Goal: Task Accomplishment & Management: Complete application form

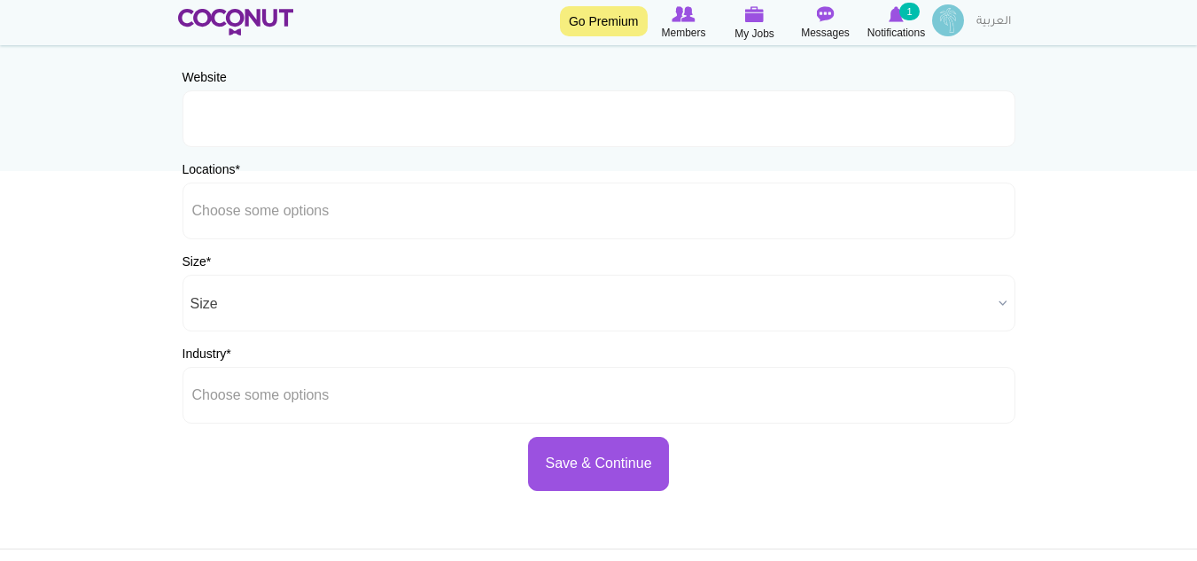
scroll to position [177, 0]
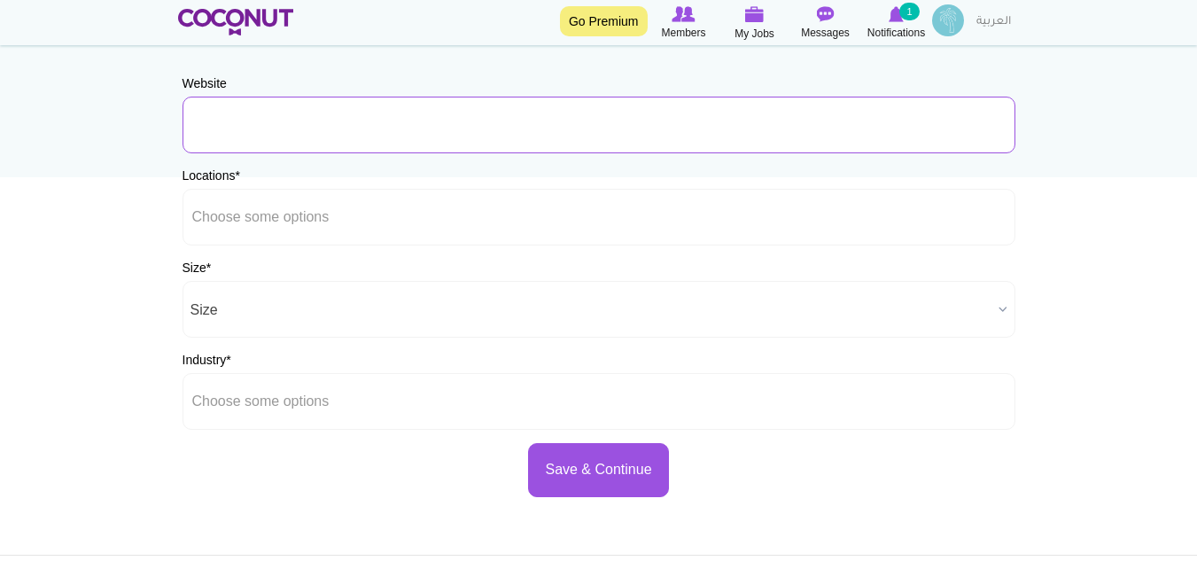
click at [308, 131] on input "URL" at bounding box center [598, 125] width 833 height 57
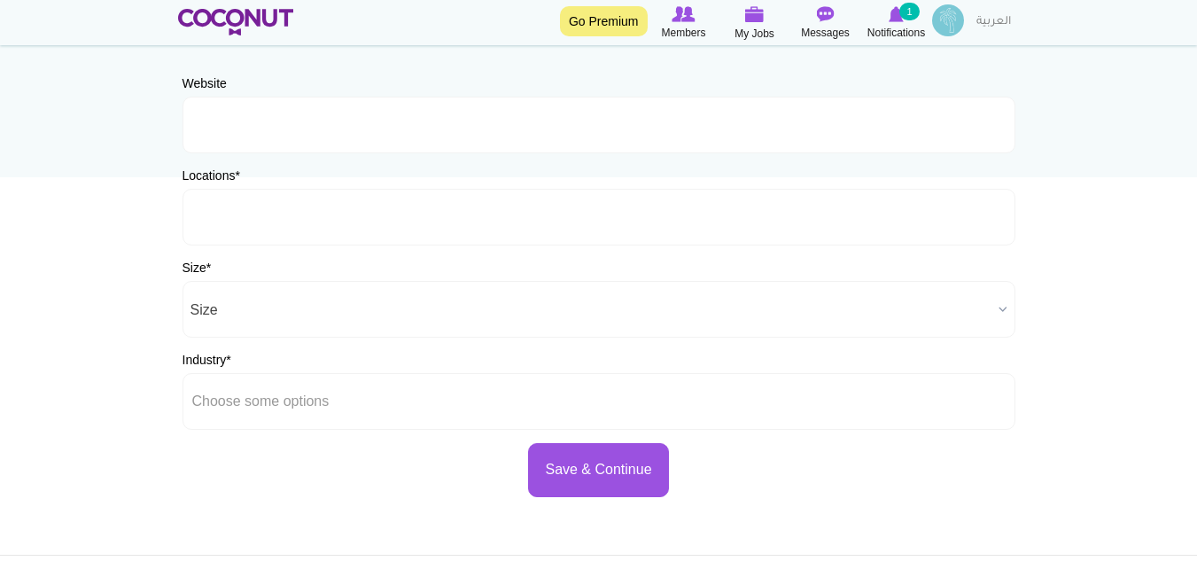
click at [263, 214] on input "text" at bounding box center [271, 217] width 159 height 16
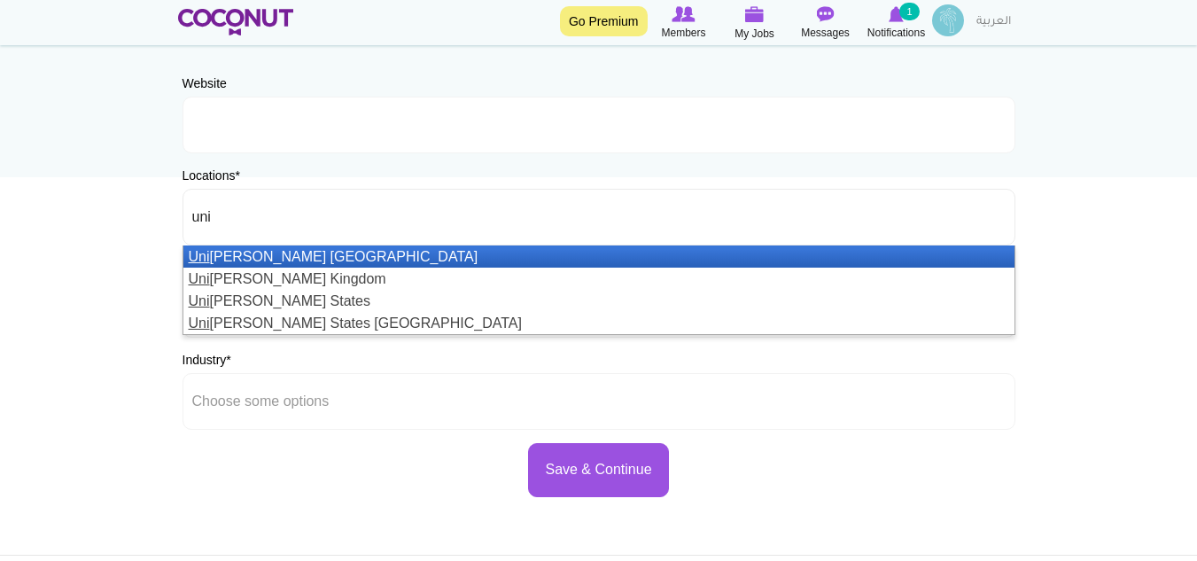
type input "uni"
click at [267, 261] on li "Uni ted Arab Emirates" at bounding box center [598, 256] width 831 height 22
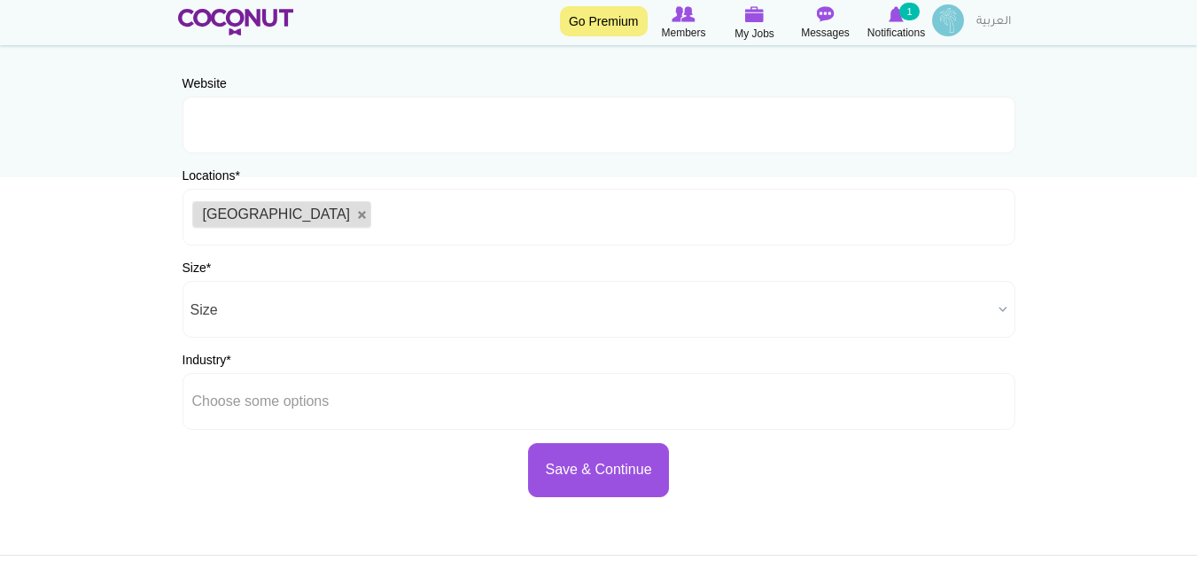
click at [43, 203] on body "Toggle navigation Go Premium Members My Jobs Post a Job Messages Notifications …" at bounding box center [598, 332] width 1197 height 1018
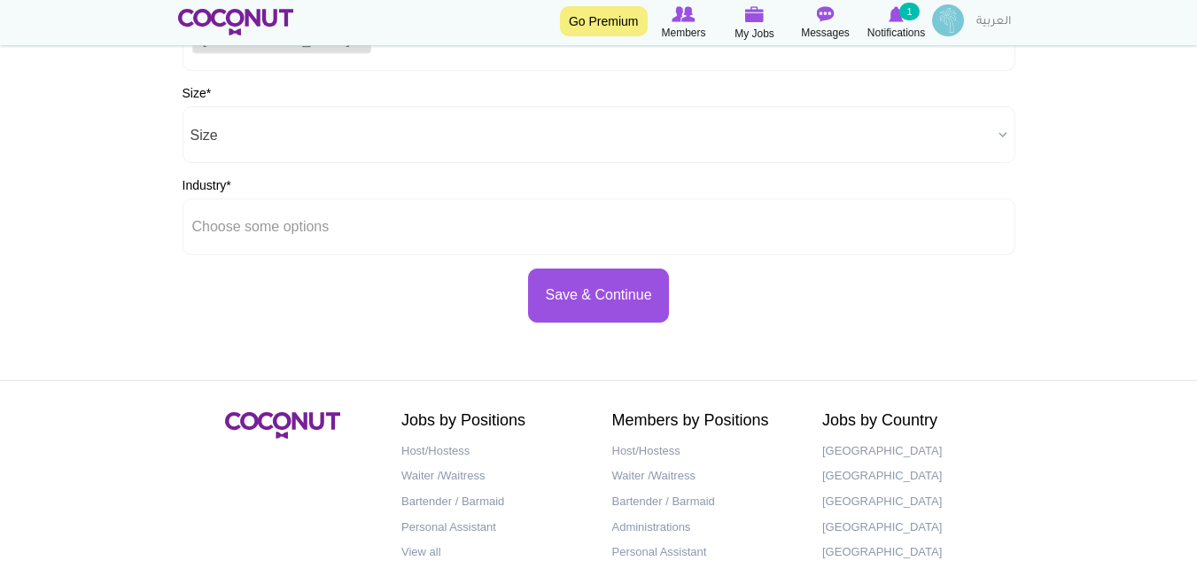
scroll to position [354, 0]
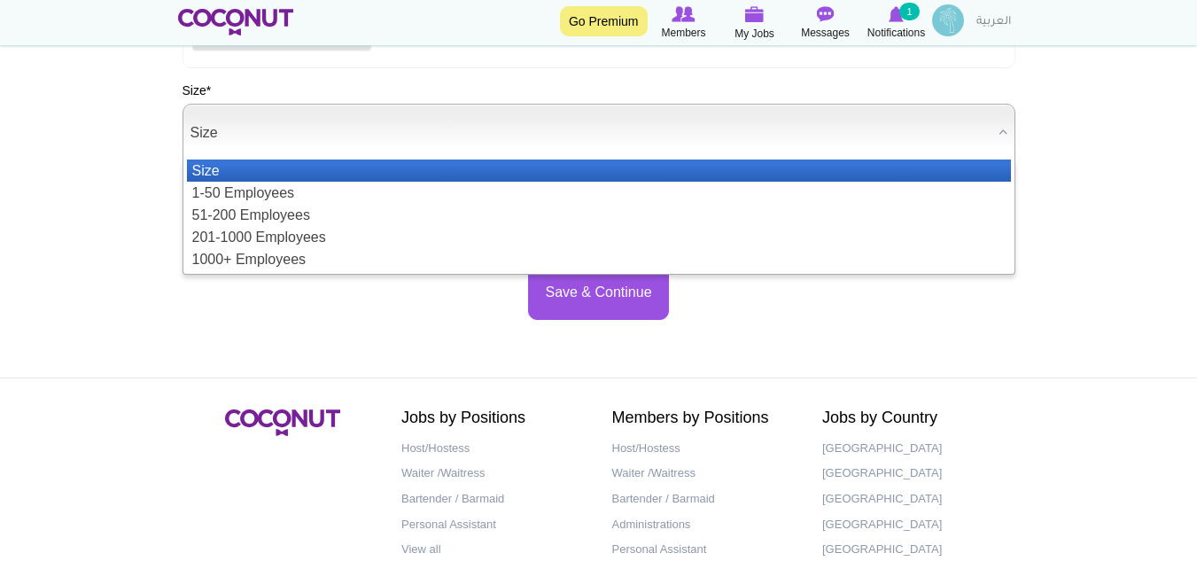
click at [276, 119] on span "Size" at bounding box center [590, 133] width 801 height 57
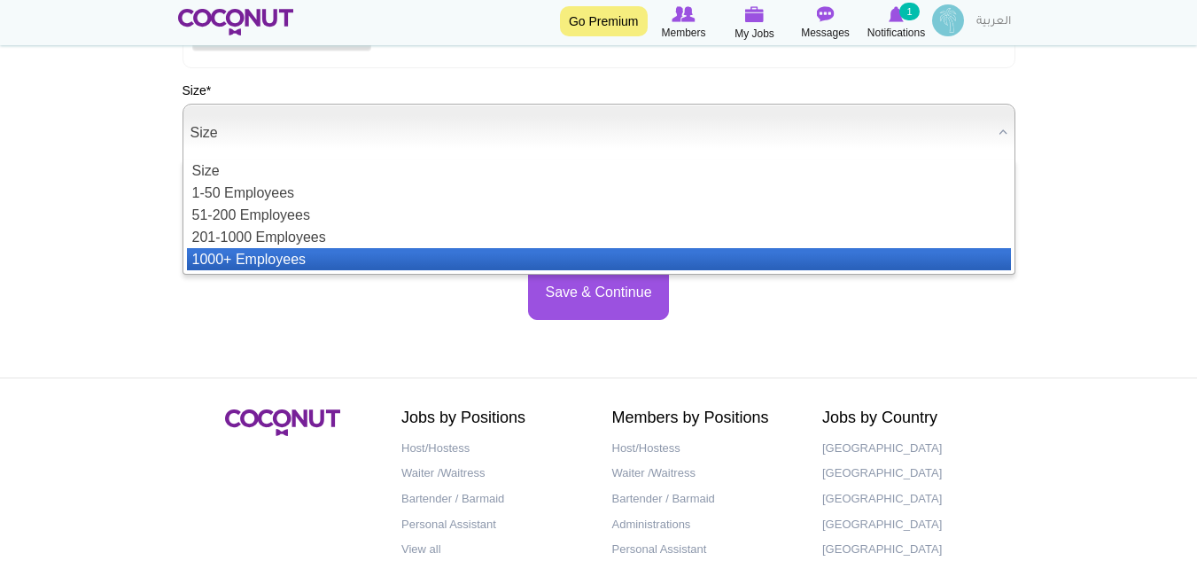
click at [285, 258] on li "1000+ Employees" at bounding box center [599, 259] width 824 height 22
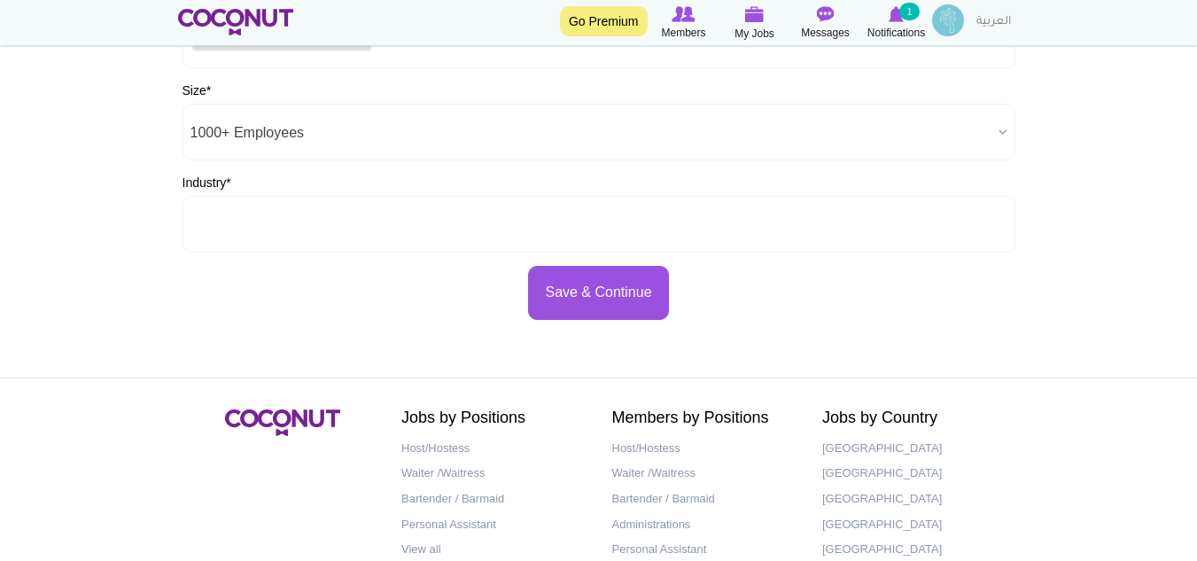
click at [255, 225] on input "text" at bounding box center [271, 224] width 159 height 16
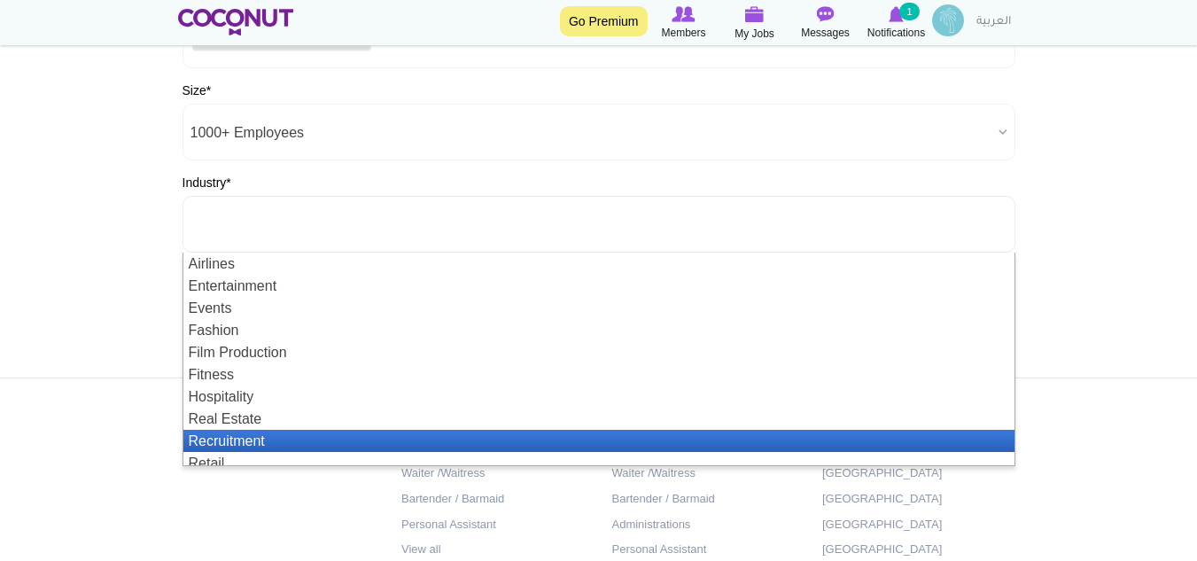
click at [224, 438] on li "Recruitment" at bounding box center [598, 441] width 831 height 22
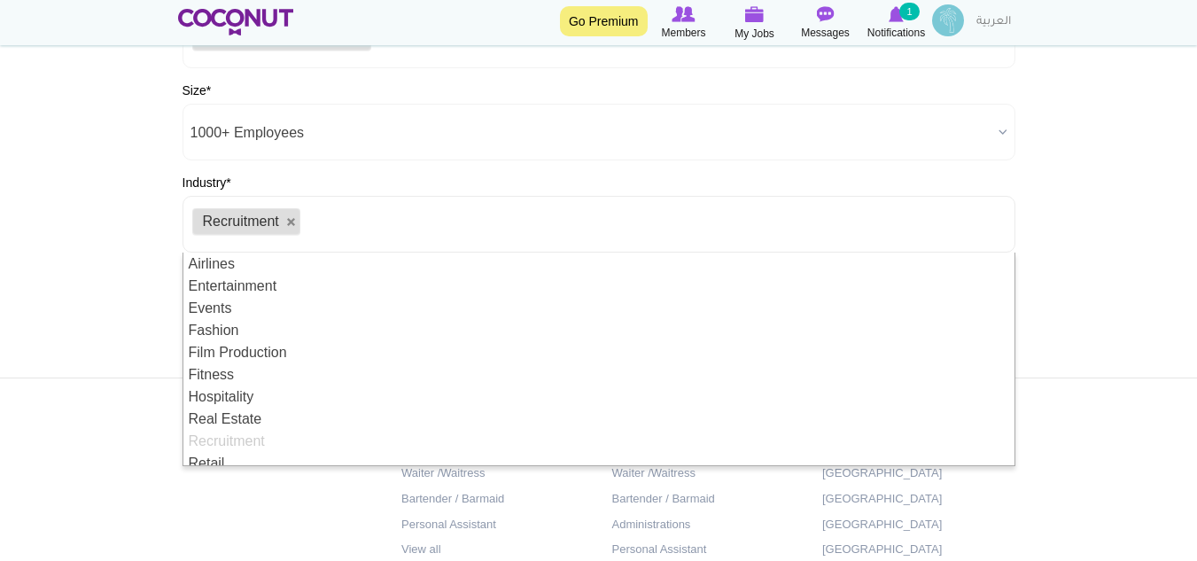
click at [129, 285] on body "Toggle navigation Go Premium Members My Jobs Post a Job Messages Notifications …" at bounding box center [598, 155] width 1197 height 1018
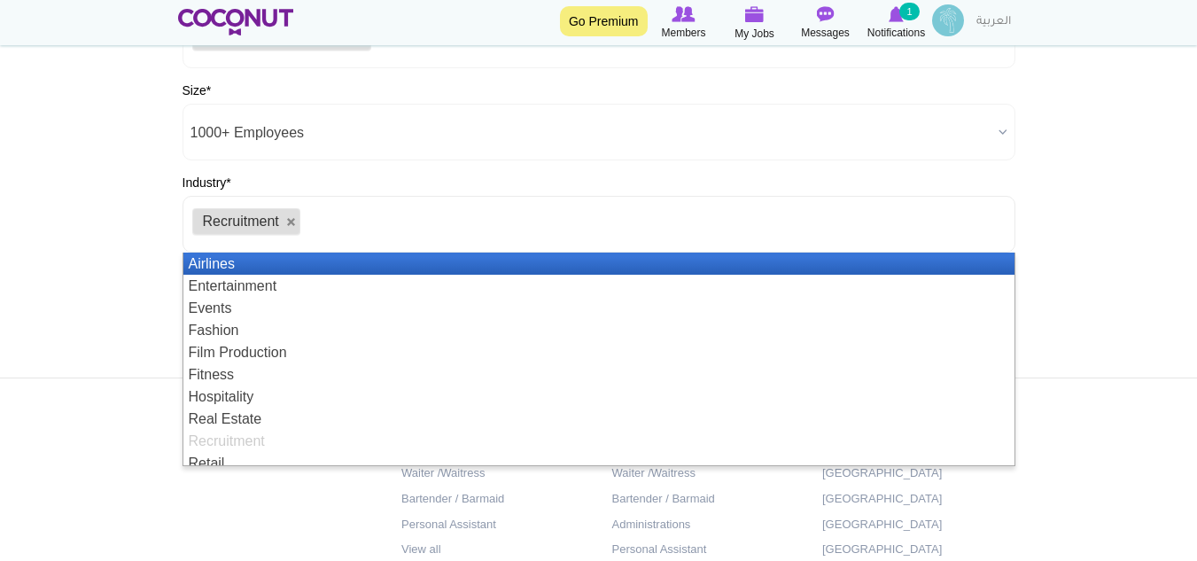
click at [414, 229] on ul "Recruitment" at bounding box center [598, 224] width 833 height 57
type input "h"
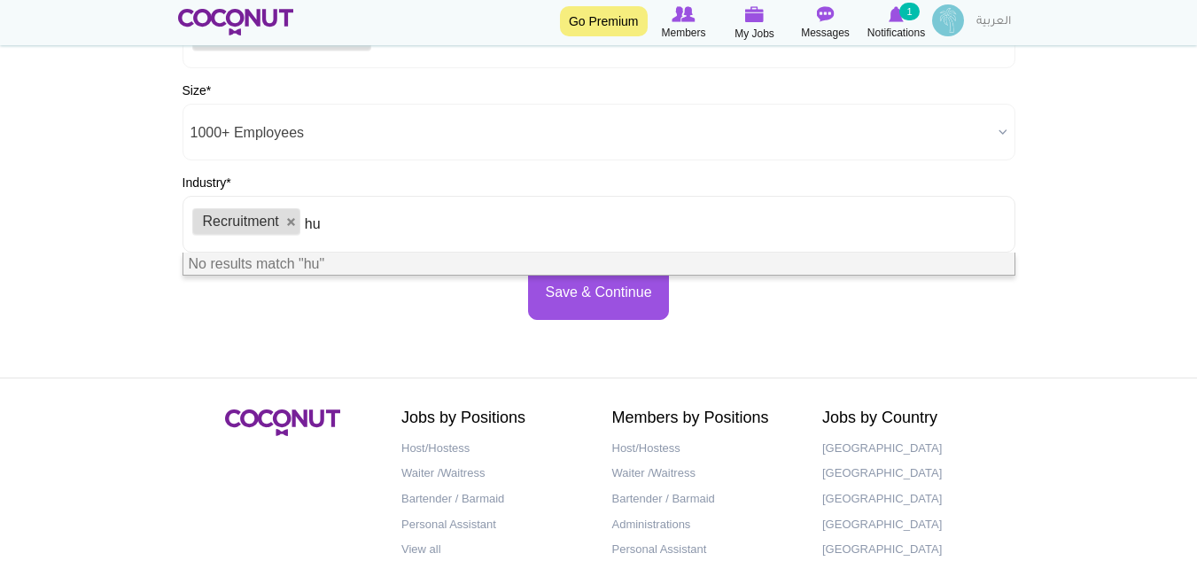
type input "h"
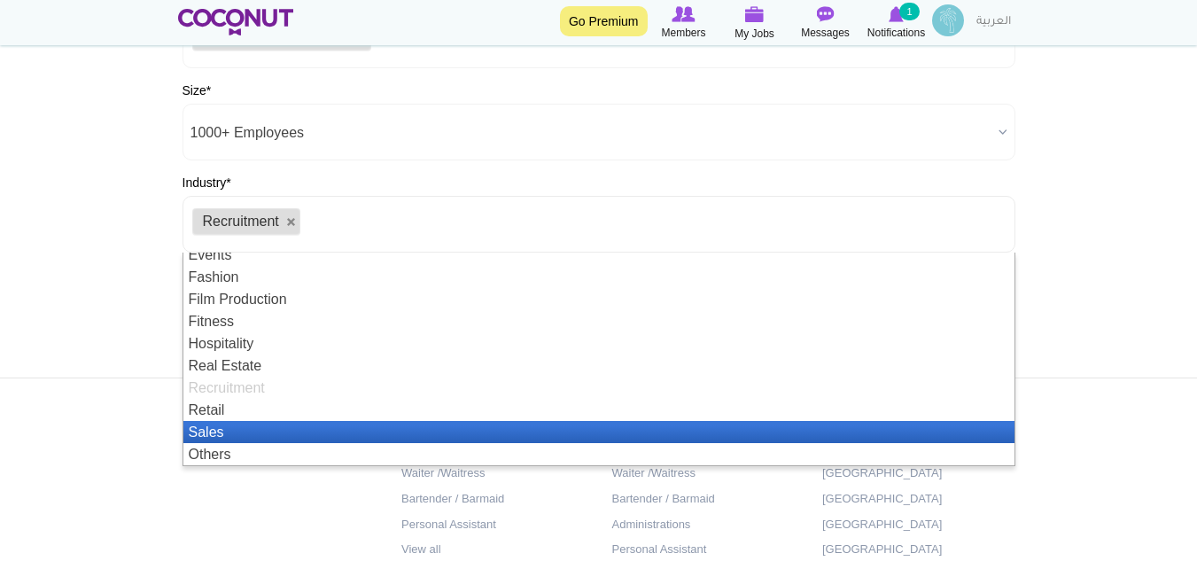
scroll to position [0, 0]
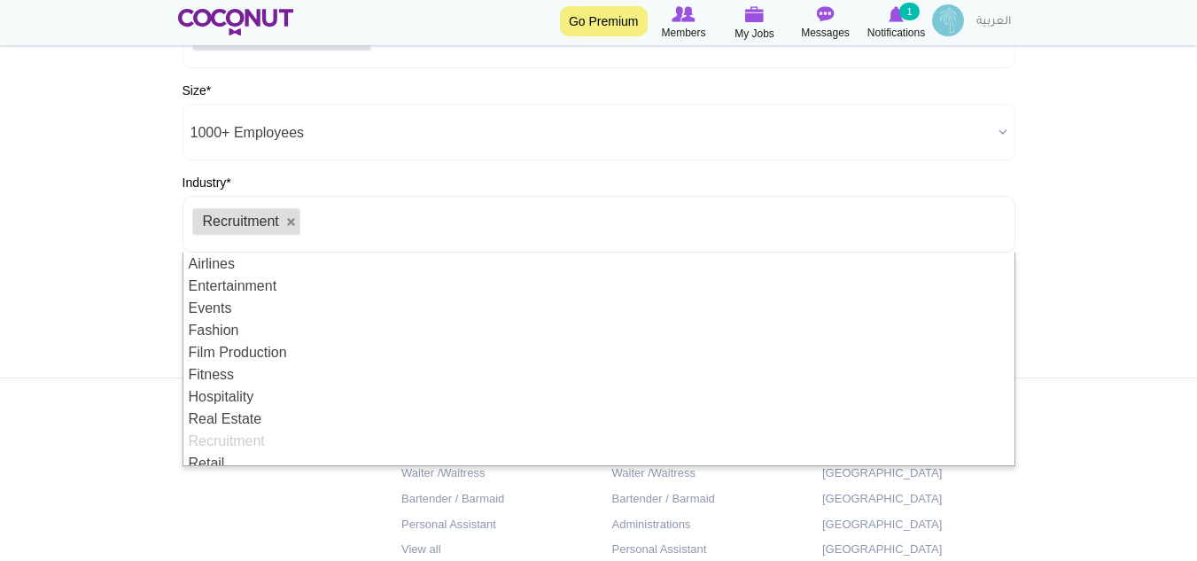
click at [72, 314] on body "Toggle navigation Go Premium Members My Jobs Post a Job Messages Notifications …" at bounding box center [598, 155] width 1197 height 1018
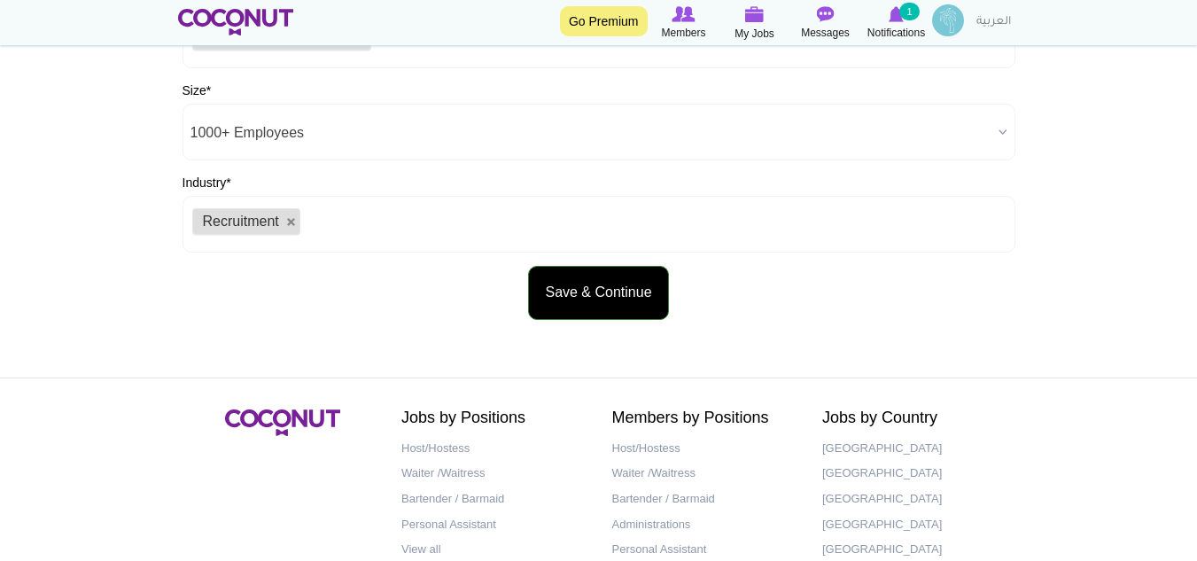
click at [591, 297] on button "Save & Continue" at bounding box center [598, 293] width 140 height 54
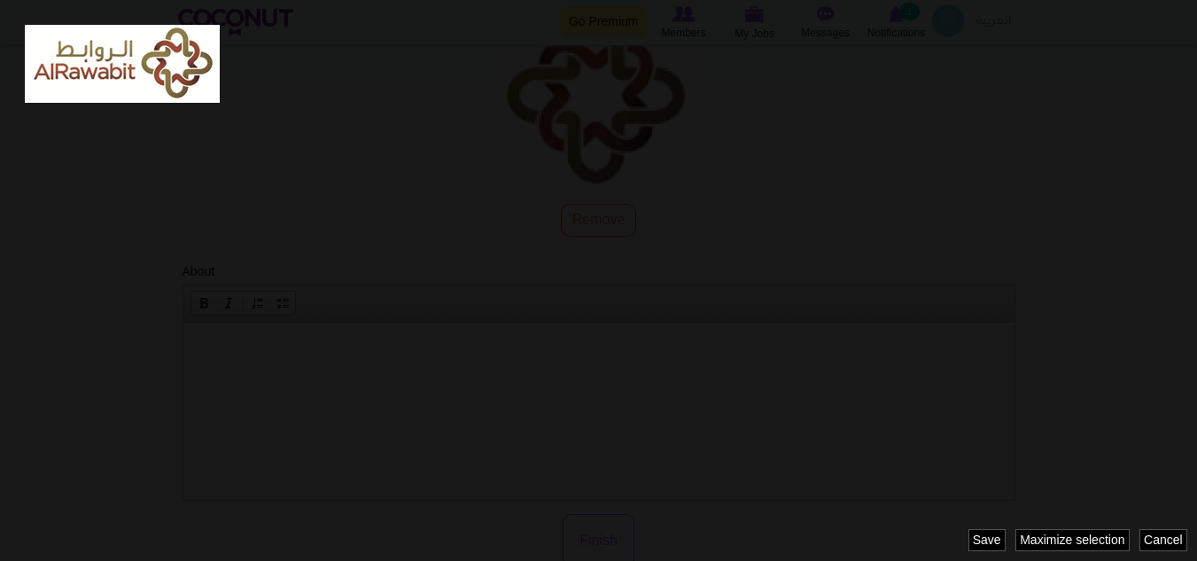
scroll to position [177, 0]
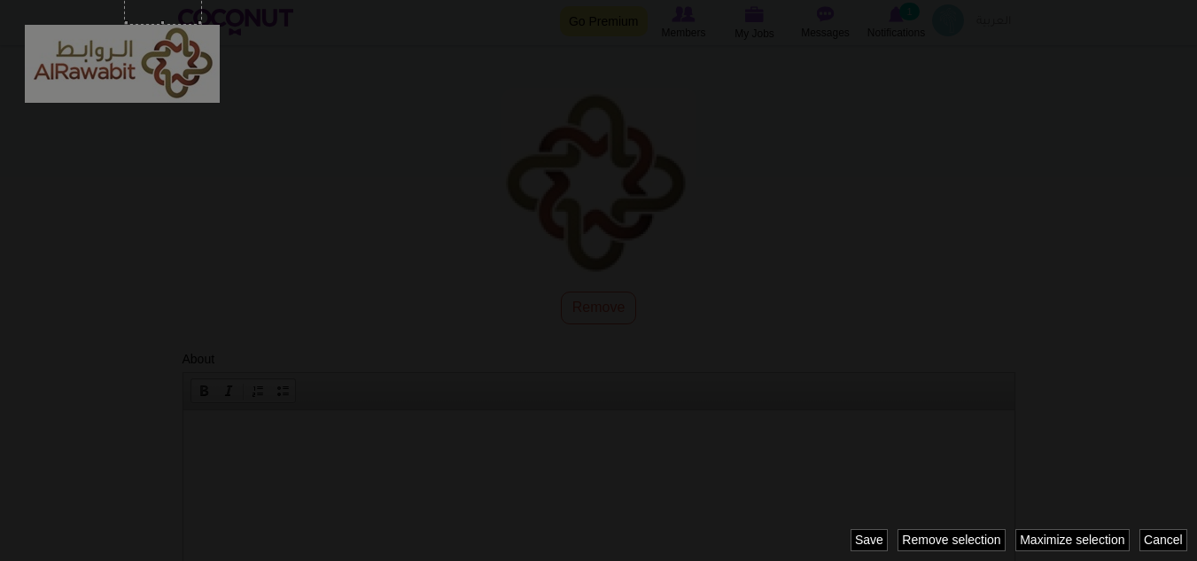
drag, startPoint x: 86, startPoint y: 59, endPoint x: 48, endPoint y: 58, distance: 38.1
click at [48, 58] on div at bounding box center [598, 280] width 1197 height 561
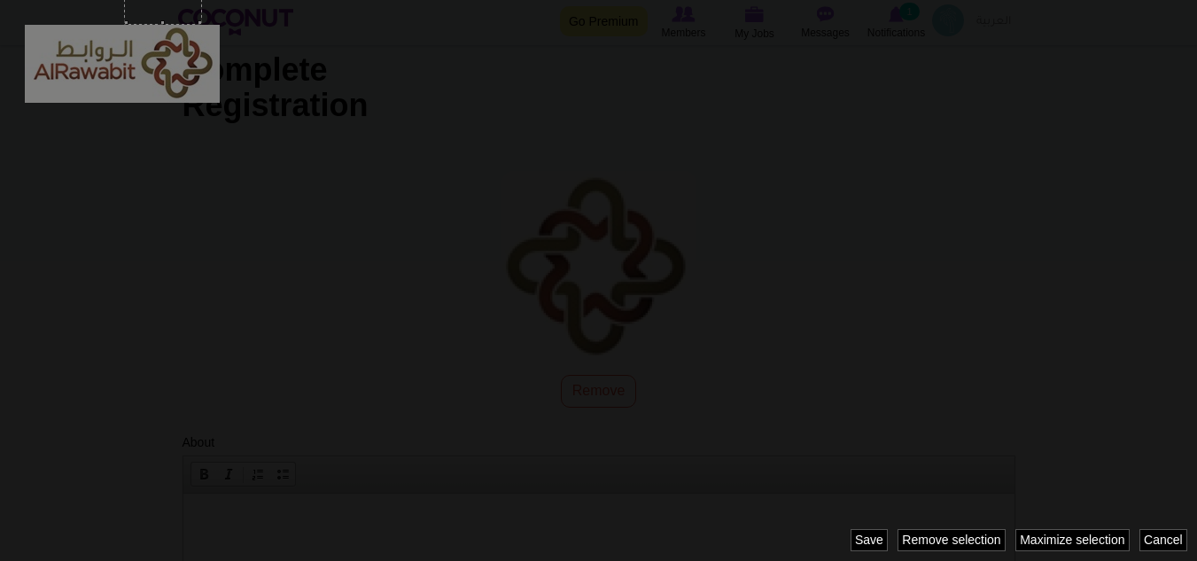
scroll to position [0, 0]
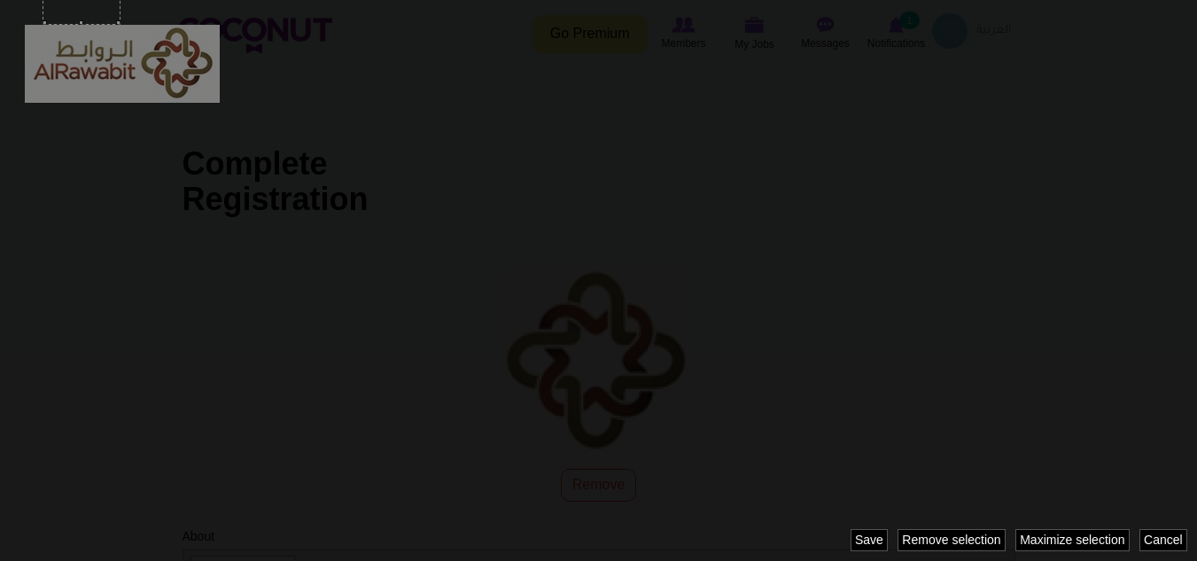
drag, startPoint x: 168, startPoint y: 16, endPoint x: 183, endPoint y: 82, distance: 68.1
click at [183, 82] on div at bounding box center [598, 280] width 1197 height 561
drag, startPoint x: 113, startPoint y: 14, endPoint x: 209, endPoint y: 97, distance: 126.8
click at [209, 109] on div at bounding box center [598, 280] width 1197 height 561
click at [195, 81] on div at bounding box center [169, 64] width 99 height 78
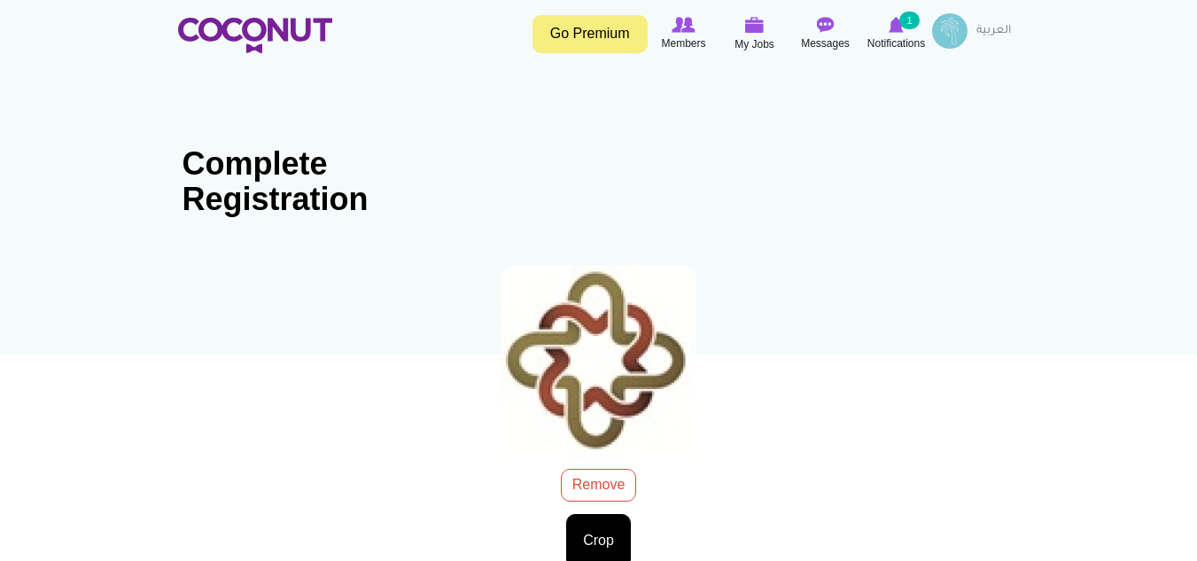
click at [609, 479] on div "Logo.jpg 8.26 KB Remove Crop Image style: Cancel Maximize selection Remove sele…" at bounding box center [598, 410] width 833 height 316
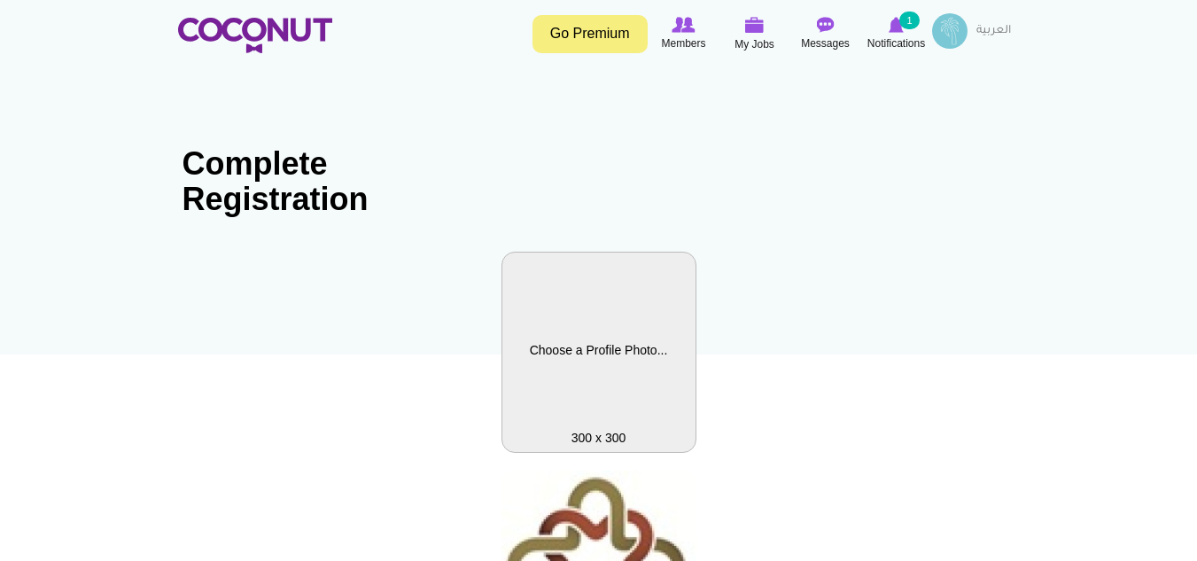
click at [599, 410] on label "Profile Picture" at bounding box center [598, 352] width 195 height 201
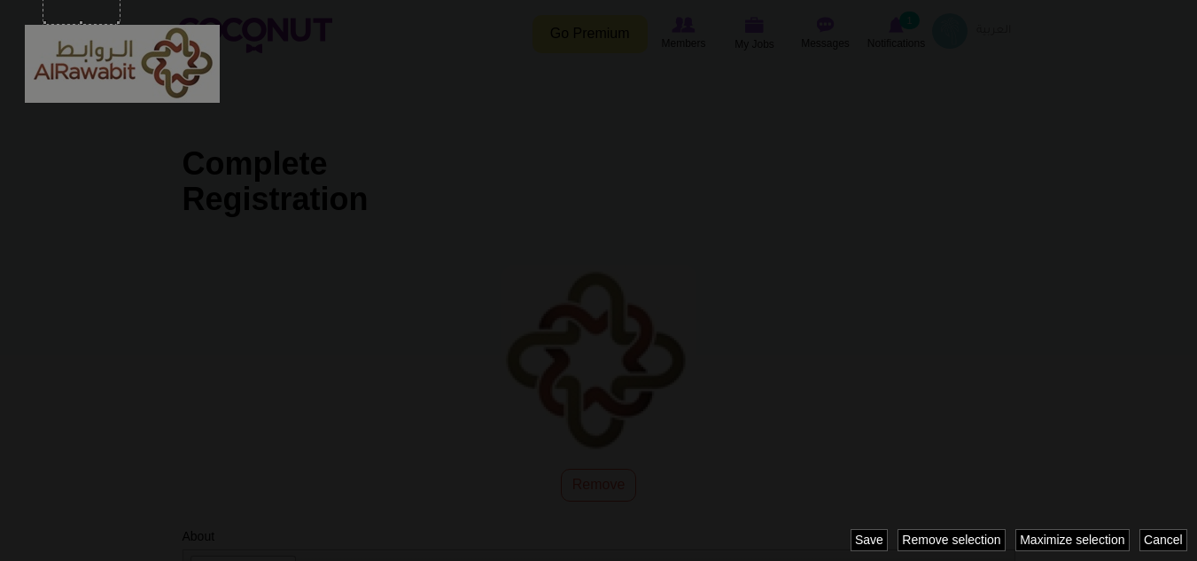
drag, startPoint x: 158, startPoint y: 65, endPoint x: 200, endPoint y: 67, distance: 42.6
click at [200, 67] on div at bounding box center [598, 280] width 1197 height 561
drag, startPoint x: 101, startPoint y: 19, endPoint x: 106, endPoint y: 42, distance: 22.8
click at [105, 41] on div at bounding box center [598, 280] width 1197 height 561
drag, startPoint x: 97, startPoint y: 15, endPoint x: 144, endPoint y: 40, distance: 52.3
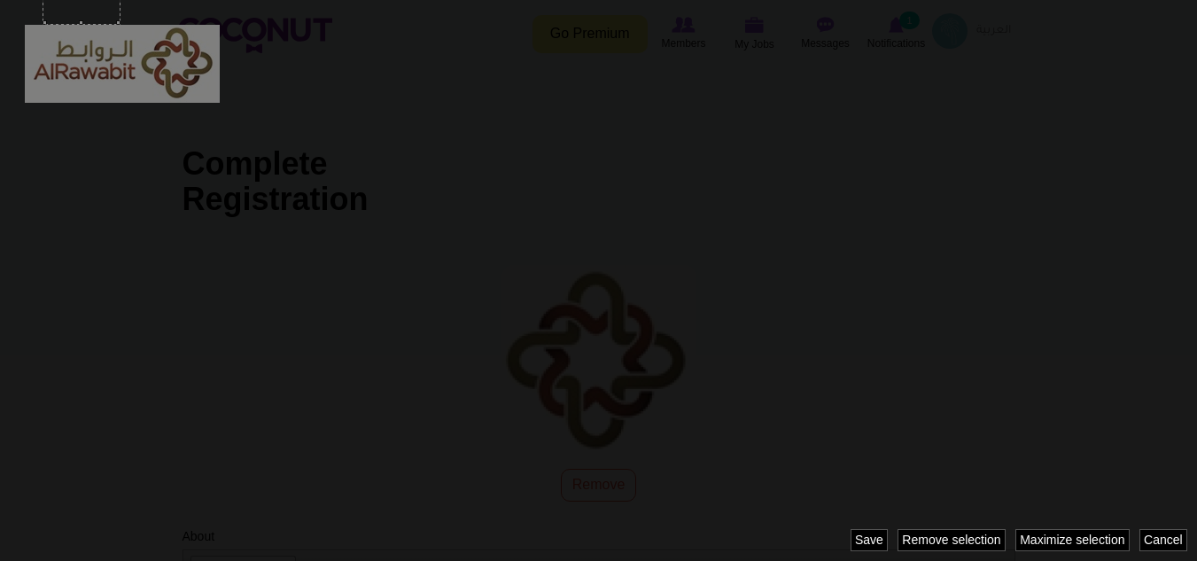
click at [138, 29] on div at bounding box center [598, 280] width 1197 height 561
click at [151, 58] on div at bounding box center [169, 64] width 99 height 78
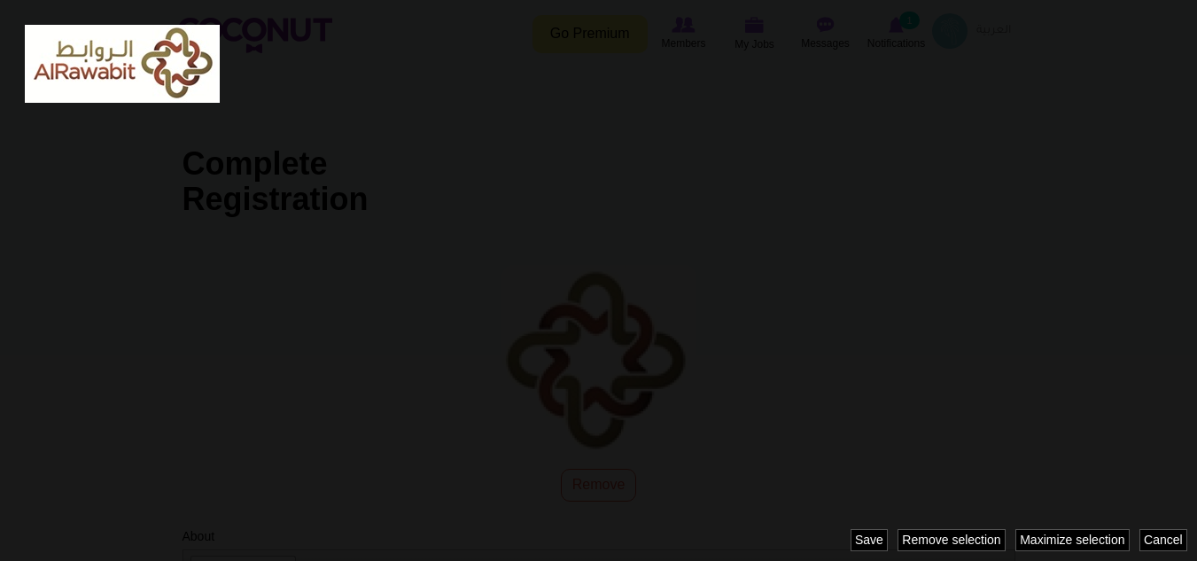
click at [154, 63] on img at bounding box center [122, 64] width 195 height 78
click at [147, 67] on img at bounding box center [122, 64] width 195 height 78
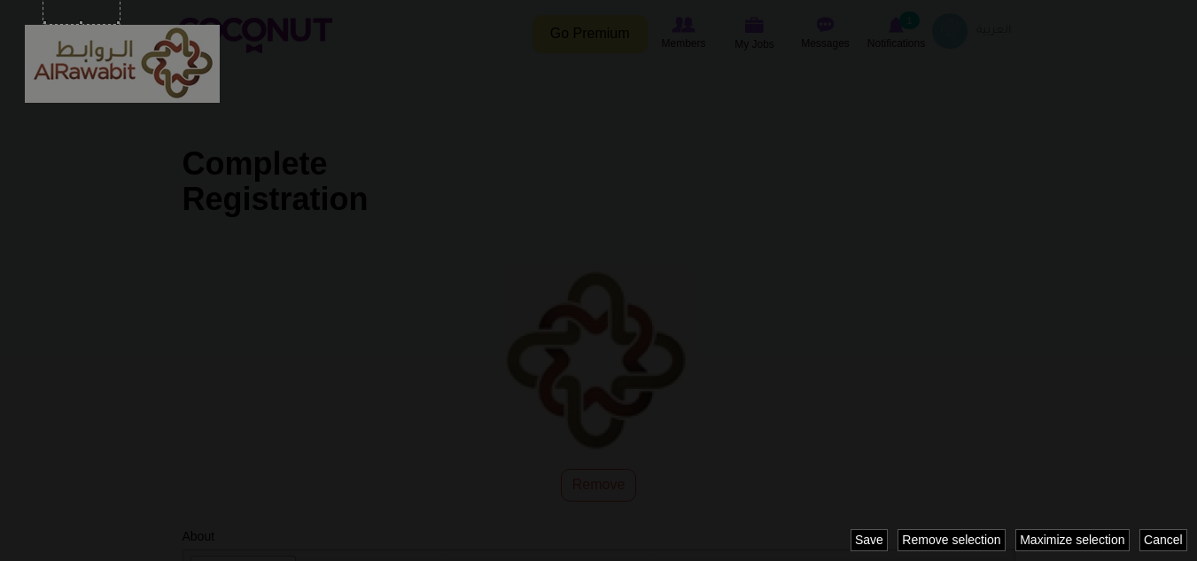
drag, startPoint x: 137, startPoint y: 26, endPoint x: 196, endPoint y: 52, distance: 64.2
click at [196, 52] on div at bounding box center [598, 280] width 1197 height 561
drag, startPoint x: 87, startPoint y: 20, endPoint x: 92, endPoint y: 67, distance: 47.3
click at [91, 66] on div at bounding box center [598, 280] width 1197 height 561
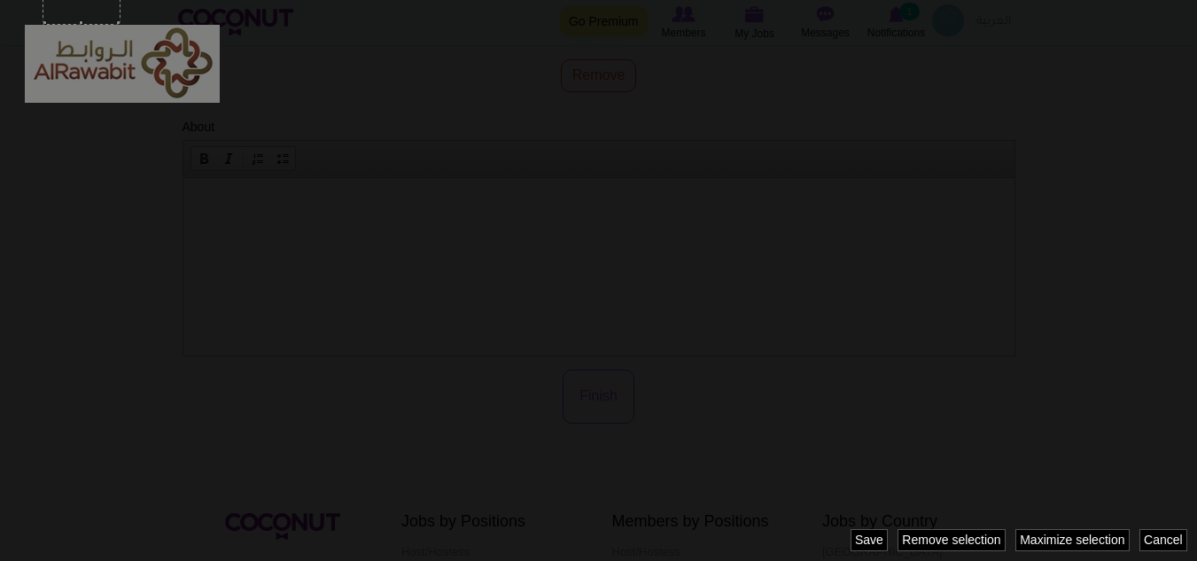
scroll to position [443, 0]
click at [246, 89] on div at bounding box center [598, 280] width 1197 height 561
click at [188, 82] on div at bounding box center [169, 64] width 99 height 78
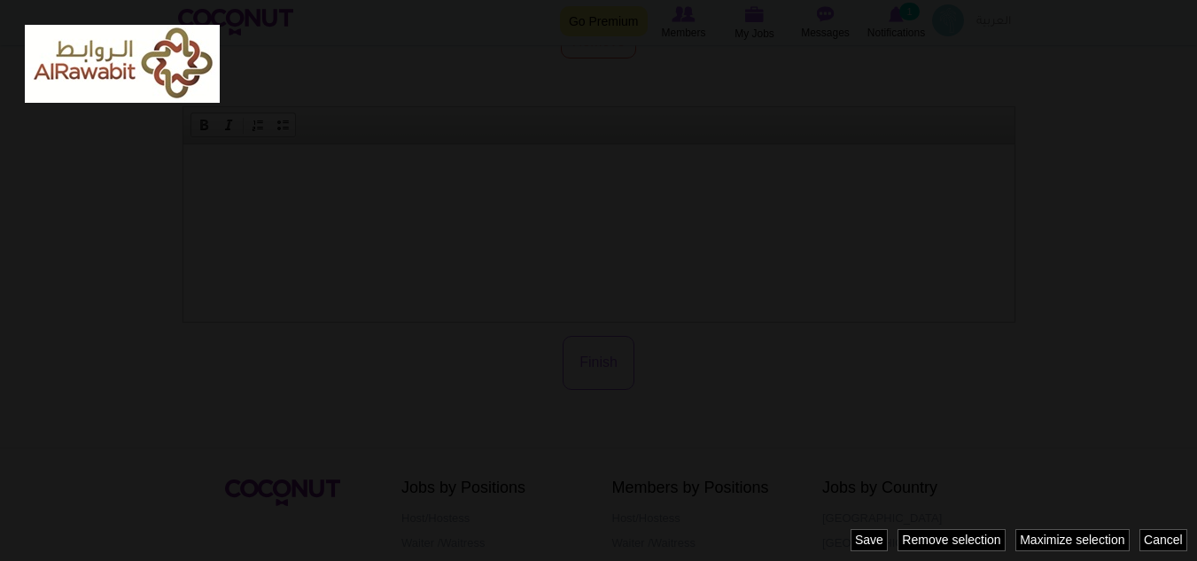
click at [167, 79] on img at bounding box center [122, 64] width 195 height 78
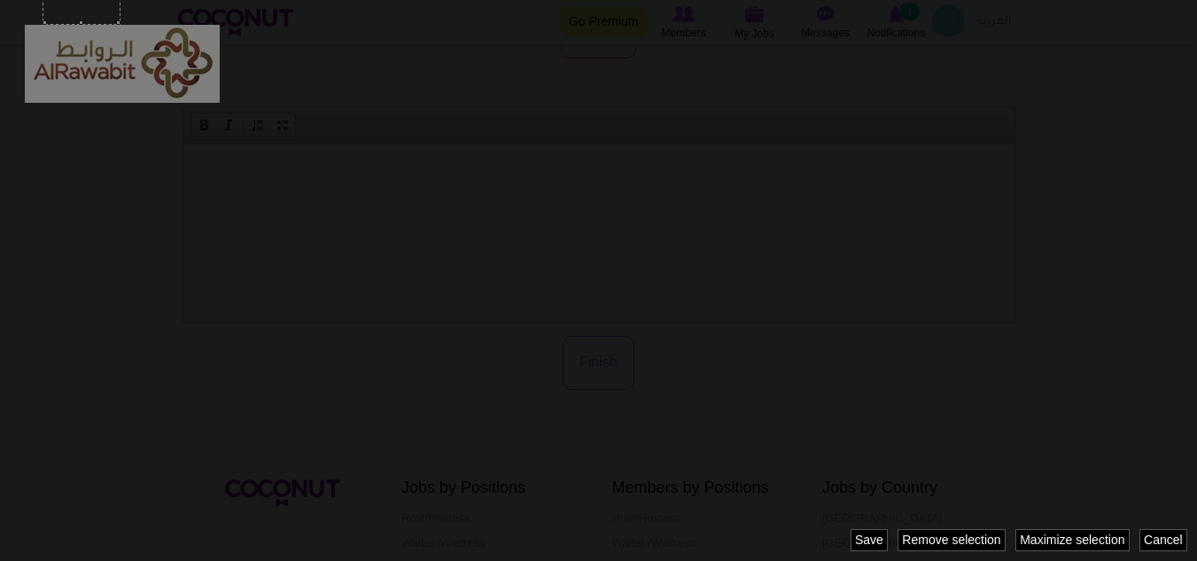
drag, startPoint x: 142, startPoint y: 32, endPoint x: 147, endPoint y: 70, distance: 38.5
click at [189, 73] on div at bounding box center [598, 280] width 1197 height 561
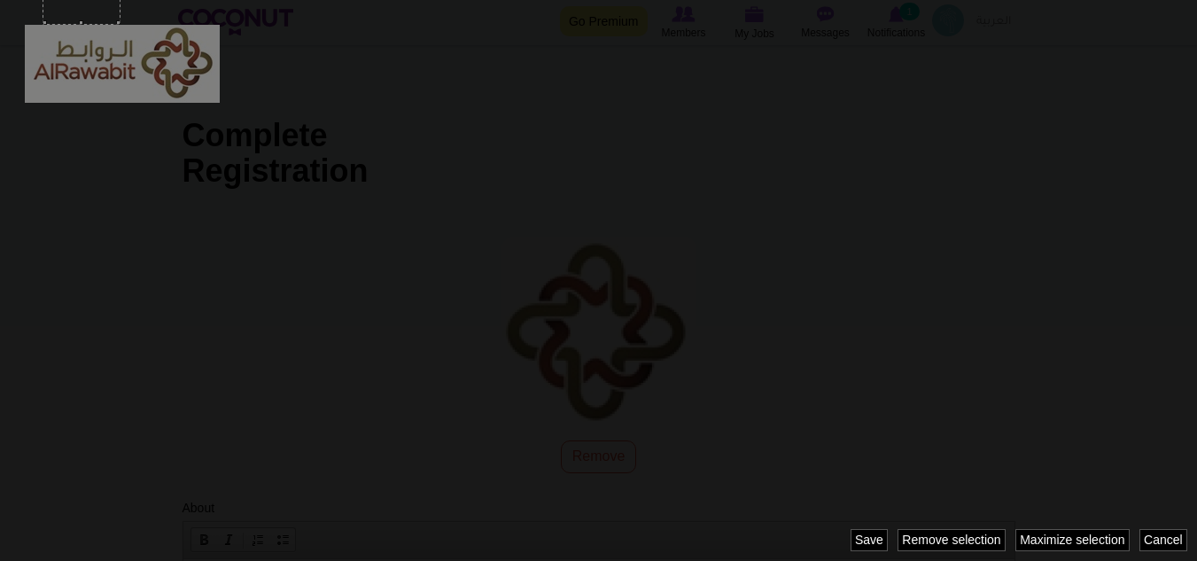
scroll to position [0, 0]
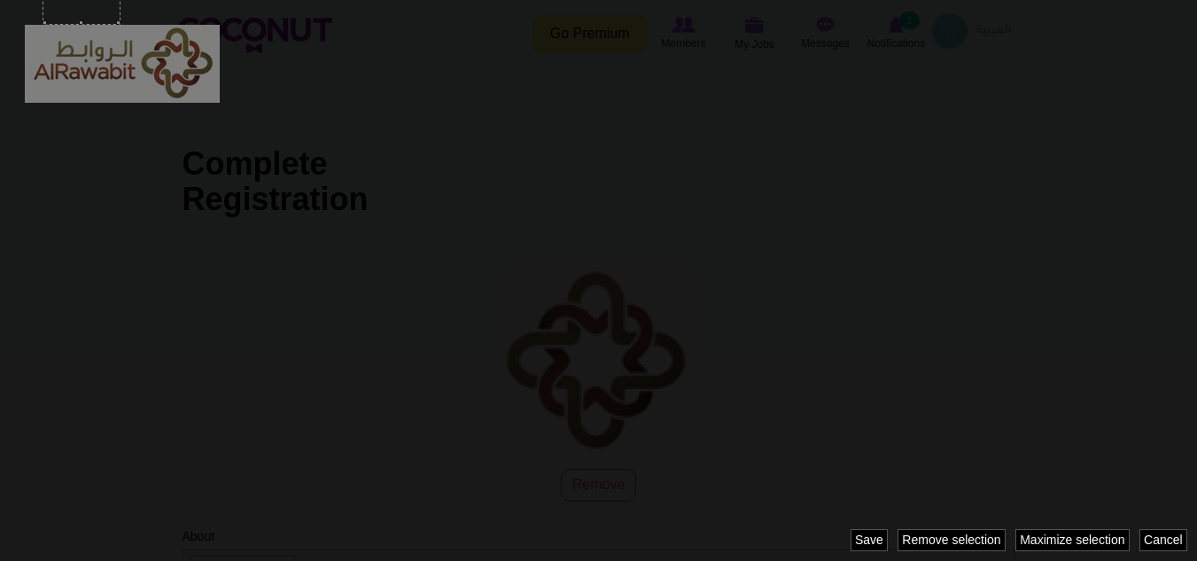
click at [141, 86] on div at bounding box center [169, 64] width 99 height 78
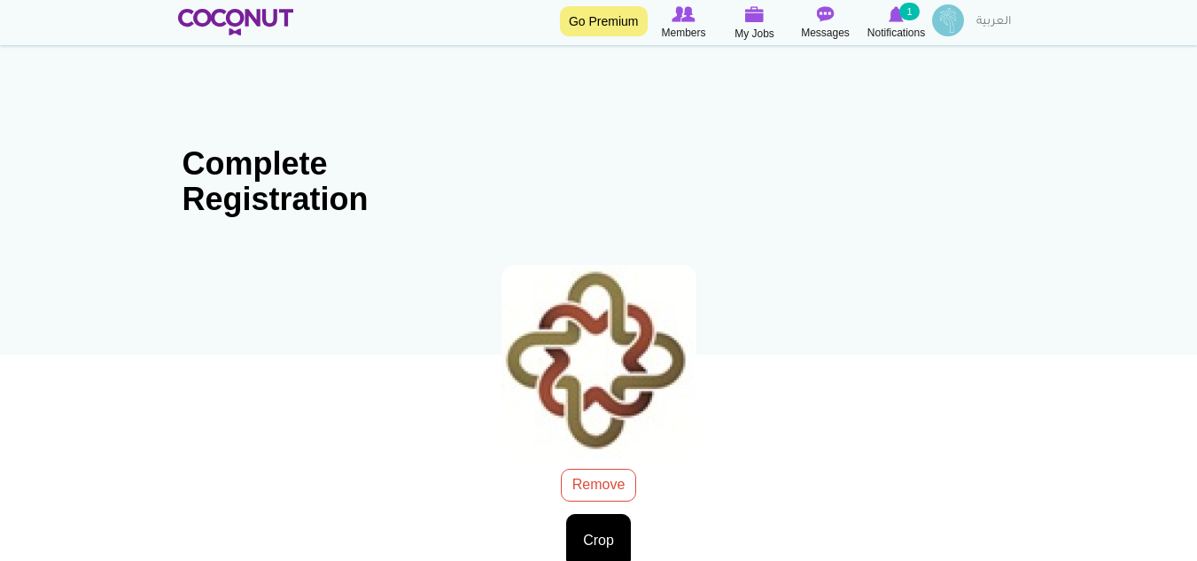
scroll to position [177, 0]
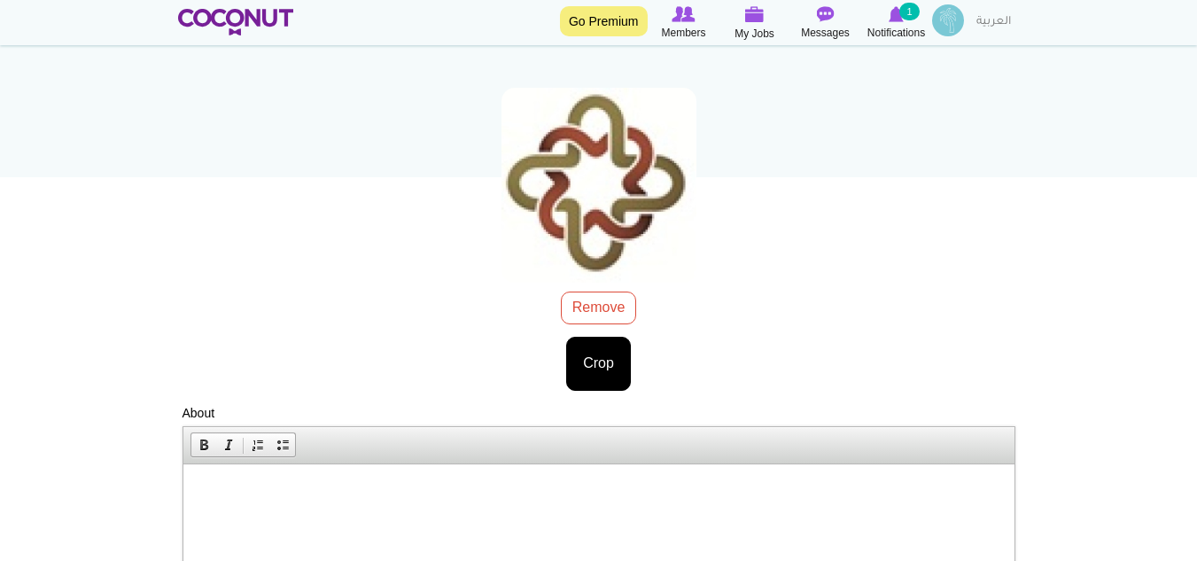
click at [602, 346] on body "Toggle navigation Go Premium Members My Jobs Post a Job Messages Notifications …" at bounding box center [598, 438] width 1197 height 1230
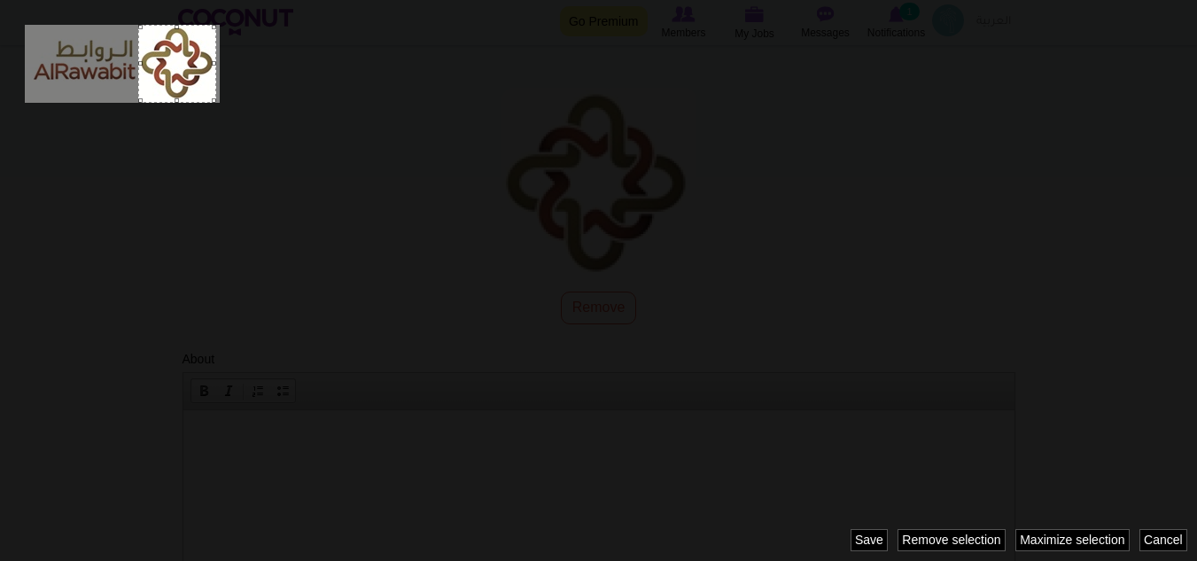
drag, startPoint x: 124, startPoint y: 66, endPoint x: 179, endPoint y: 70, distance: 55.0
click at [179, 70] on div at bounding box center [177, 64] width 78 height 78
click at [417, 169] on div at bounding box center [598, 280] width 1197 height 561
click at [300, 71] on div at bounding box center [598, 280] width 1197 height 561
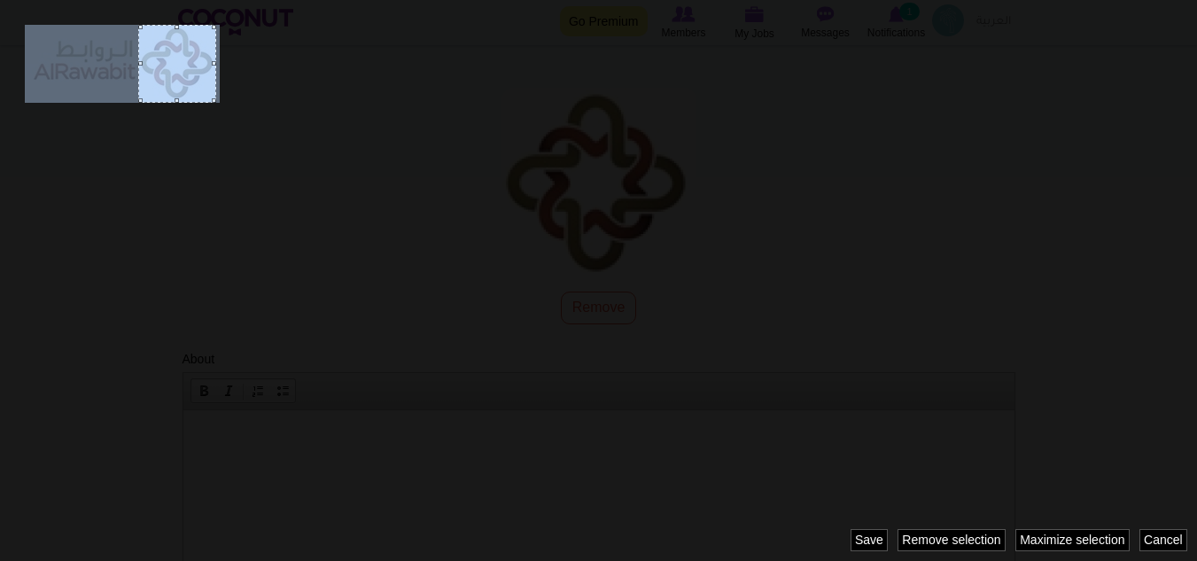
click at [300, 71] on div at bounding box center [598, 280] width 1197 height 561
click at [178, 72] on div at bounding box center [177, 64] width 78 height 78
click at [359, 105] on div at bounding box center [598, 280] width 1197 height 561
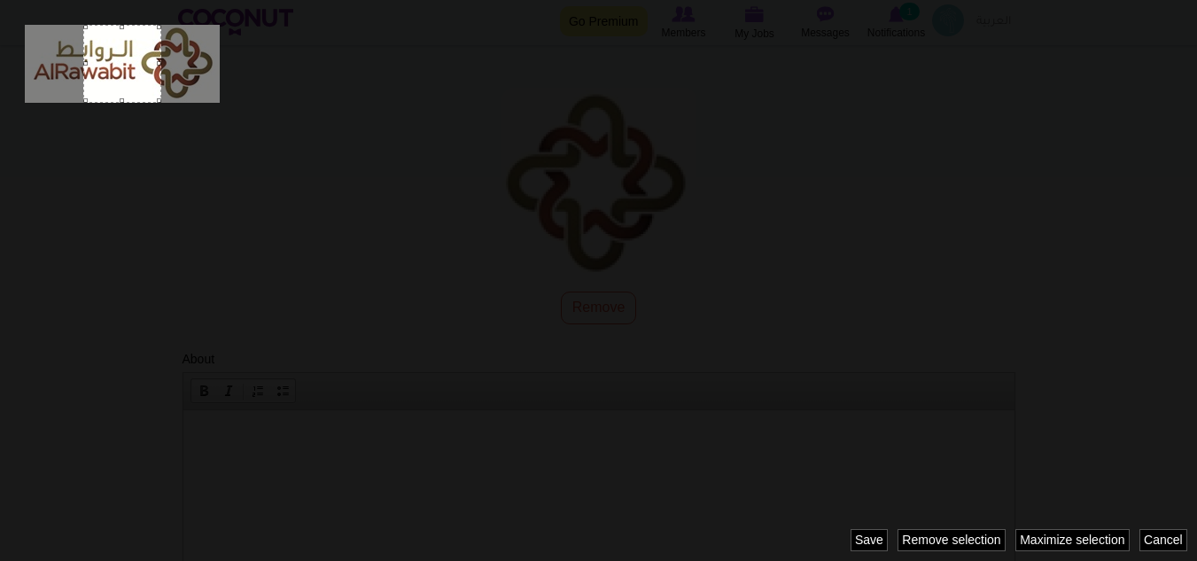
click at [594, 348] on body "Toggle navigation Go Premium Members My Jobs Post a Job Messages Notifications …" at bounding box center [598, 411] width 1197 height 1176
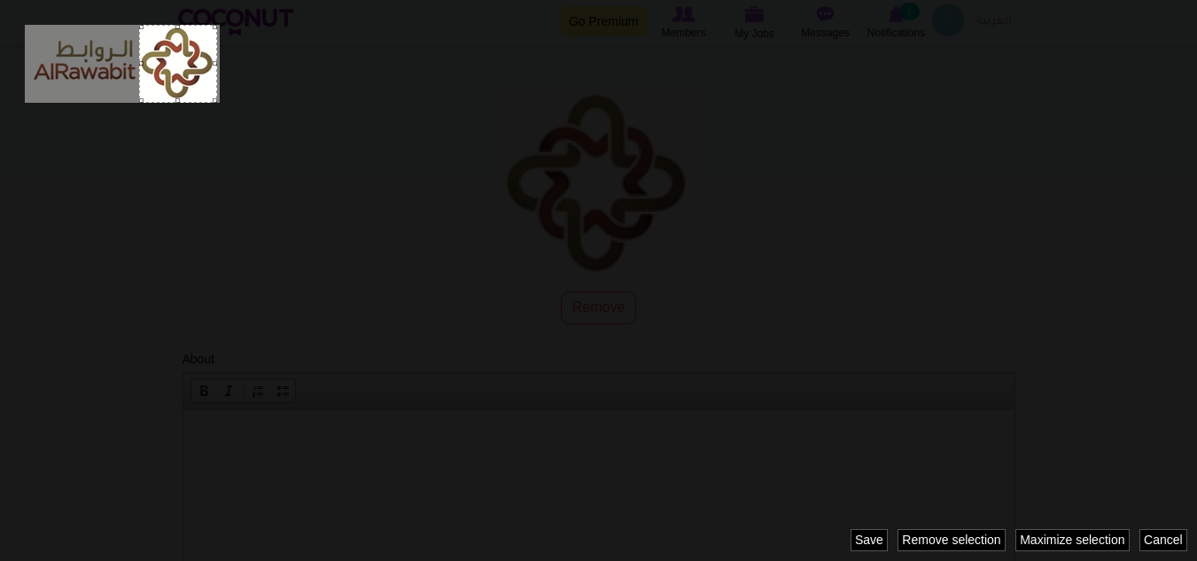
drag, startPoint x: 128, startPoint y: 58, endPoint x: 183, endPoint y: 61, distance: 55.9
click at [183, 61] on div at bounding box center [178, 64] width 78 height 78
click at [184, 51] on div at bounding box center [178, 64] width 78 height 78
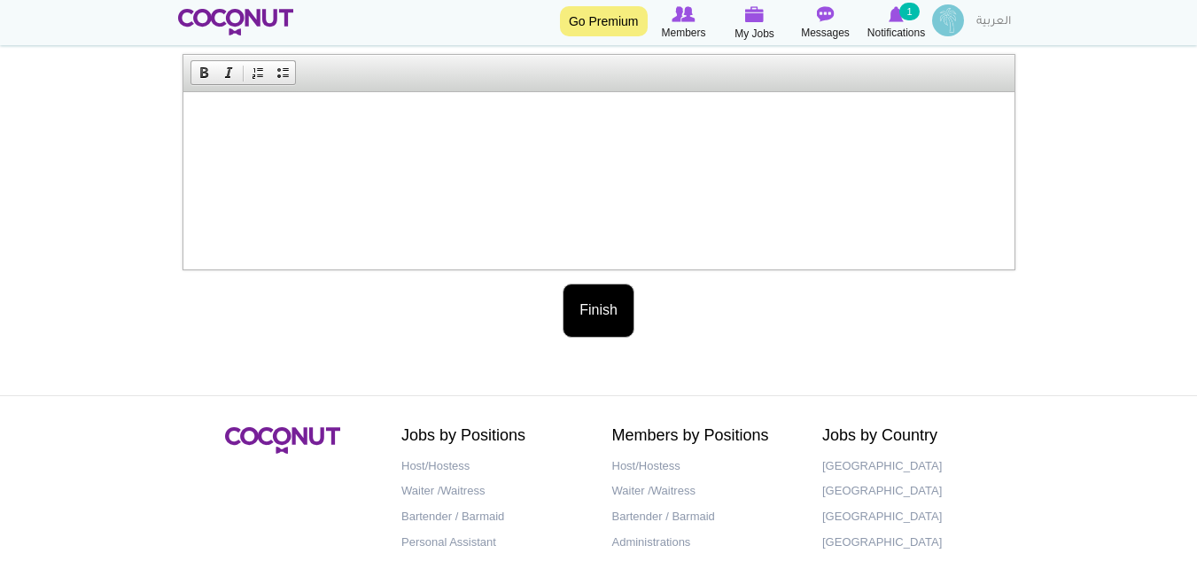
scroll to position [341, 0]
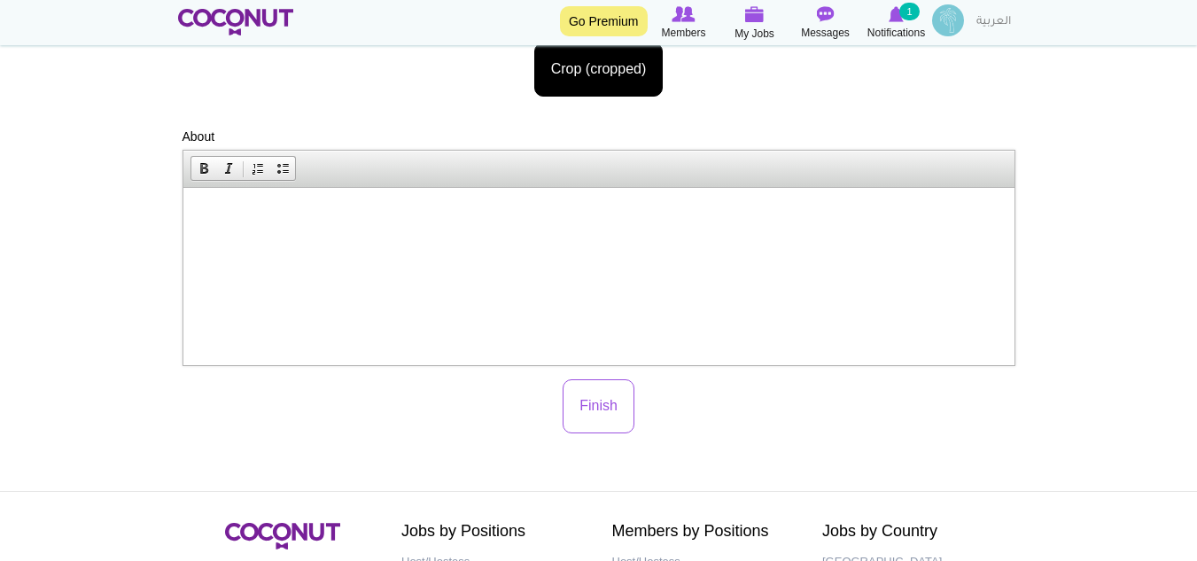
click at [419, 242] on html at bounding box center [597, 215] width 831 height 54
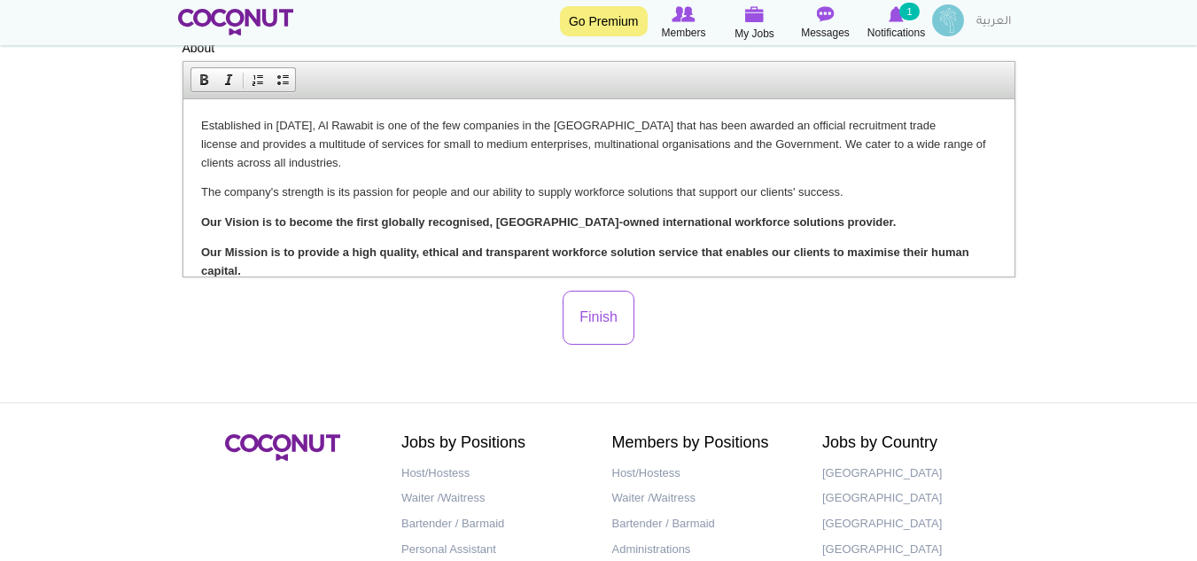
scroll to position [89, 0]
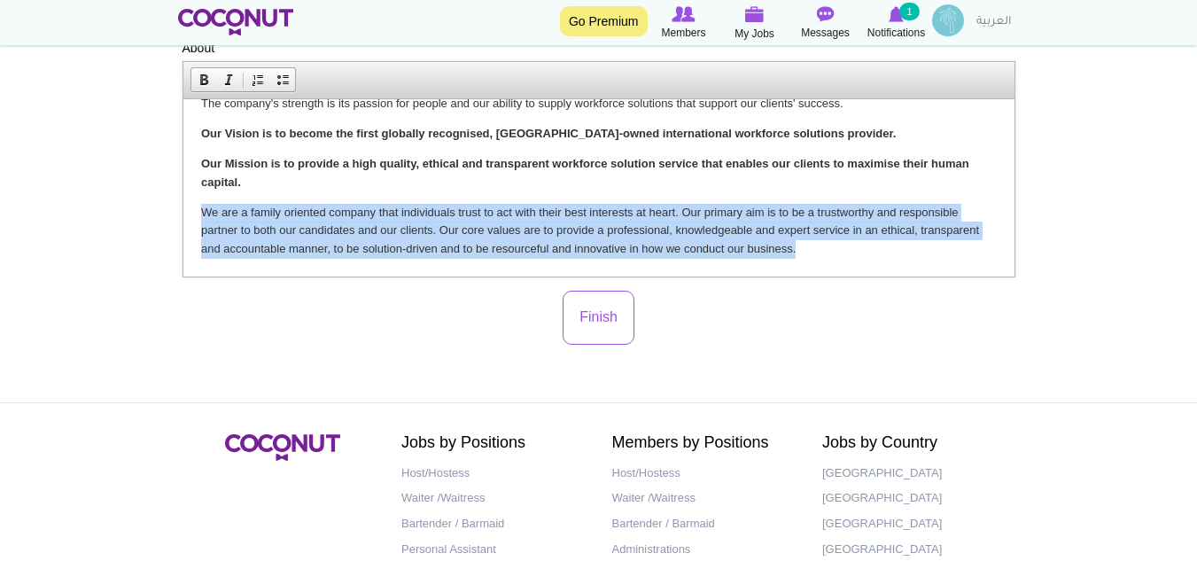
drag, startPoint x: 806, startPoint y: 243, endPoint x: 188, endPoint y: 211, distance: 619.2
click at [188, 211] on html "Established in 2012, Al Rawabit is one of the few companies in the UAE that has…" at bounding box center [597, 144] width 831 height 266
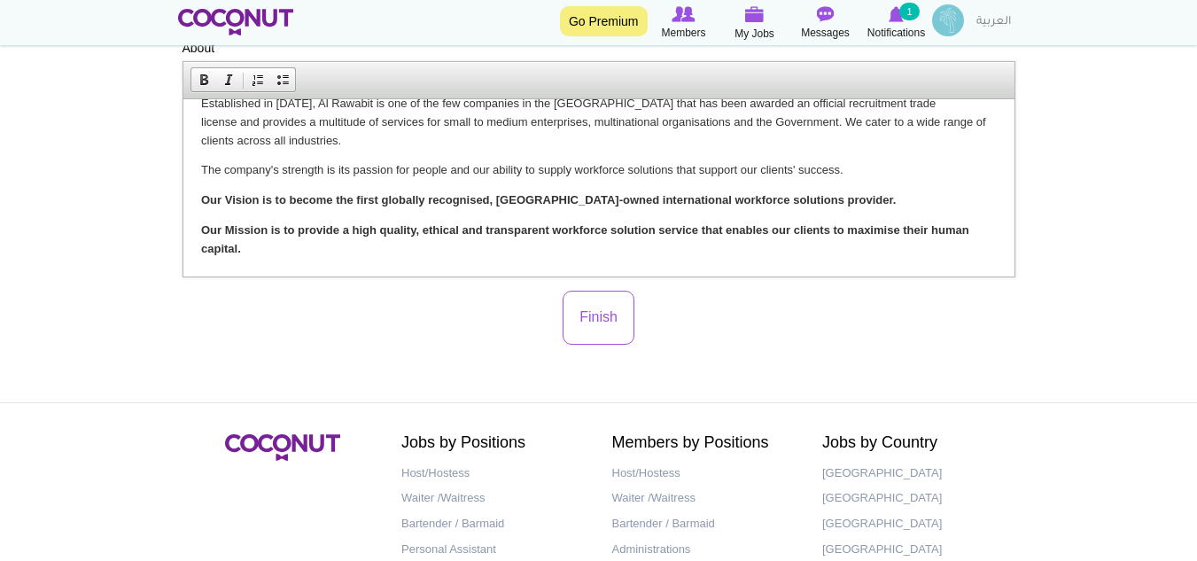
scroll to position [0, 0]
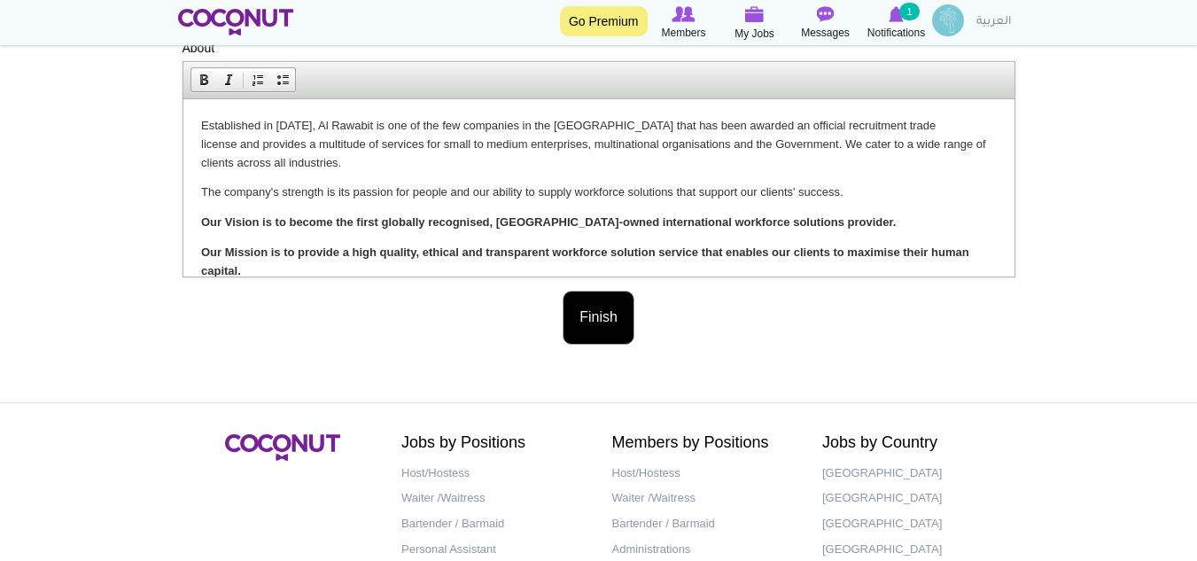
click at [608, 316] on button "Finish" at bounding box center [599, 318] width 72 height 54
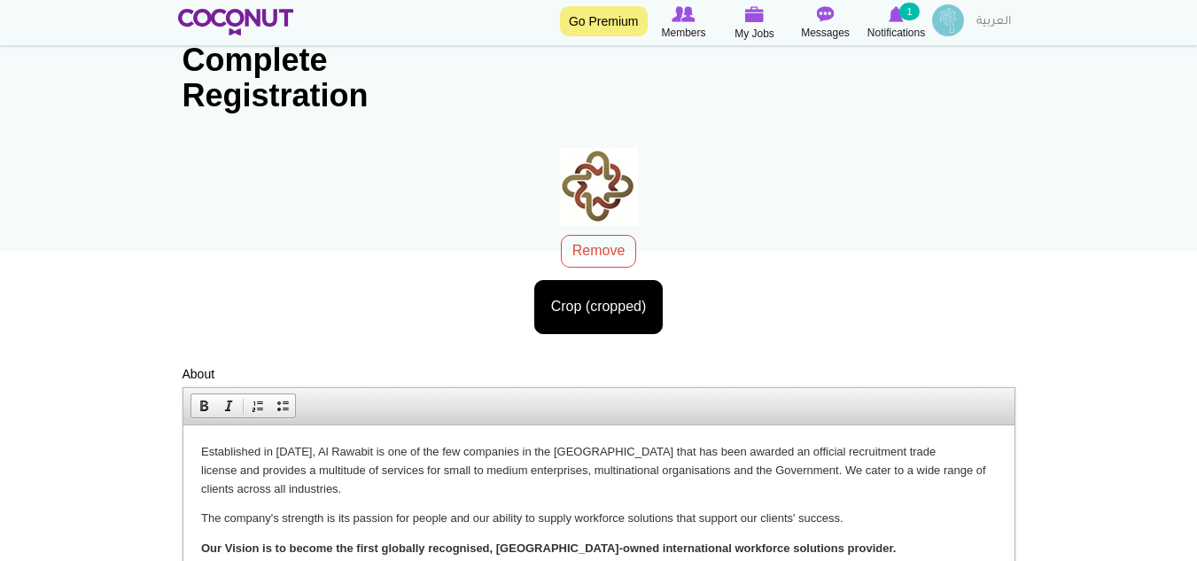
scroll to position [75, 0]
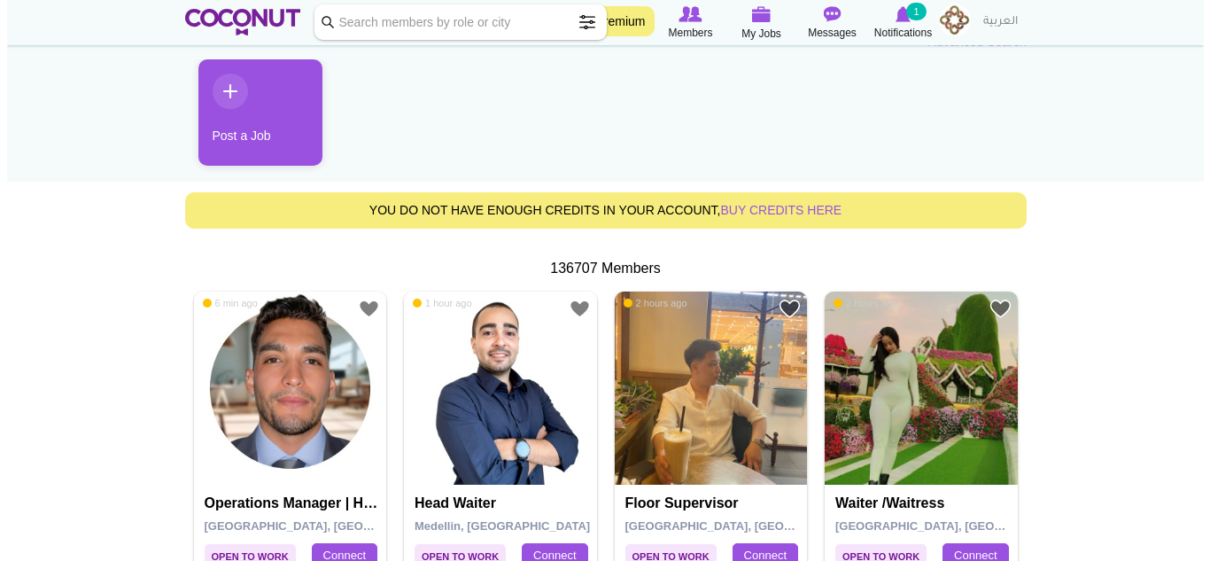
scroll to position [177, 0]
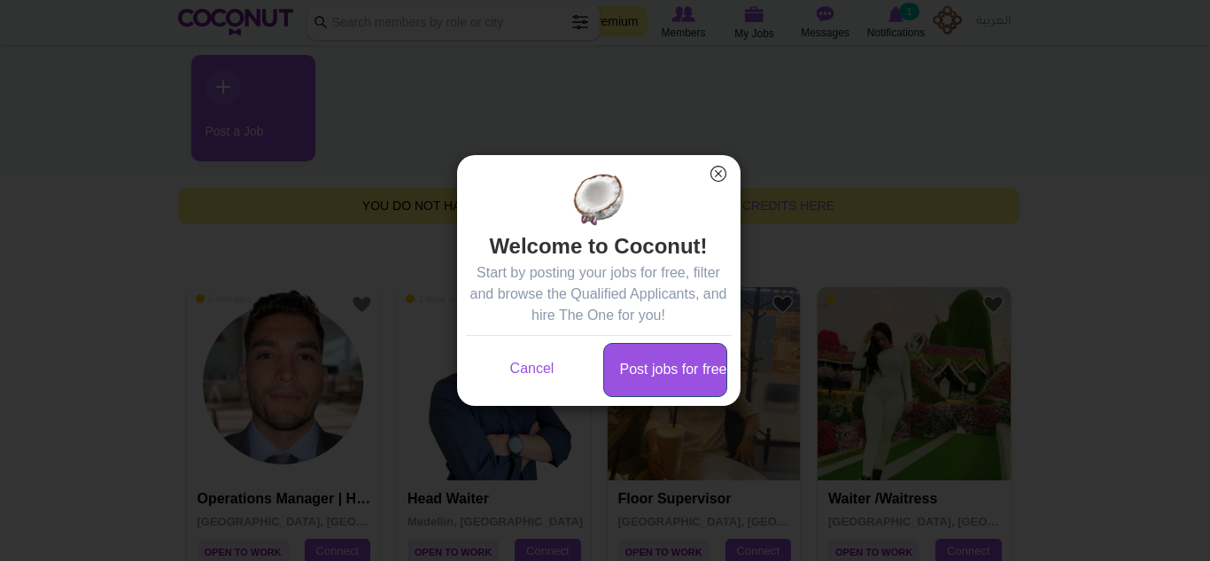
click at [658, 374] on link "Post jobs for free" at bounding box center [665, 370] width 124 height 54
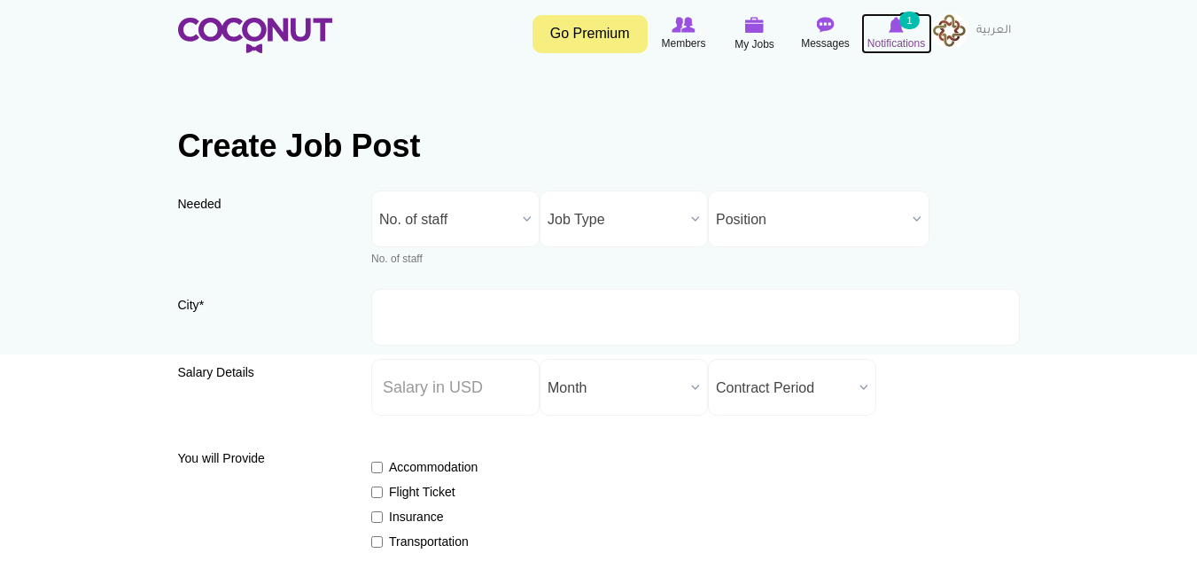
click at [912, 34] on icon at bounding box center [896, 24] width 67 height 19
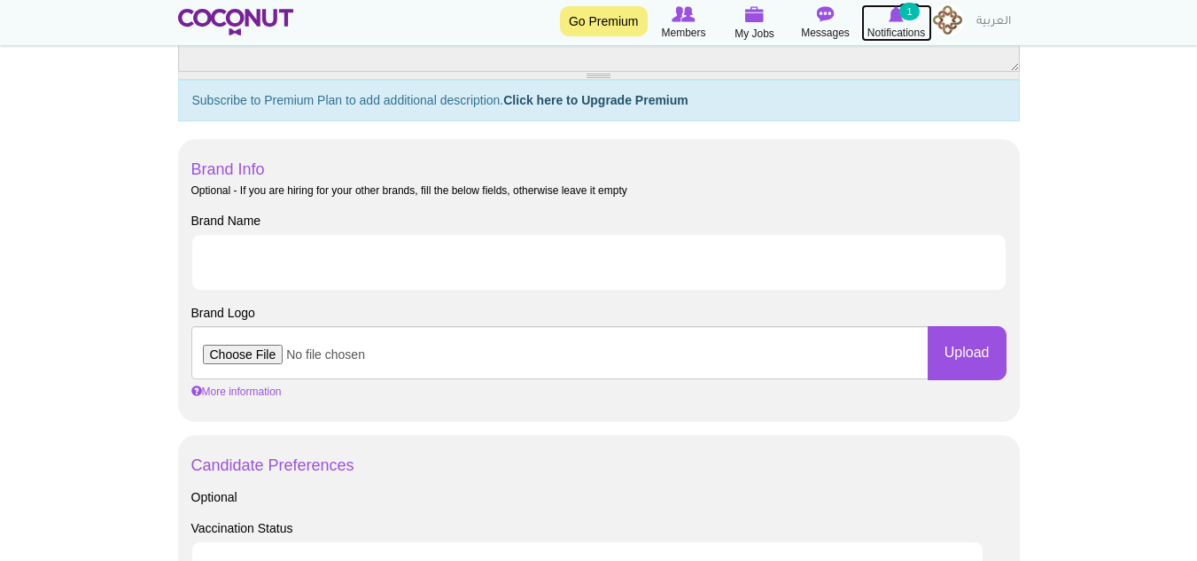
scroll to position [741, 0]
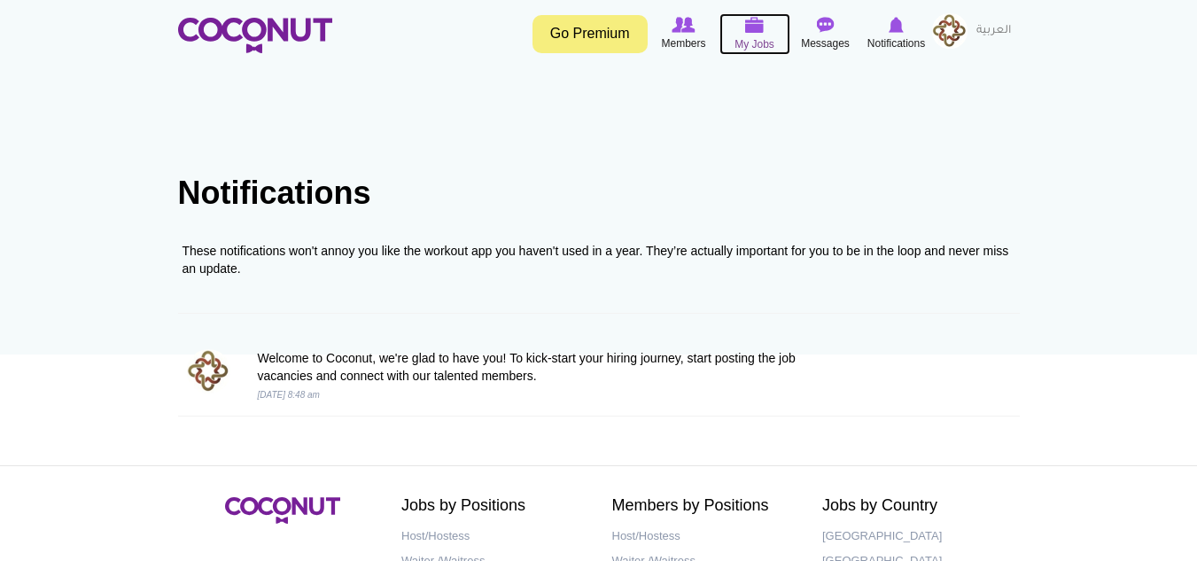
click at [745, 32] on img at bounding box center [754, 25] width 19 height 16
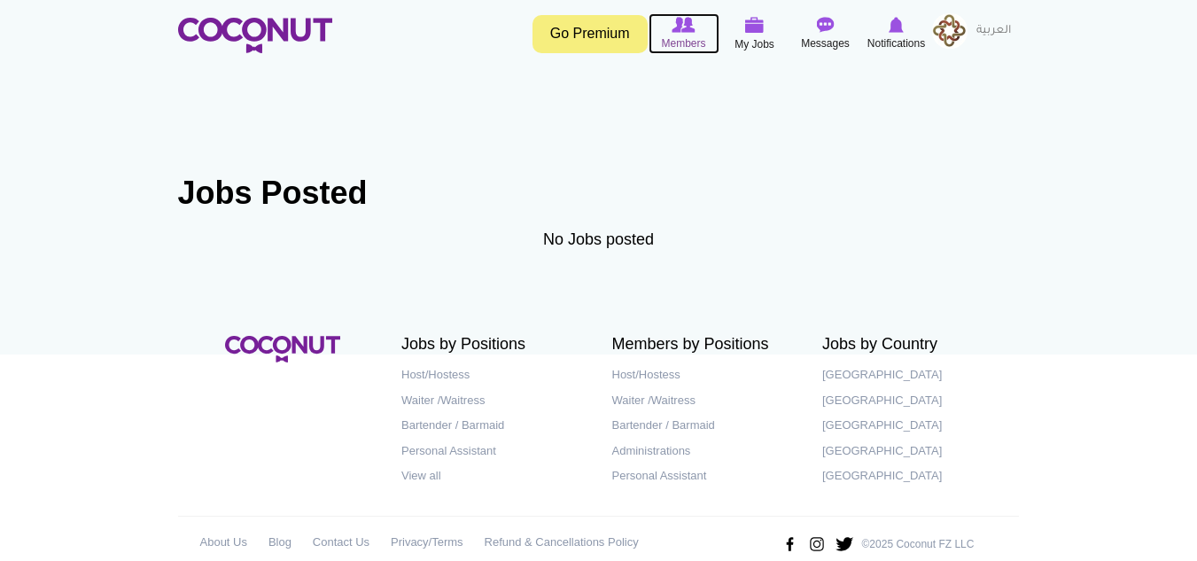
click at [690, 39] on span "Members" at bounding box center [683, 44] width 44 height 18
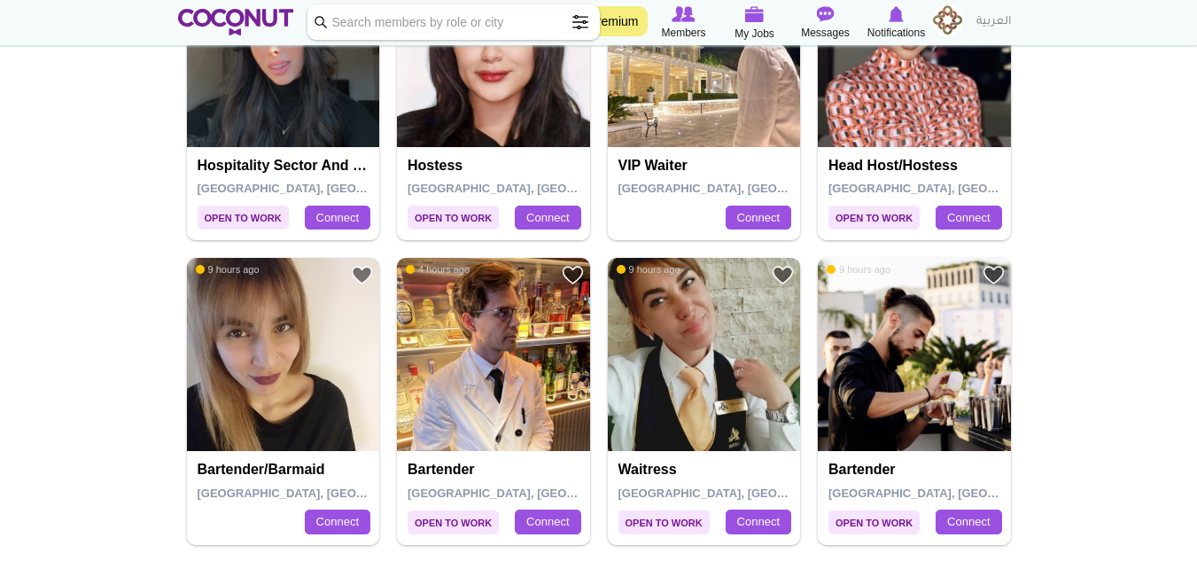
scroll to position [1506, 0]
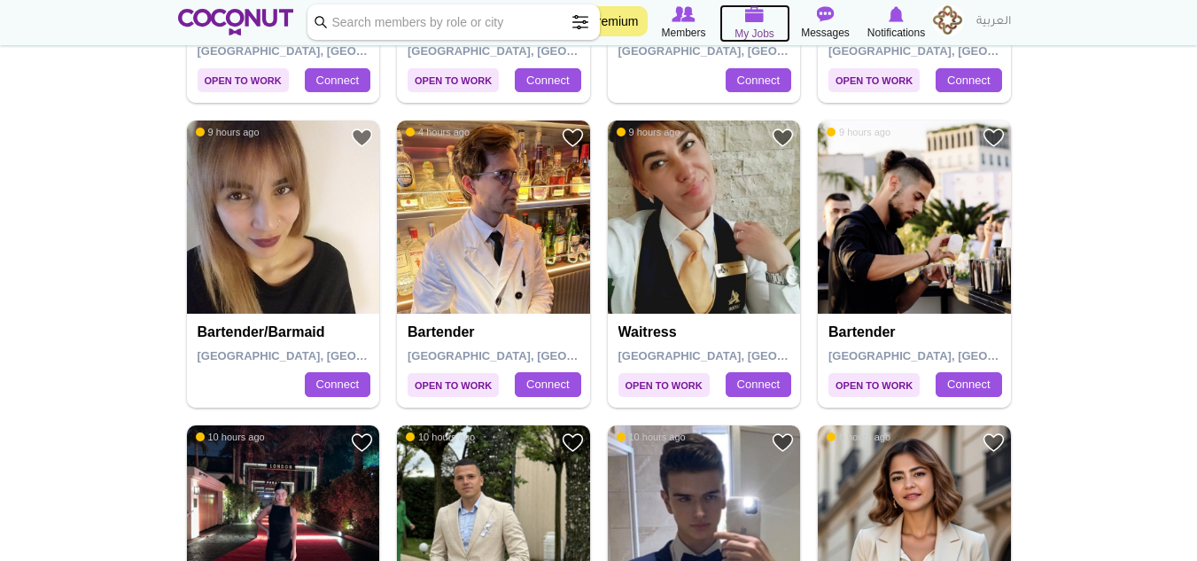
click at [771, 11] on icon at bounding box center [754, 14] width 71 height 20
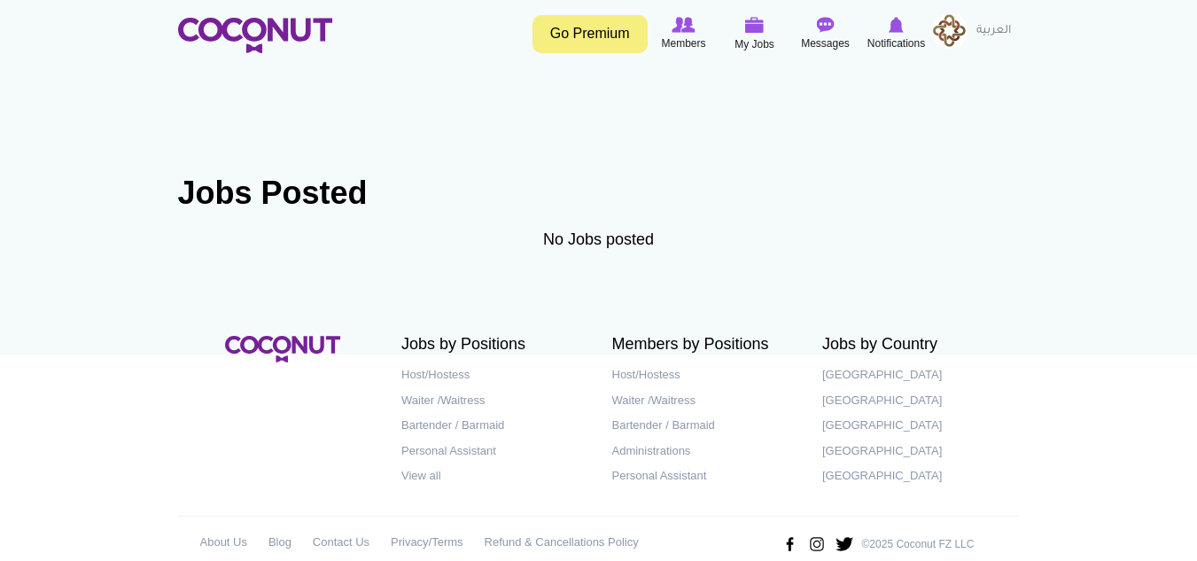
click at [653, 243] on div "No Jobs posted" at bounding box center [599, 247] width 842 height 36
click at [783, 40] on link "My Jobs" at bounding box center [754, 34] width 71 height 42
click at [925, 40] on link "Notifications" at bounding box center [896, 33] width 71 height 41
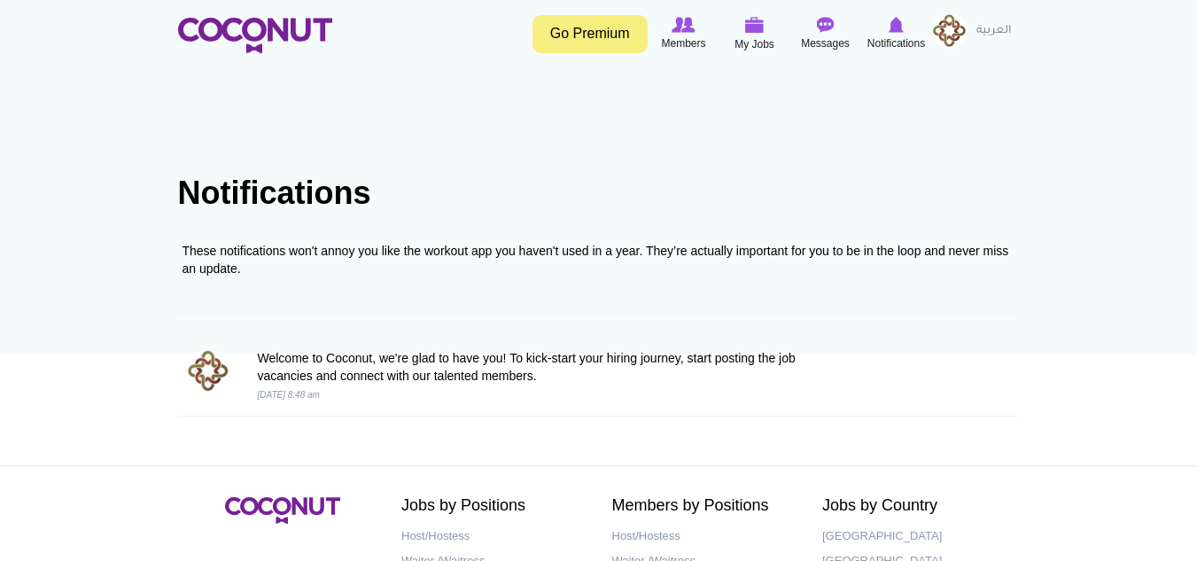
click at [959, 24] on img at bounding box center [949, 30] width 35 height 35
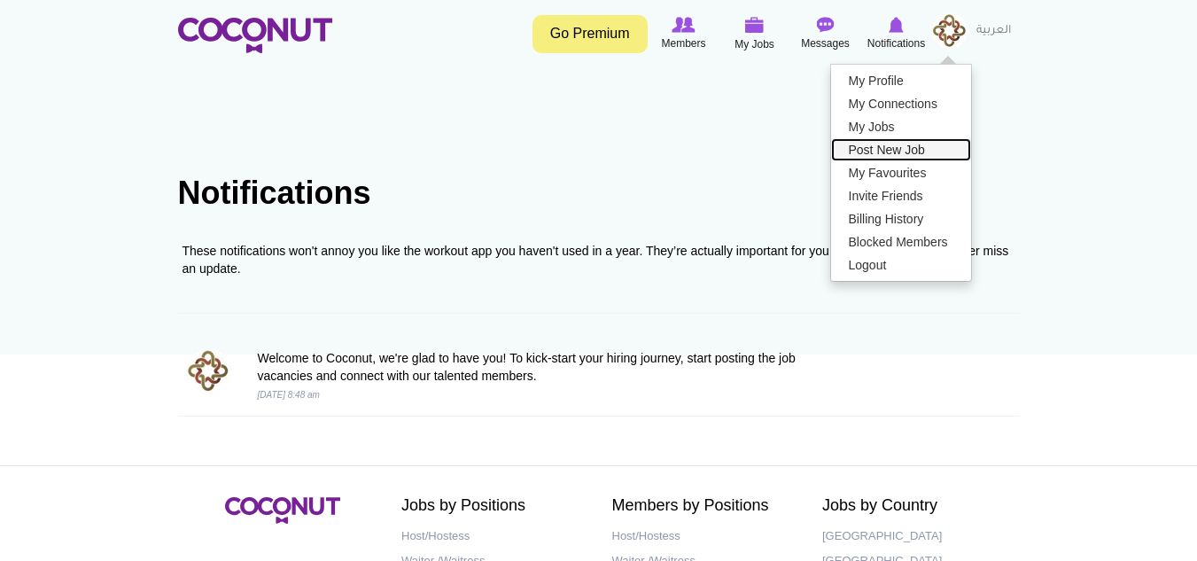
click at [911, 144] on link "Post New Job" at bounding box center [901, 149] width 140 height 23
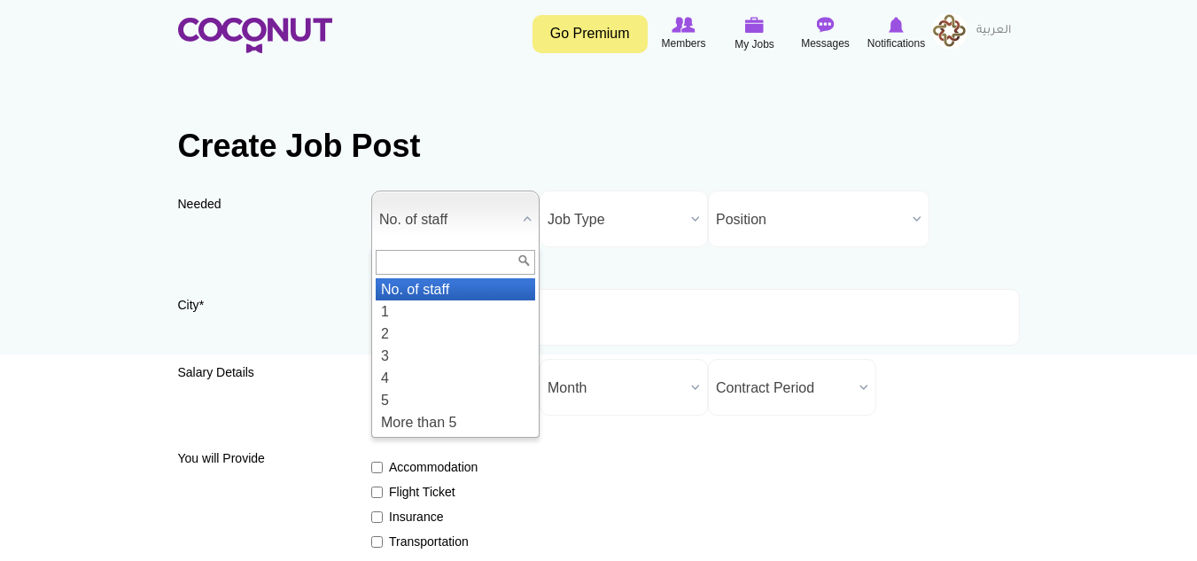
click at [507, 222] on span "No. of staff" at bounding box center [447, 219] width 136 height 57
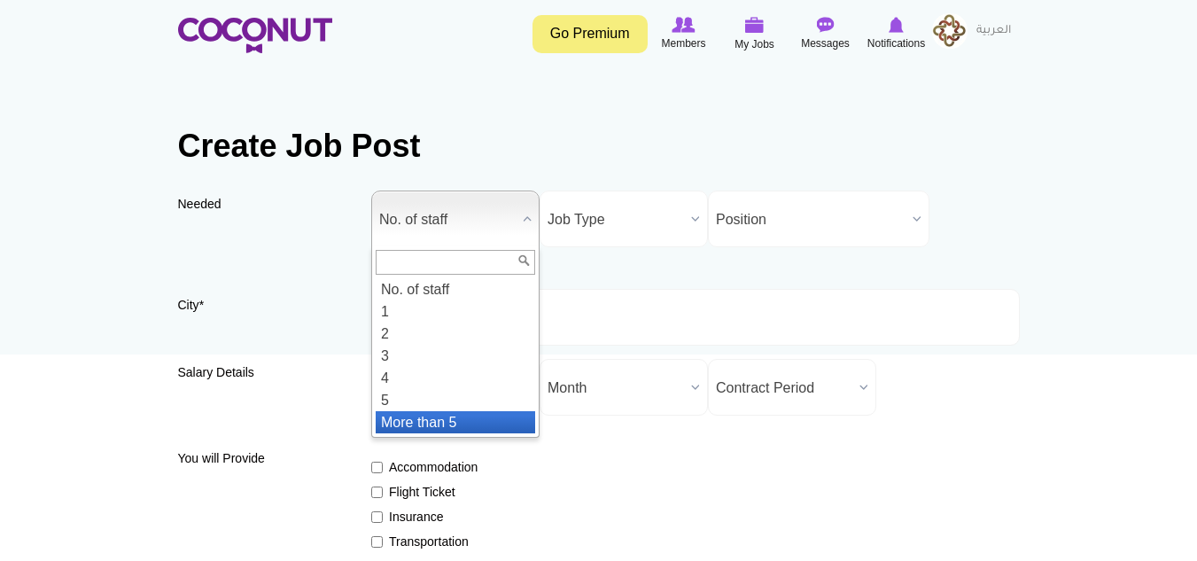
click at [470, 415] on li "More than 5" at bounding box center [455, 422] width 159 height 22
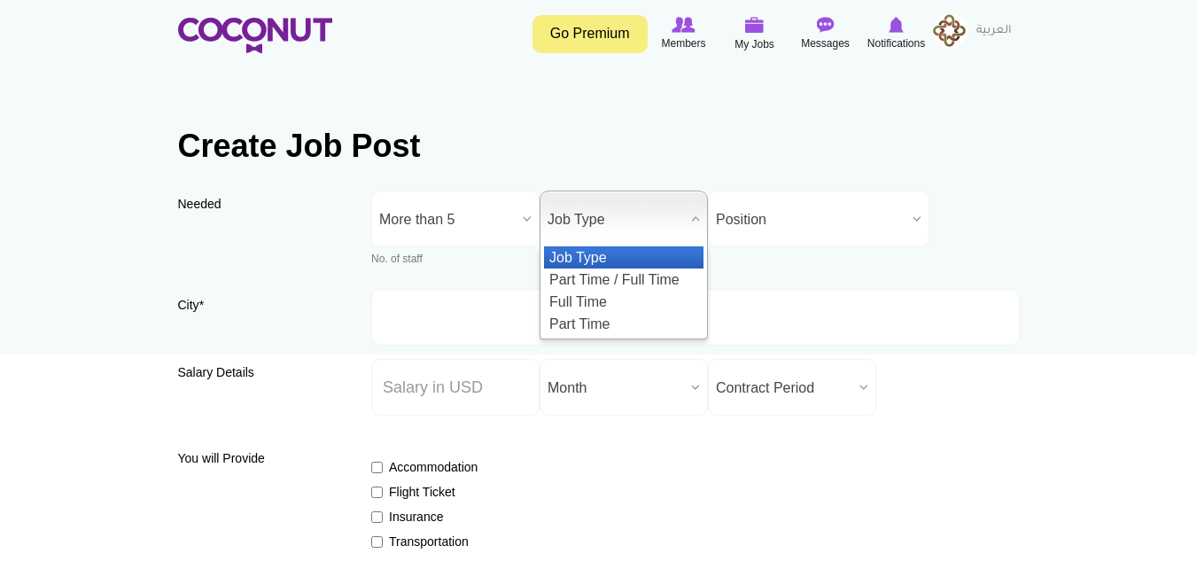
click at [645, 214] on span "Job Type" at bounding box center [615, 219] width 136 height 57
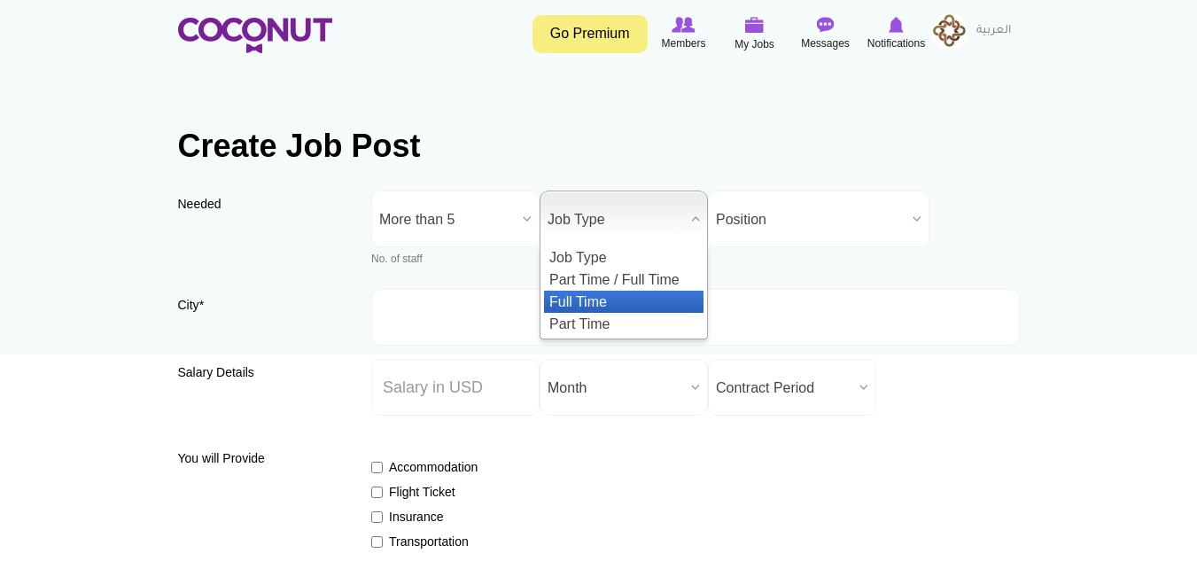
click at [632, 296] on li "Full Time" at bounding box center [623, 302] width 159 height 22
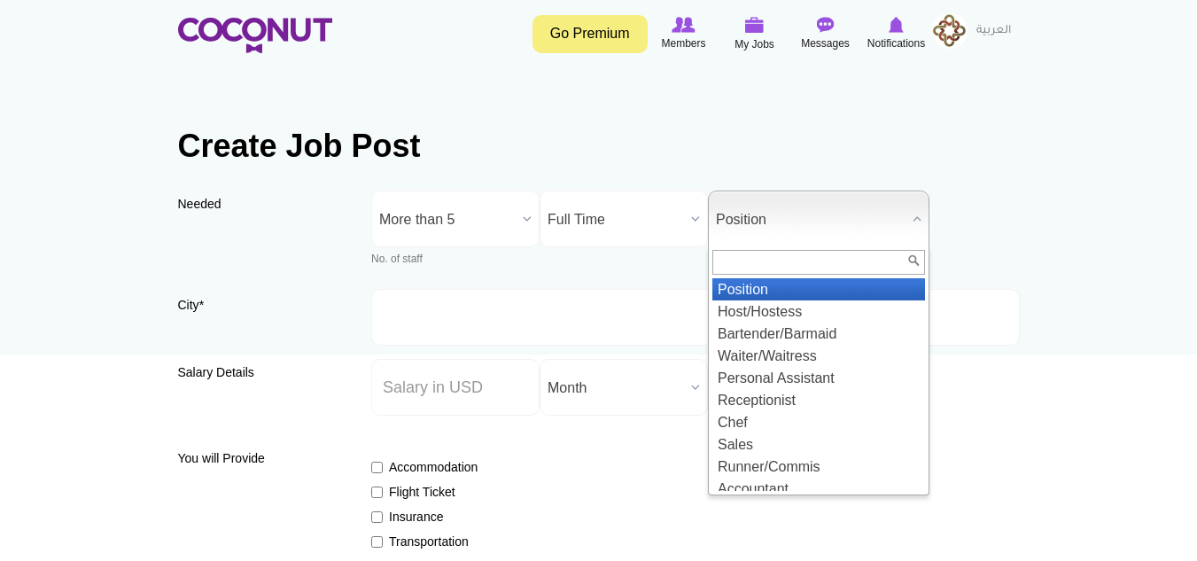
click at [779, 214] on span "Position" at bounding box center [811, 219] width 190 height 57
click at [780, 268] on input "text" at bounding box center [818, 262] width 213 height 25
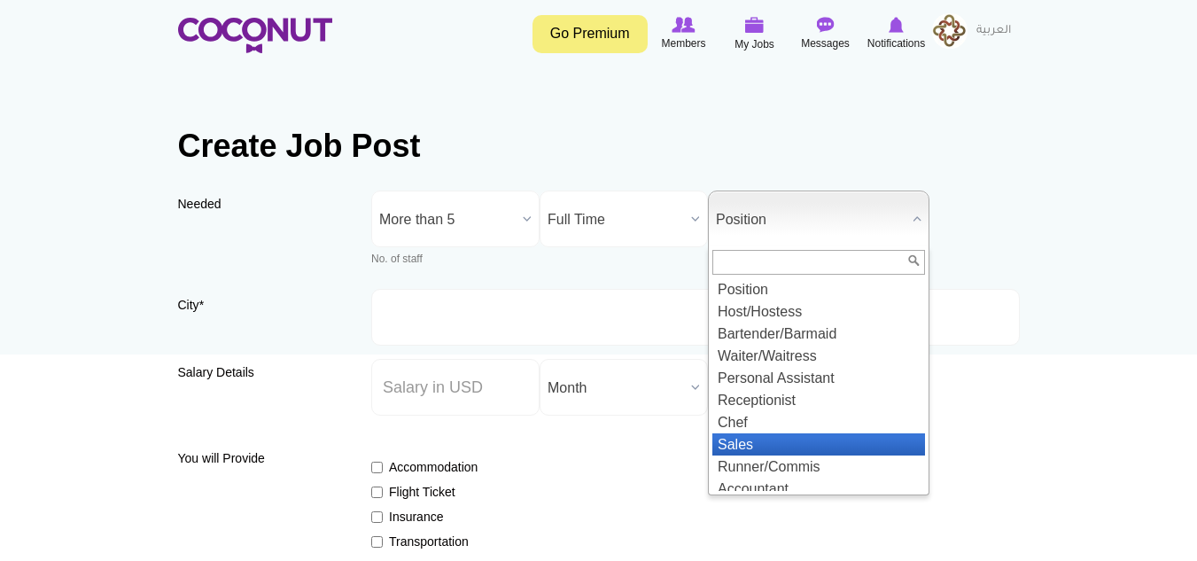
click at [770, 442] on li "Sales" at bounding box center [818, 444] width 213 height 22
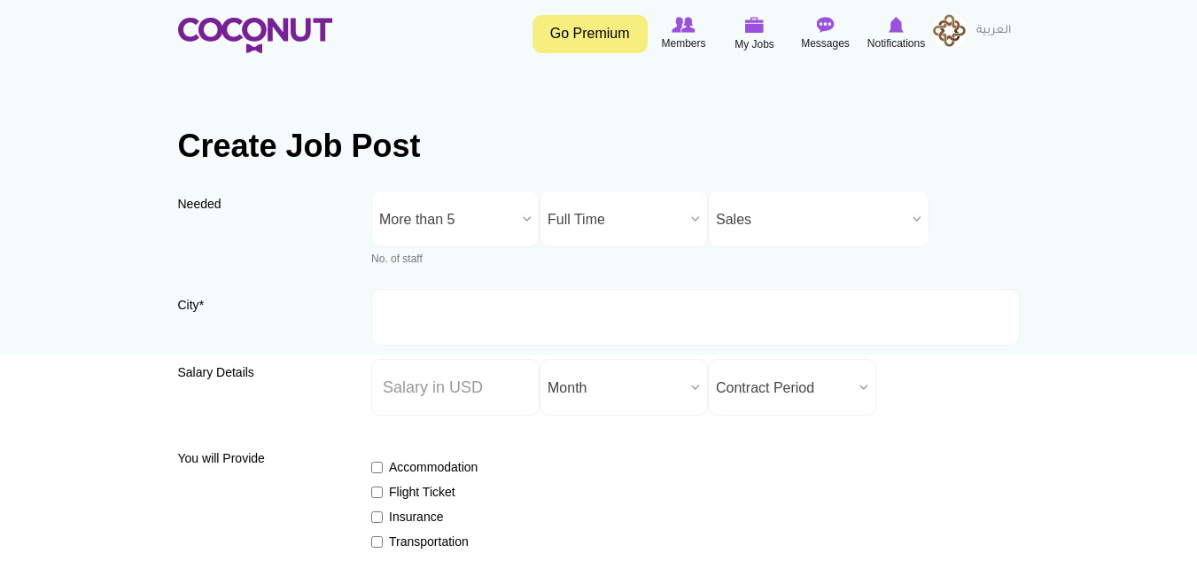
click at [833, 227] on span "Sales" at bounding box center [811, 219] width 190 height 57
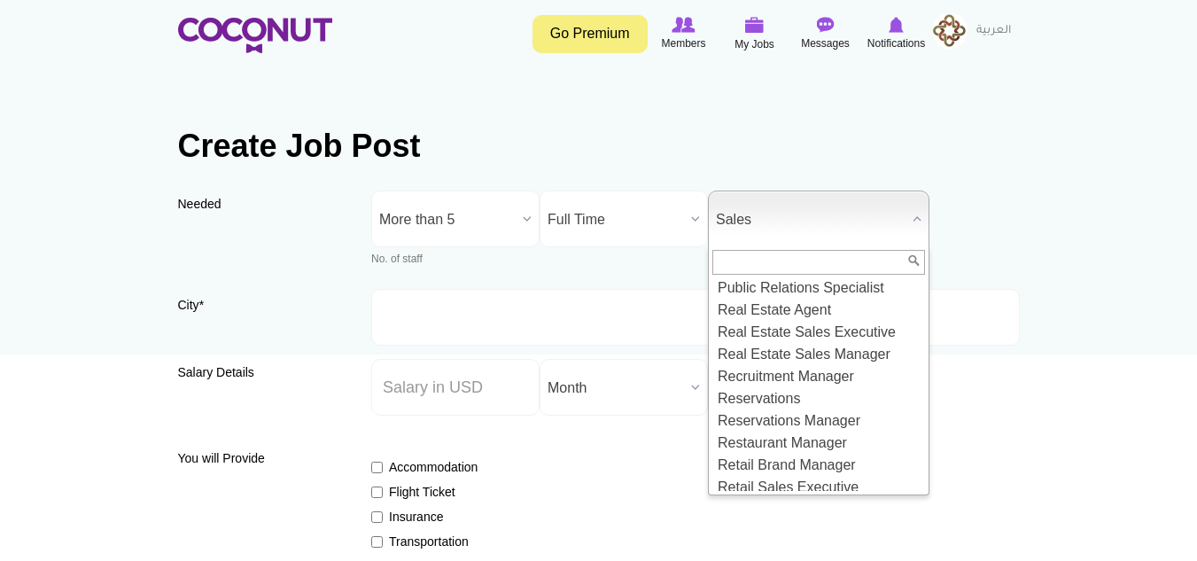
scroll to position [1518, 0]
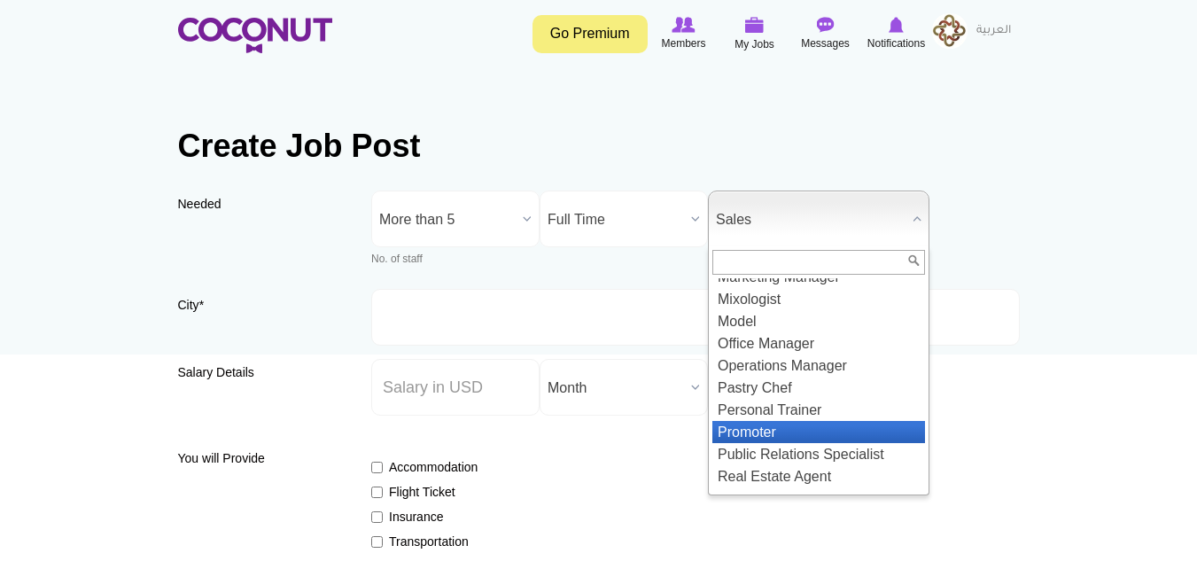
click at [754, 443] on li "Promoter" at bounding box center [818, 432] width 213 height 22
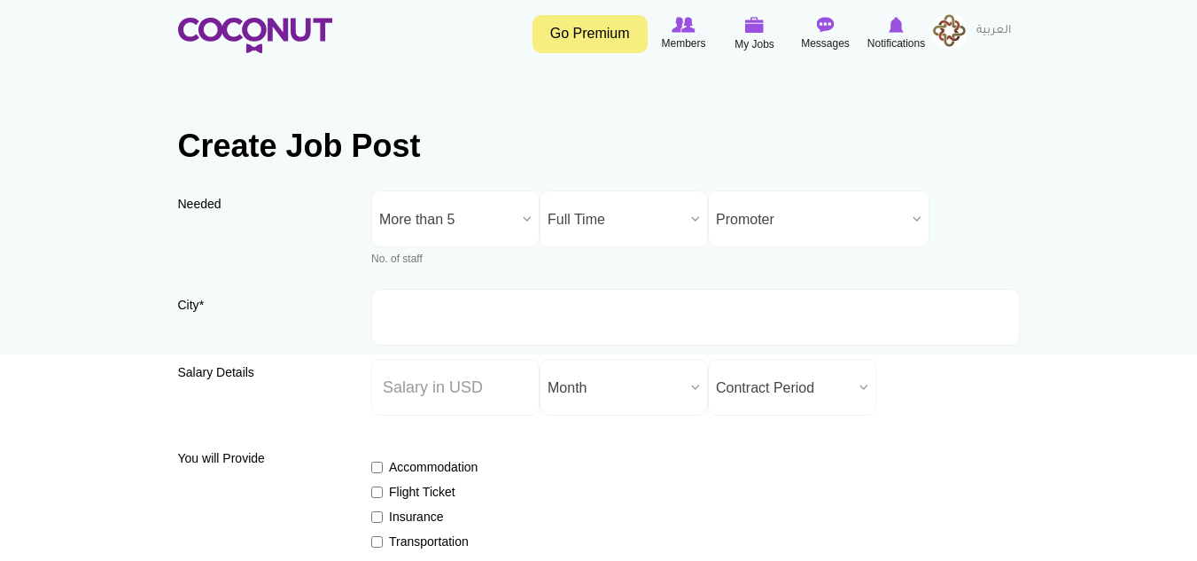
click at [775, 223] on span "Promoter" at bounding box center [811, 219] width 190 height 57
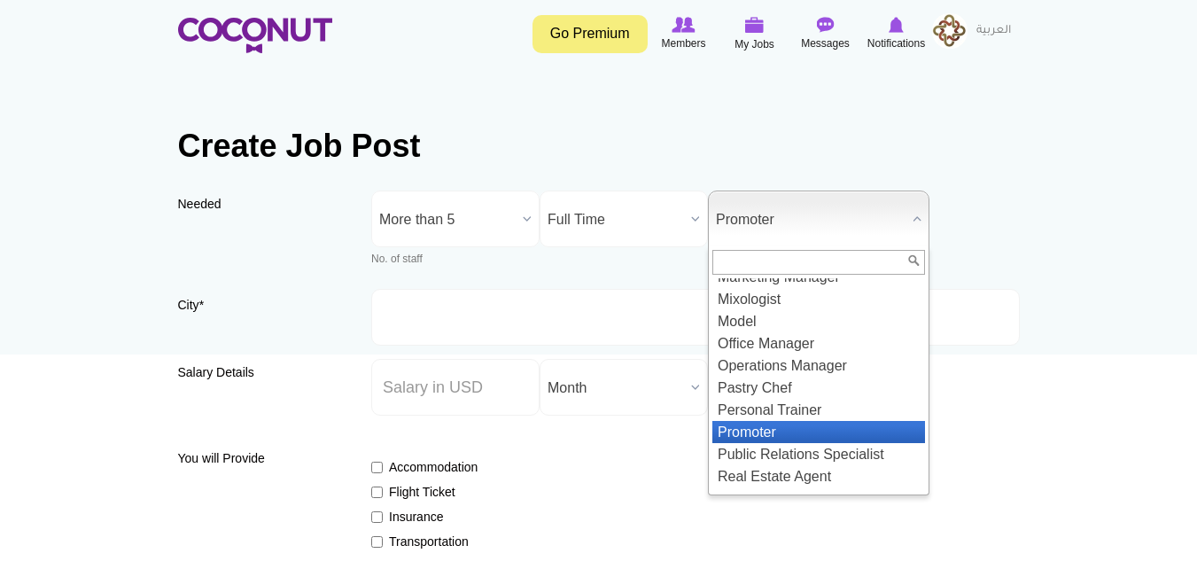
click at [757, 261] on input "text" at bounding box center [818, 262] width 213 height 25
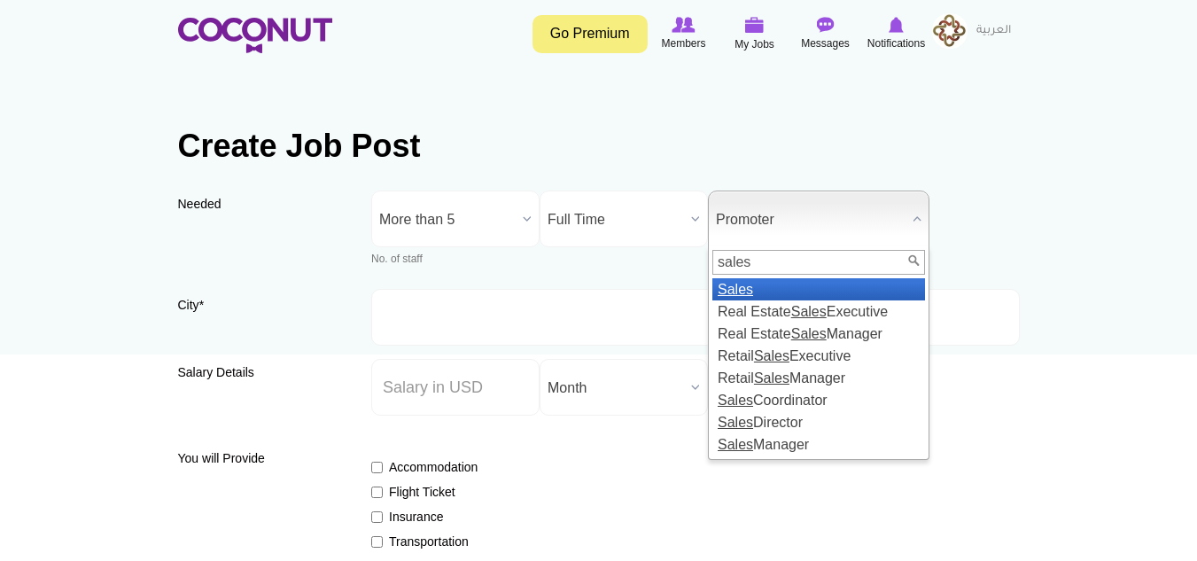
type input "sales"
click at [745, 282] on em "Sales" at bounding box center [735, 289] width 35 height 15
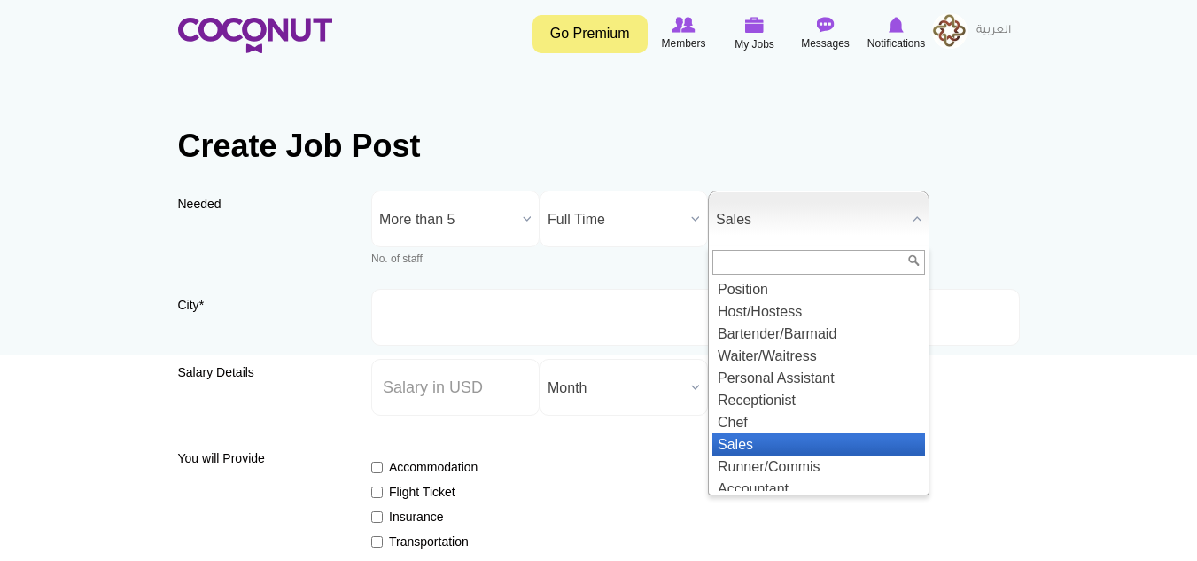
click at [772, 230] on span "Sales" at bounding box center [811, 219] width 190 height 57
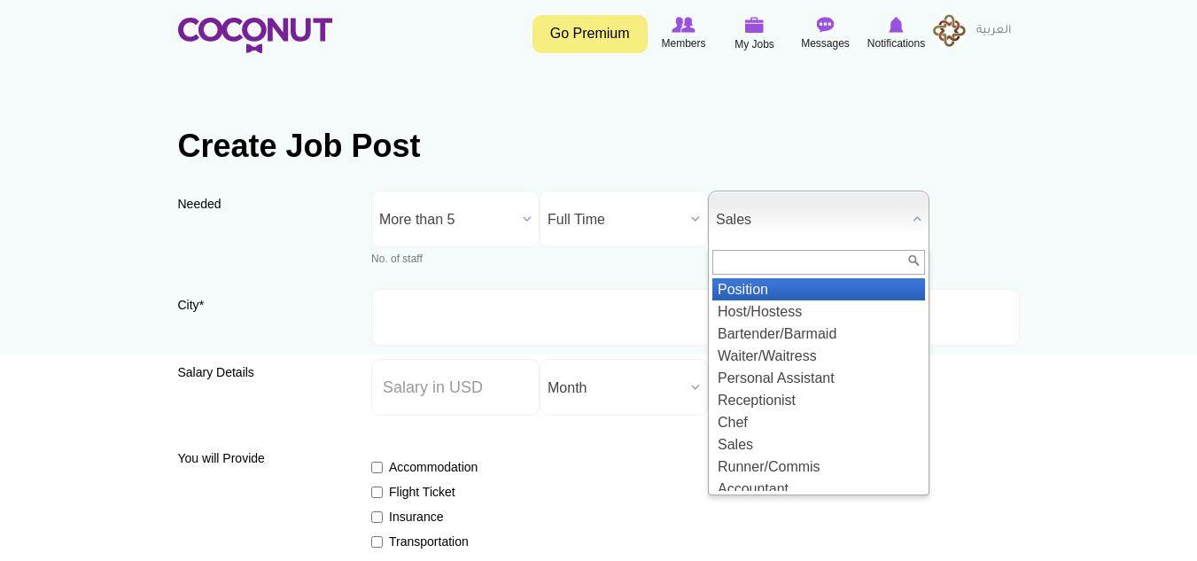
click at [799, 284] on li "Position" at bounding box center [818, 289] width 213 height 22
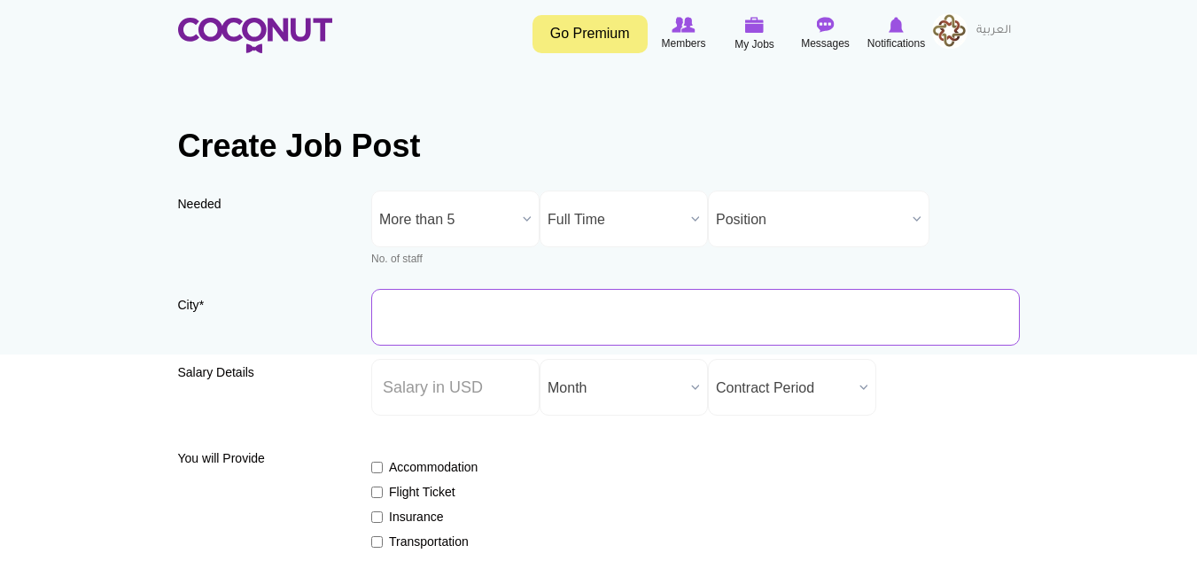
click at [404, 314] on input "City *" at bounding box center [695, 317] width 648 height 57
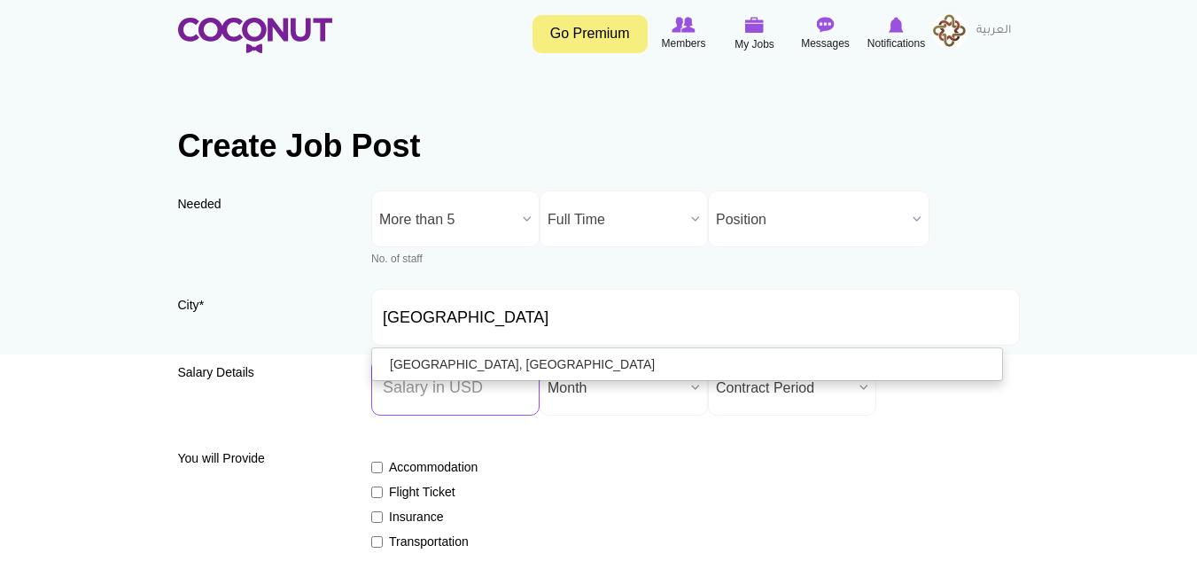
type input "Abu Dhabi, United Arab Emirates"
click at [408, 392] on input "Salary ($) *" at bounding box center [455, 387] width 168 height 57
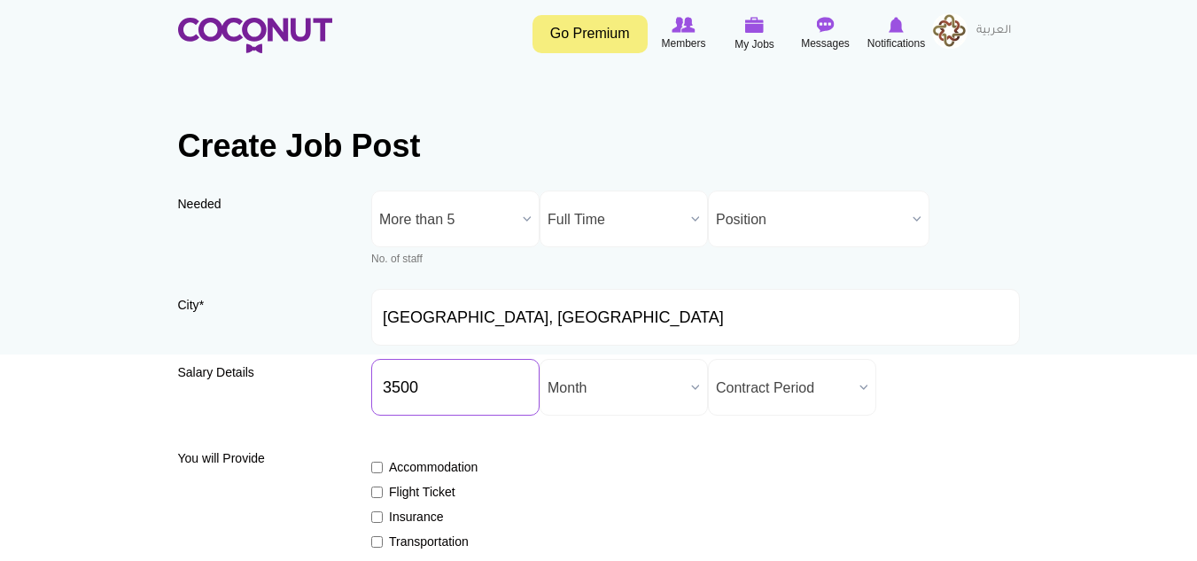
type input "3500"
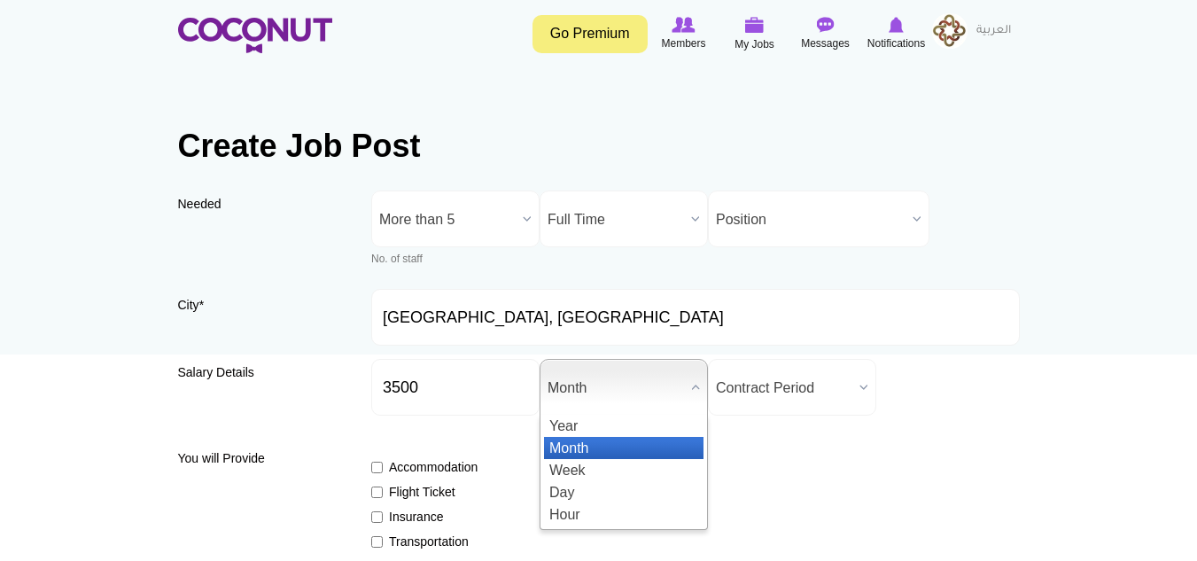
click at [590, 378] on span "Month" at bounding box center [615, 388] width 136 height 57
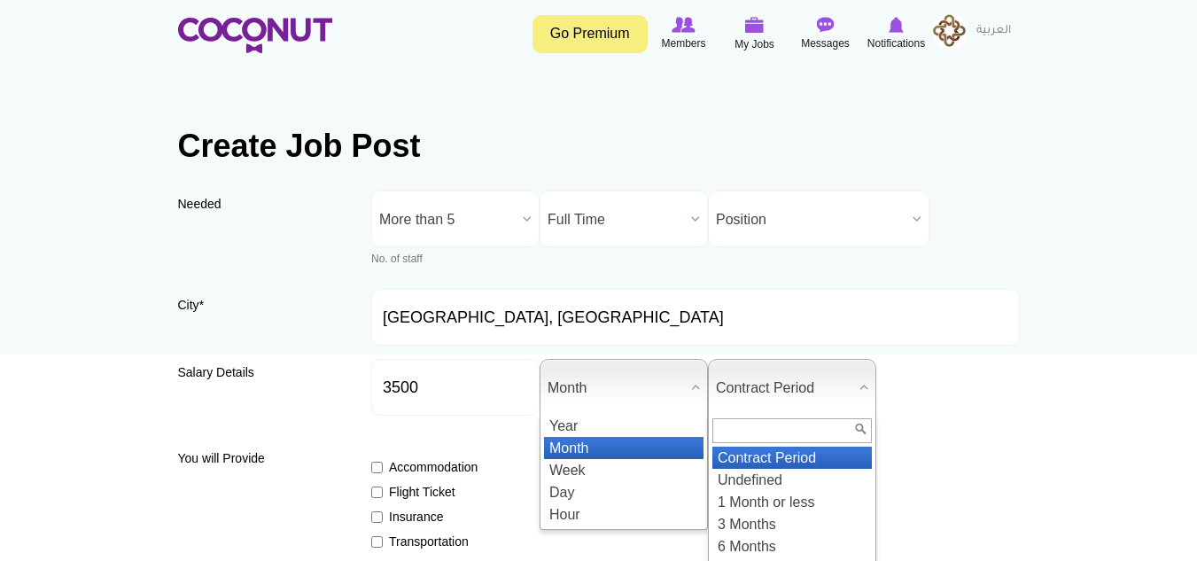
click at [773, 377] on span "Contract Period" at bounding box center [784, 388] width 136 height 57
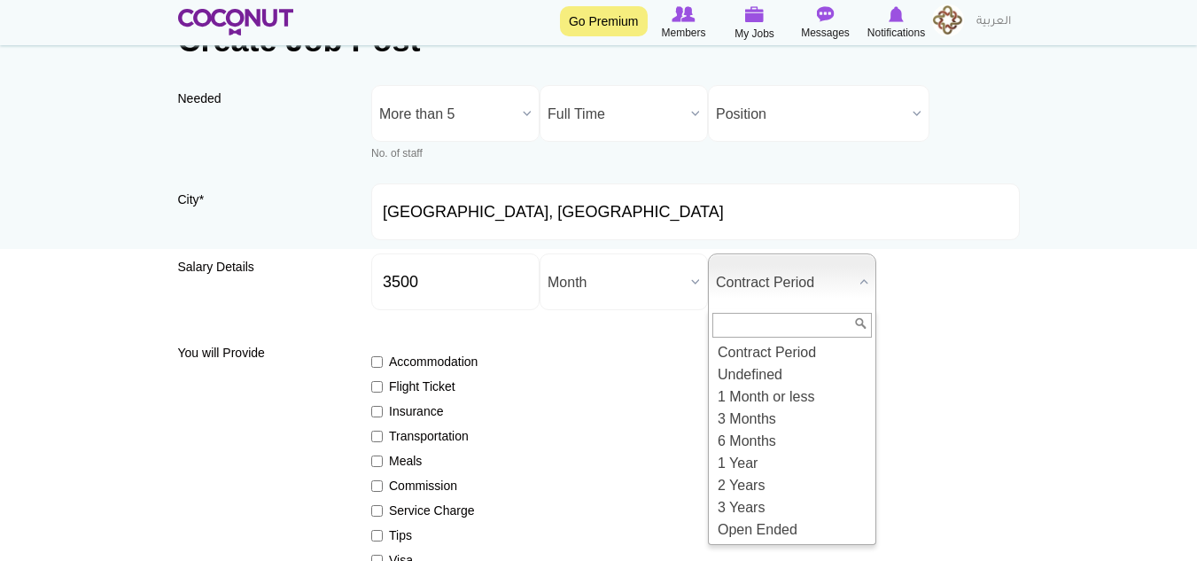
scroll to position [266, 0]
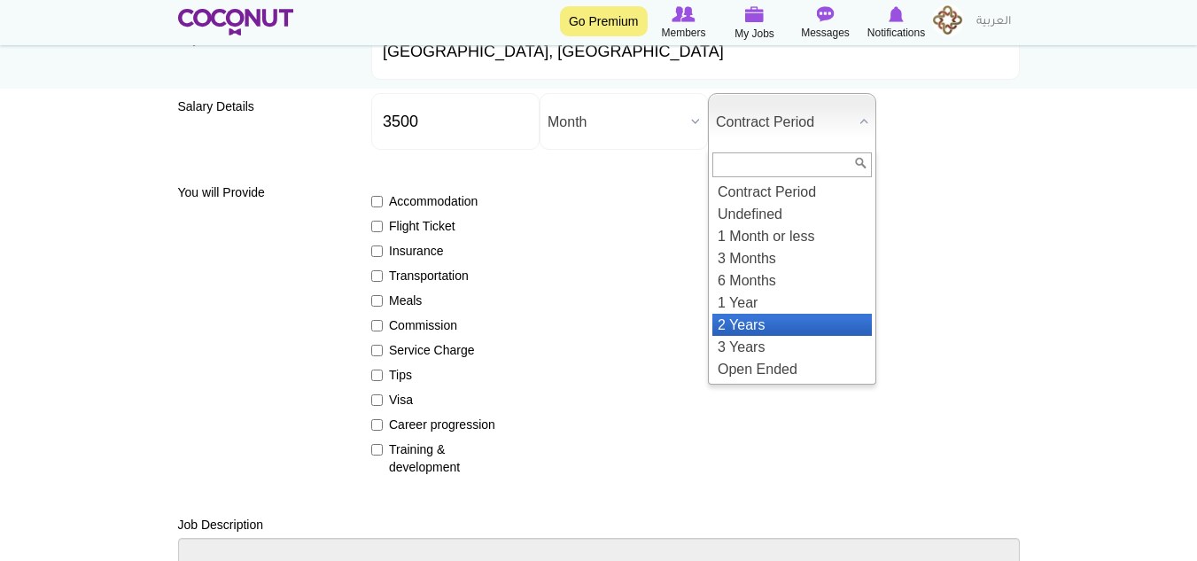
click at [811, 316] on li "2 Years" at bounding box center [791, 325] width 159 height 22
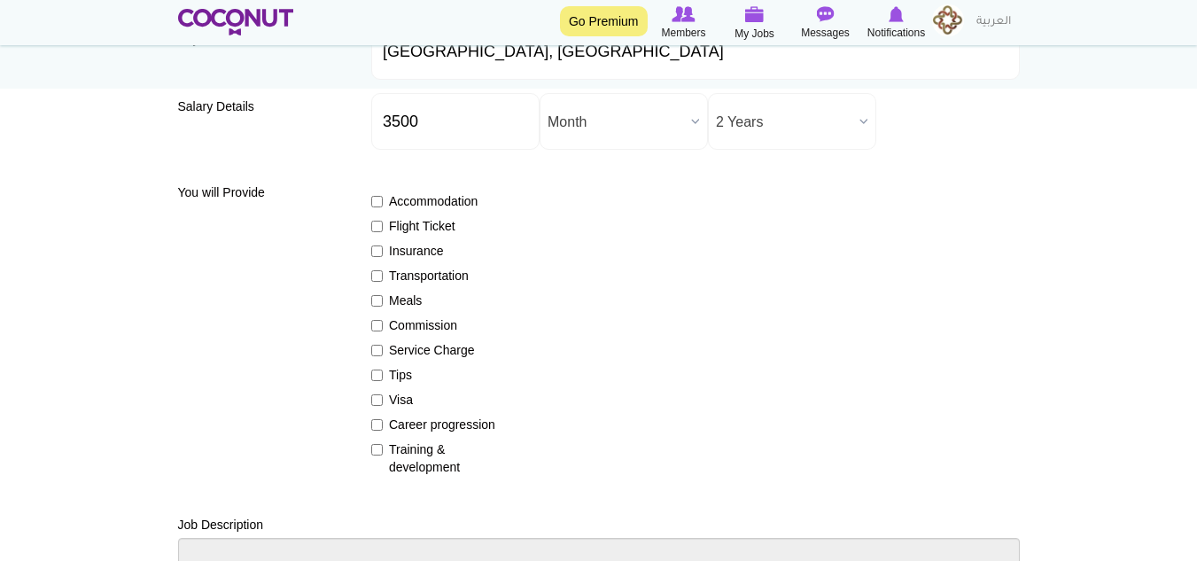
click at [835, 330] on div "Accommodation Flight Ticket Insurance Transportation Meals Commission Service C…" at bounding box center [695, 325] width 648 height 299
click at [378, 250] on input "Insurance" at bounding box center [377, 251] width 12 height 12
checkbox input "true"
click at [375, 400] on input "Visa" at bounding box center [377, 400] width 12 height 12
checkbox input "true"
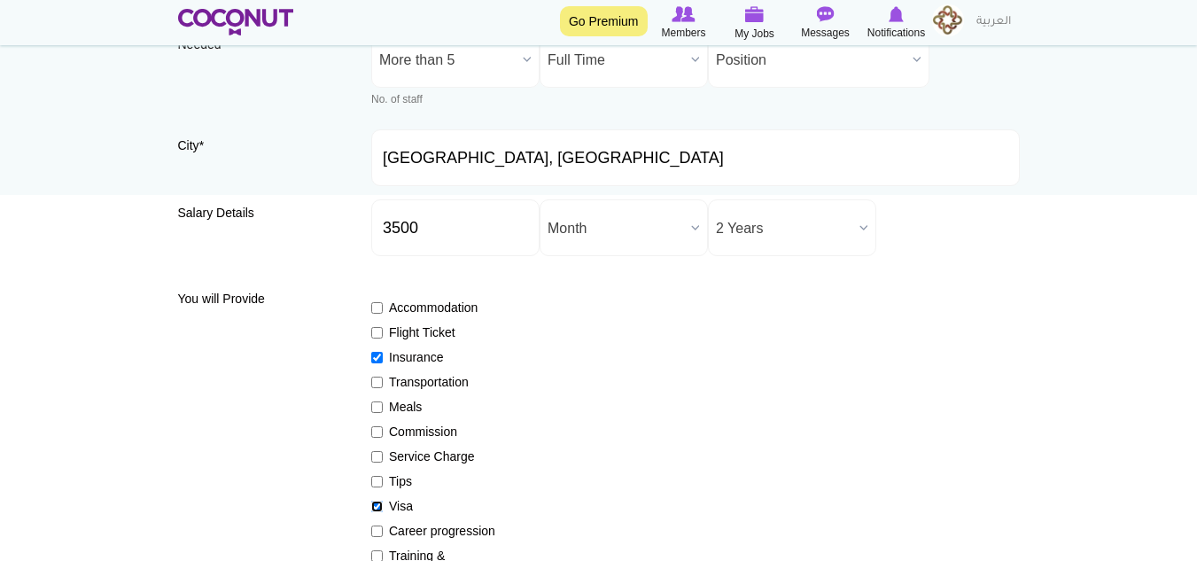
scroll to position [0, 0]
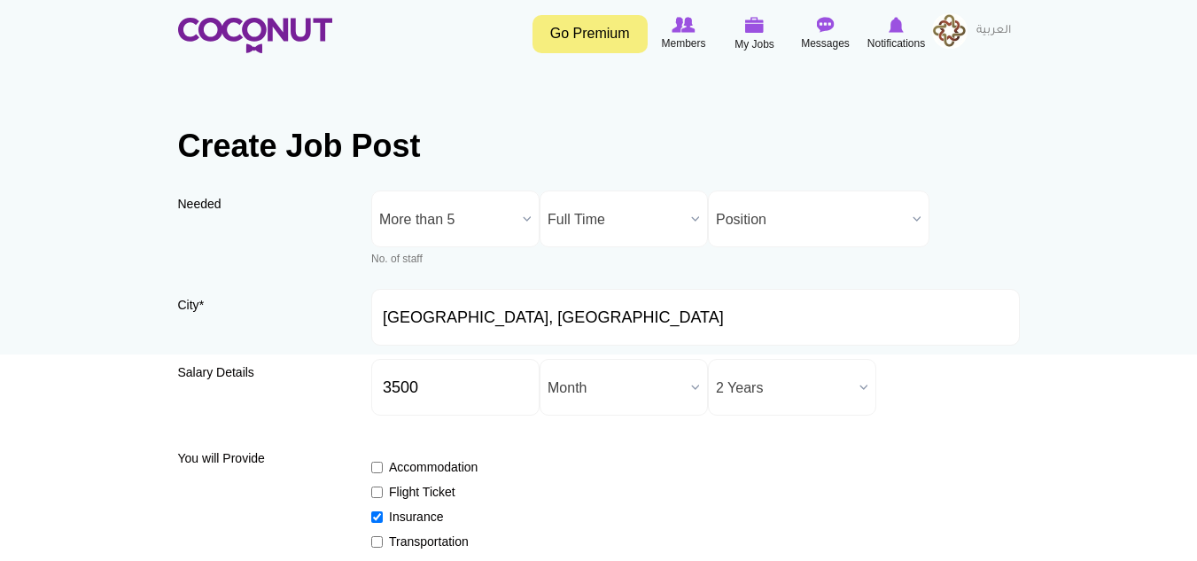
click at [803, 224] on span "Position" at bounding box center [811, 219] width 190 height 57
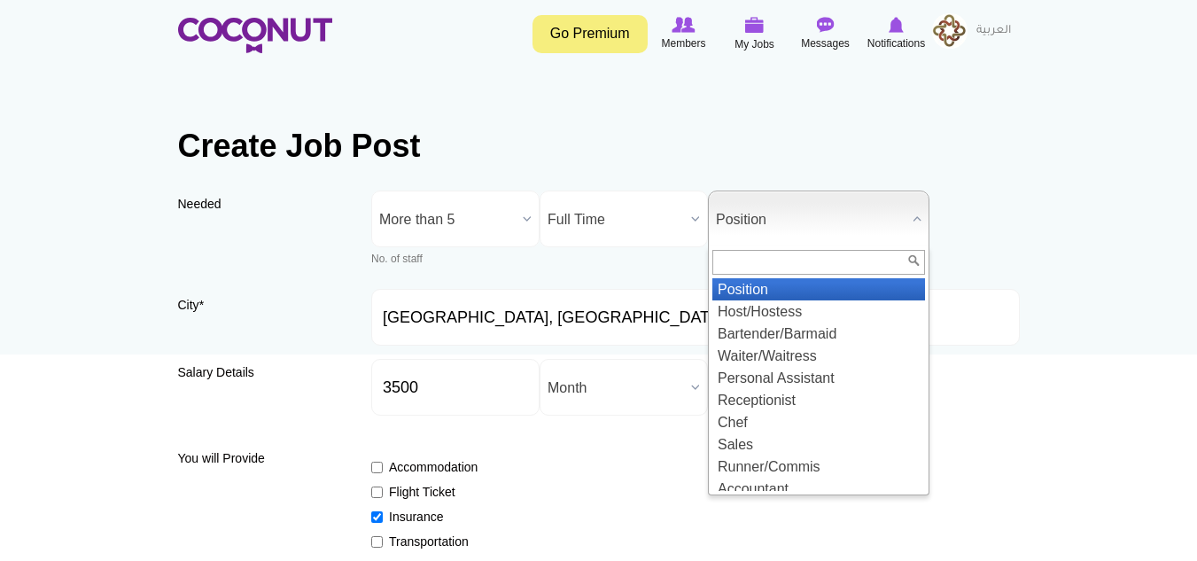
scroll to position [89, 0]
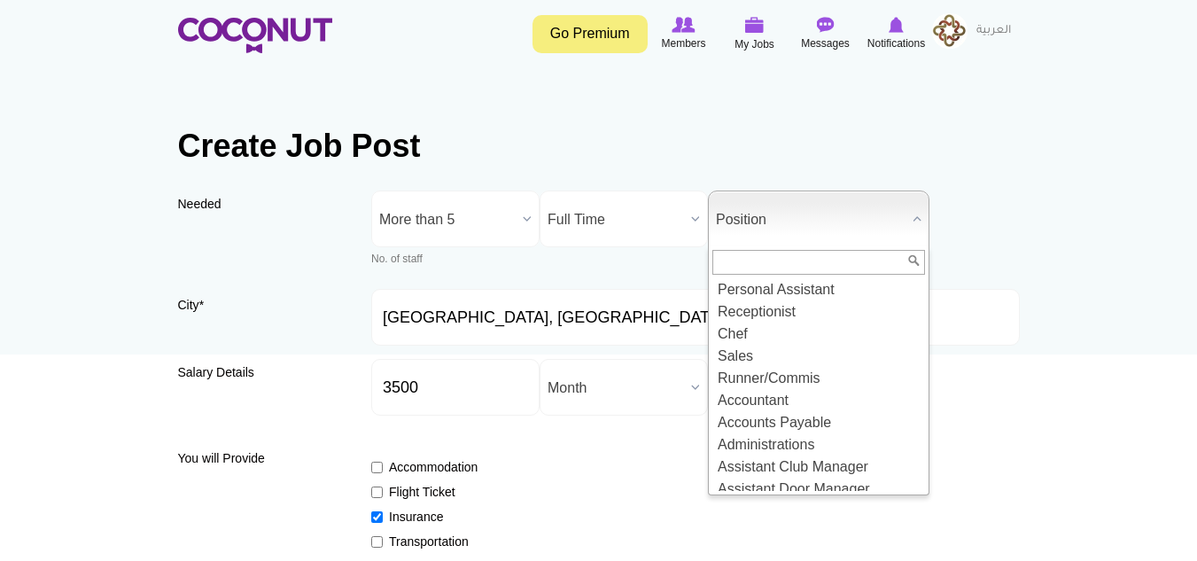
click at [798, 257] on input "text" at bounding box center [818, 262] width 213 height 25
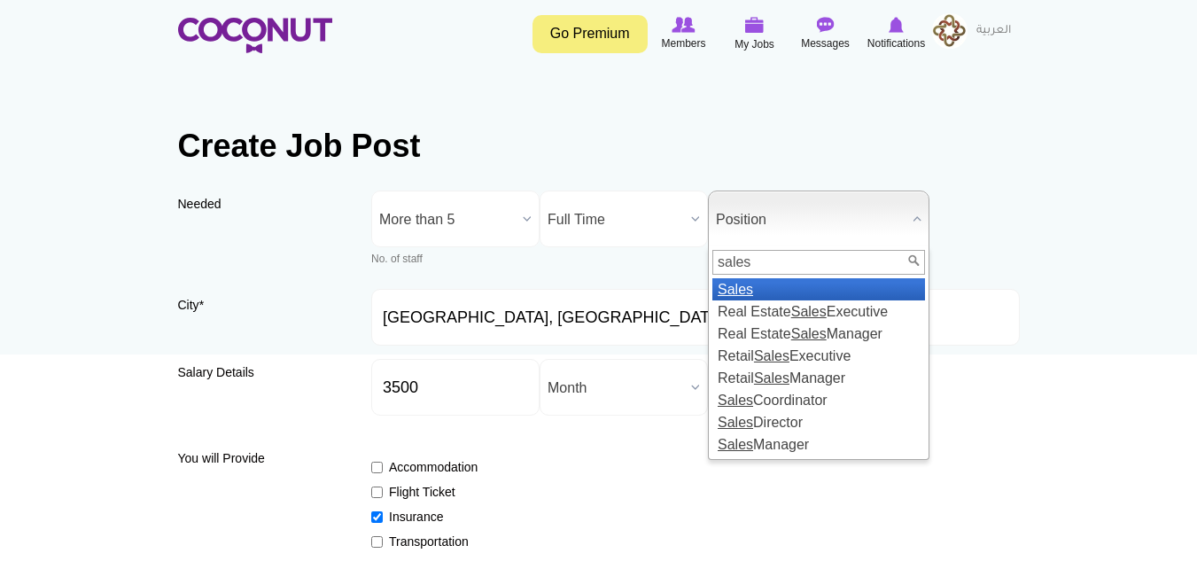
type input "sales"
click at [767, 281] on li "Sales" at bounding box center [818, 289] width 213 height 22
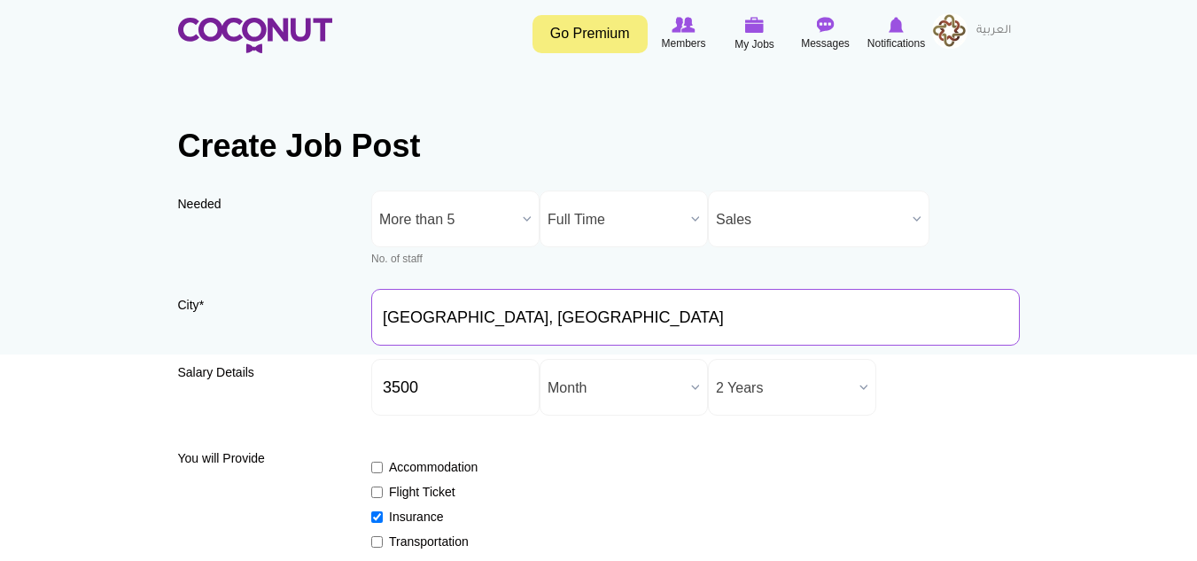
click at [647, 295] on input "Abu Dhabi, United Arab Emirates" at bounding box center [695, 317] width 648 height 57
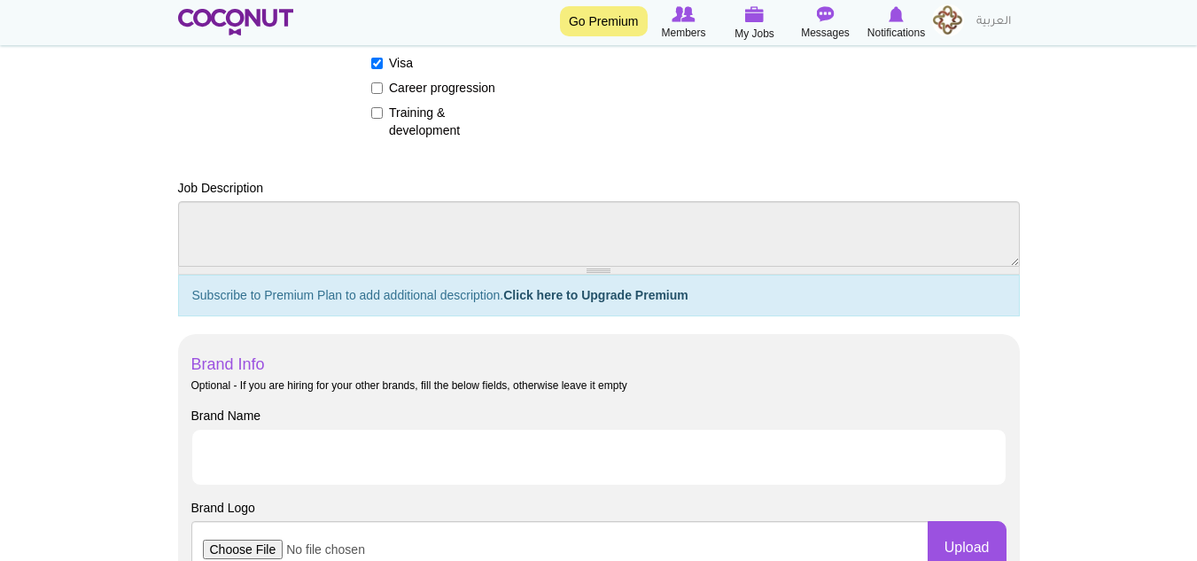
scroll to position [709, 0]
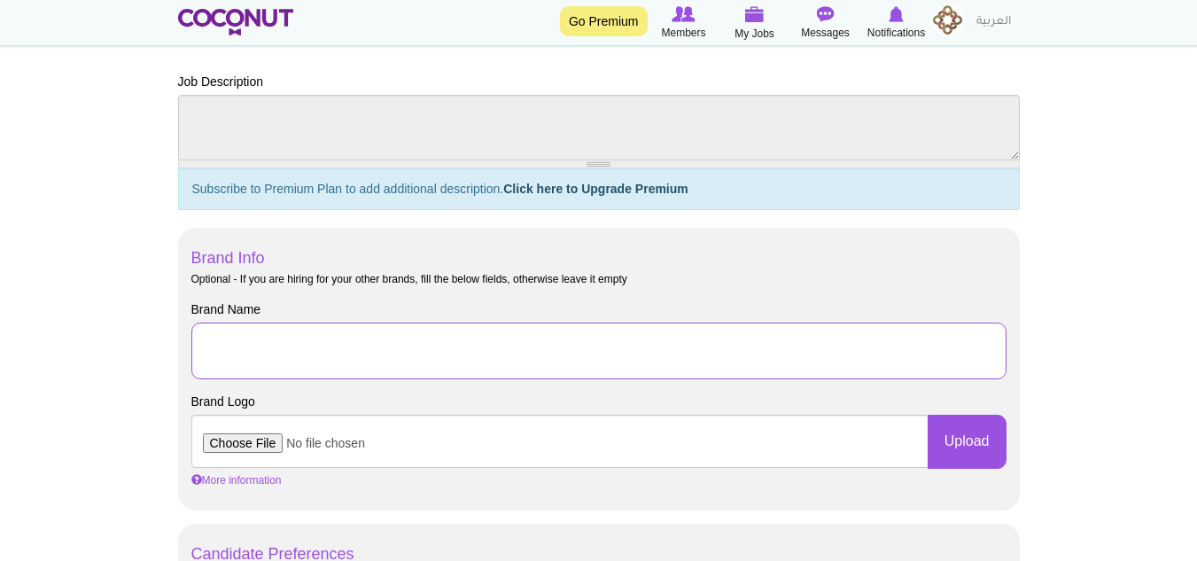
click at [358, 353] on input "Brand Name" at bounding box center [598, 350] width 815 height 57
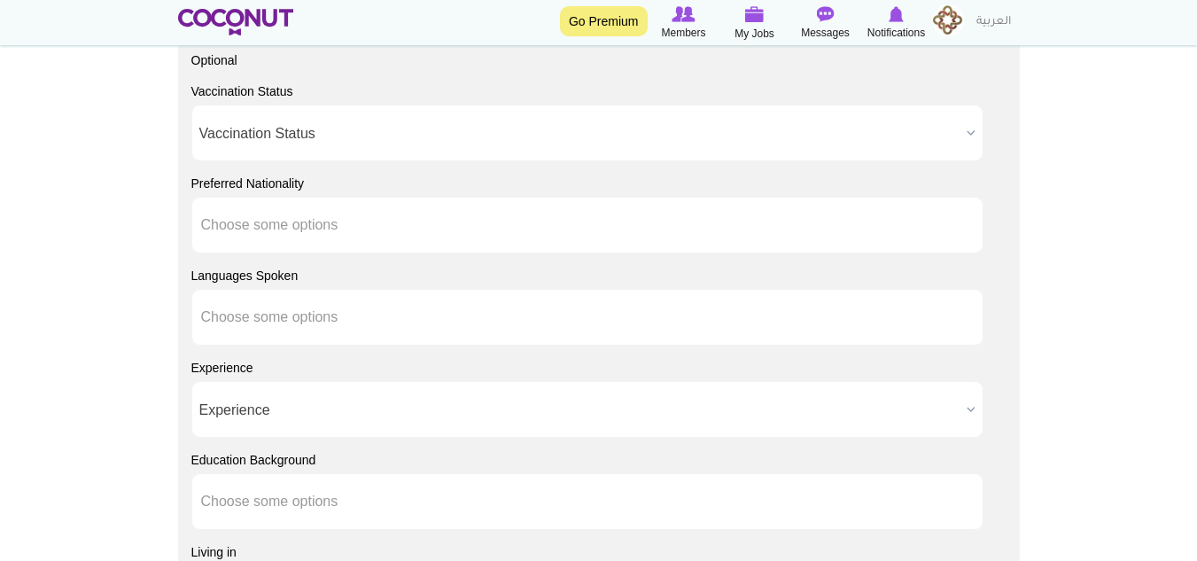
scroll to position [1238, 0]
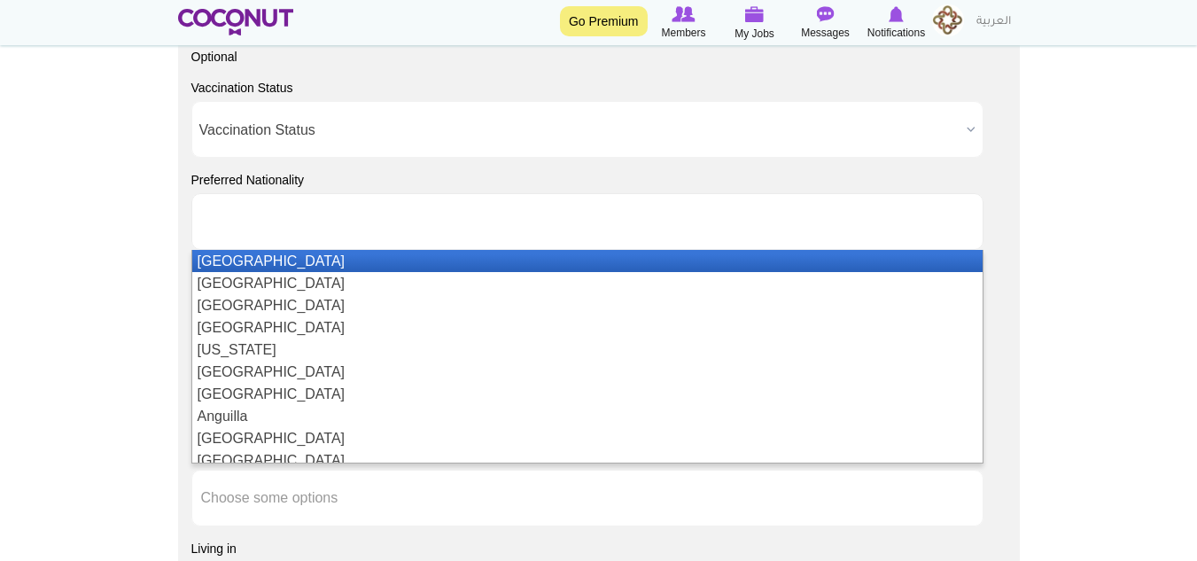
click at [379, 233] on ul at bounding box center [587, 221] width 792 height 57
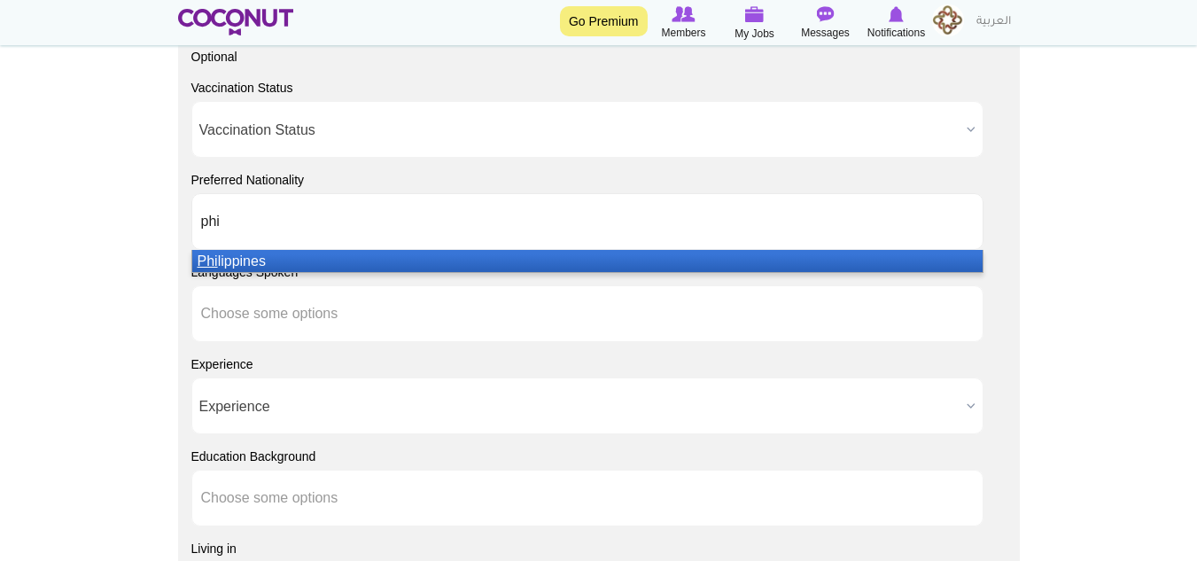
type input "phi"
click at [377, 254] on li "Phi lippines" at bounding box center [587, 261] width 790 height 22
type input "nep"
click at [384, 250] on li "Nep al" at bounding box center [587, 261] width 790 height 22
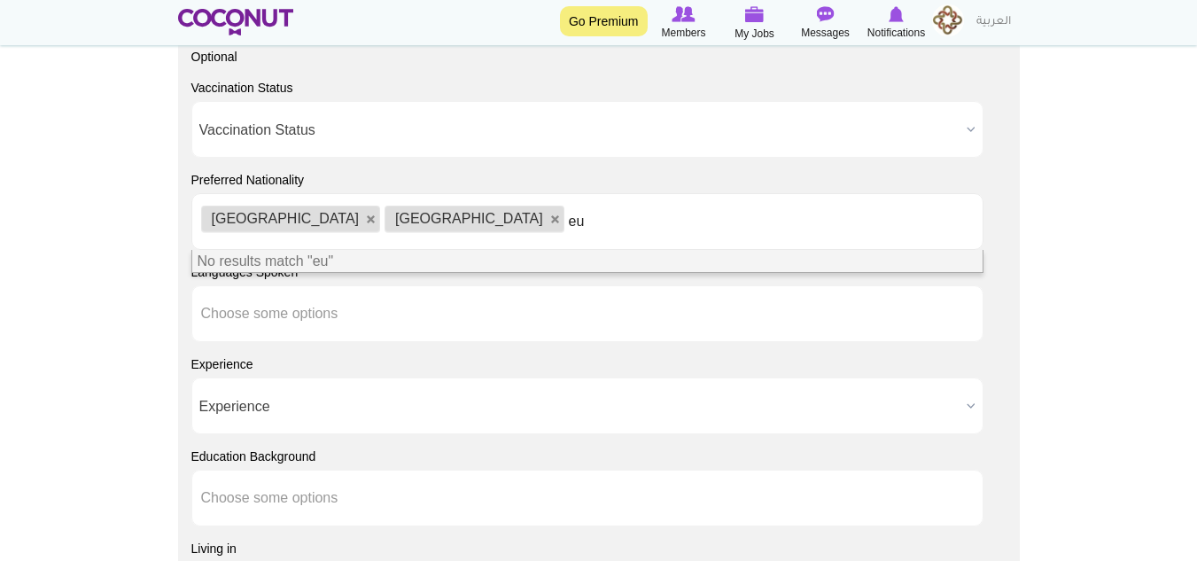
type input "e"
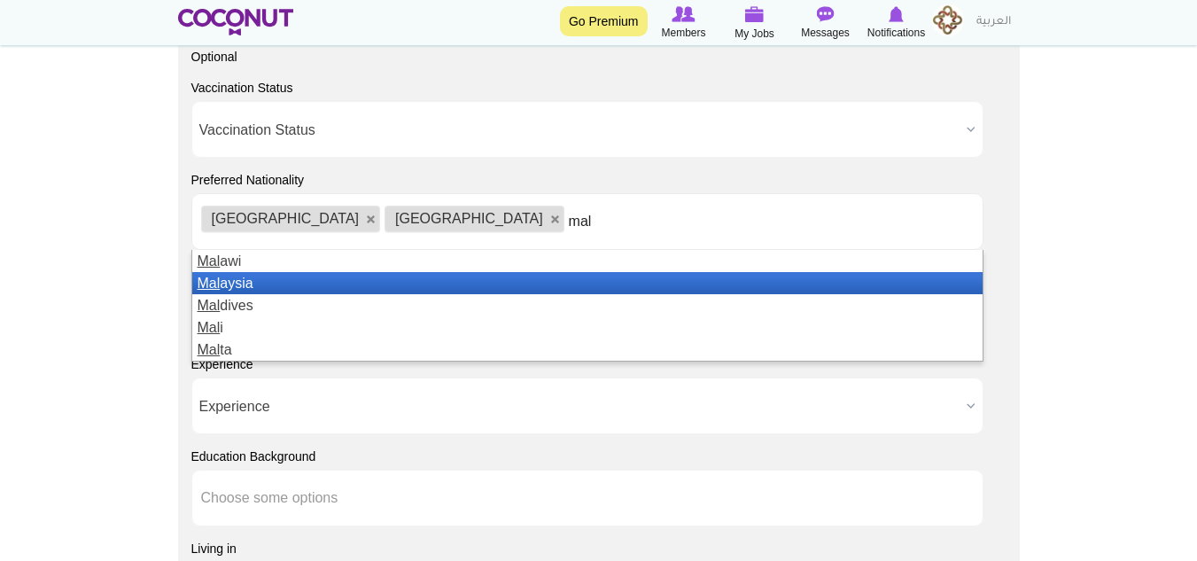
type input "mal"
click at [319, 284] on li "Mal aysia" at bounding box center [587, 283] width 790 height 22
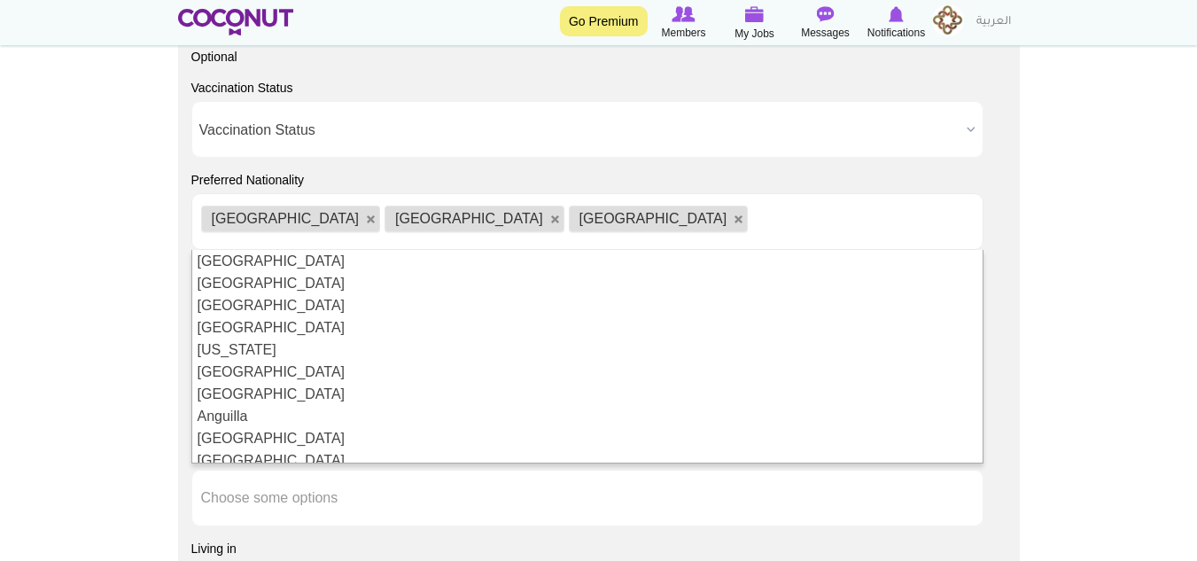
scroll to position [9, 0]
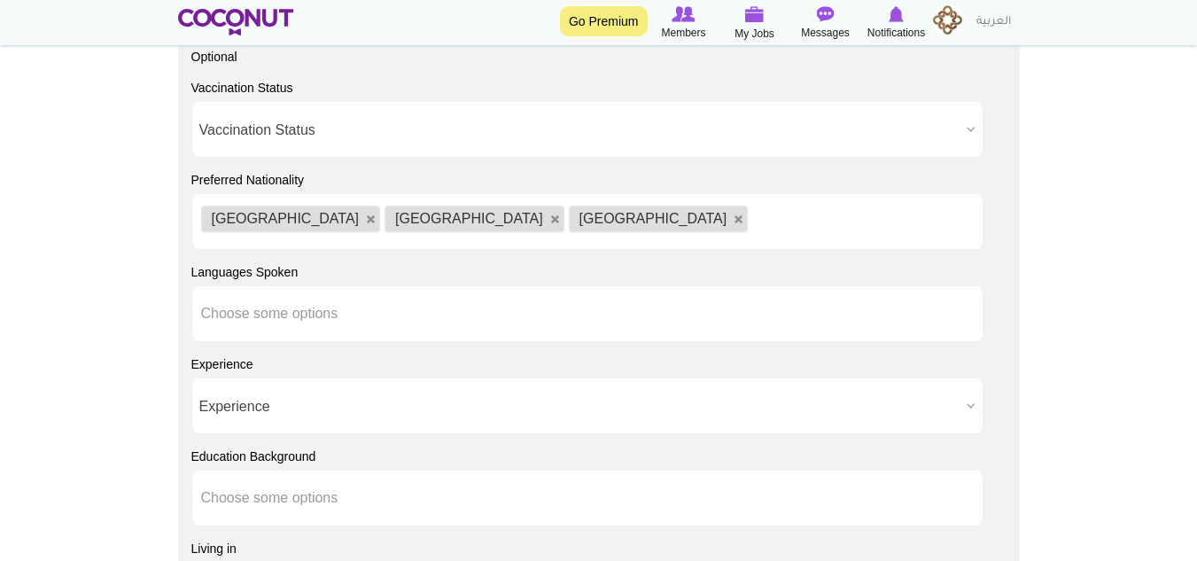
click at [524, 215] on ul "Philippines Nepal Malaysia" at bounding box center [587, 221] width 792 height 57
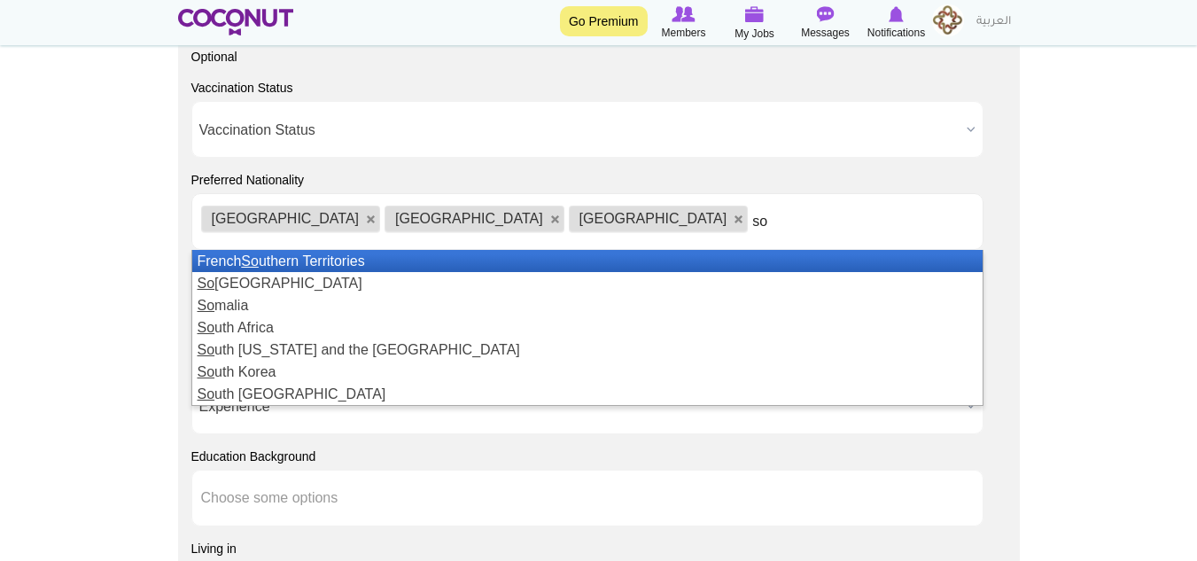
type input "s"
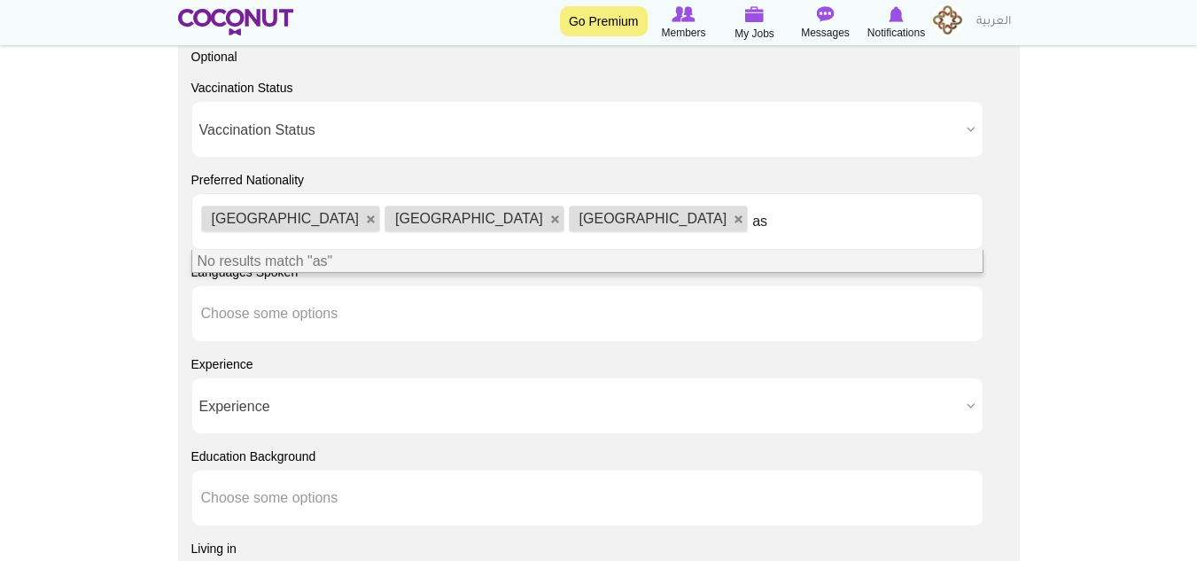
type input "a"
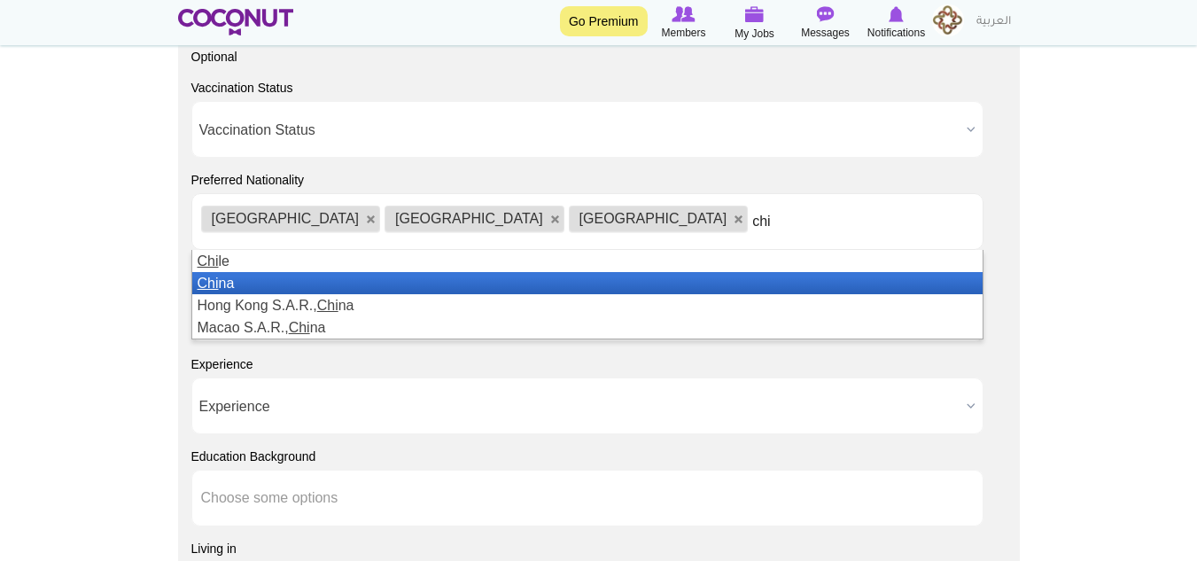
type input "chi"
click at [505, 283] on li "Chi na" at bounding box center [587, 283] width 790 height 22
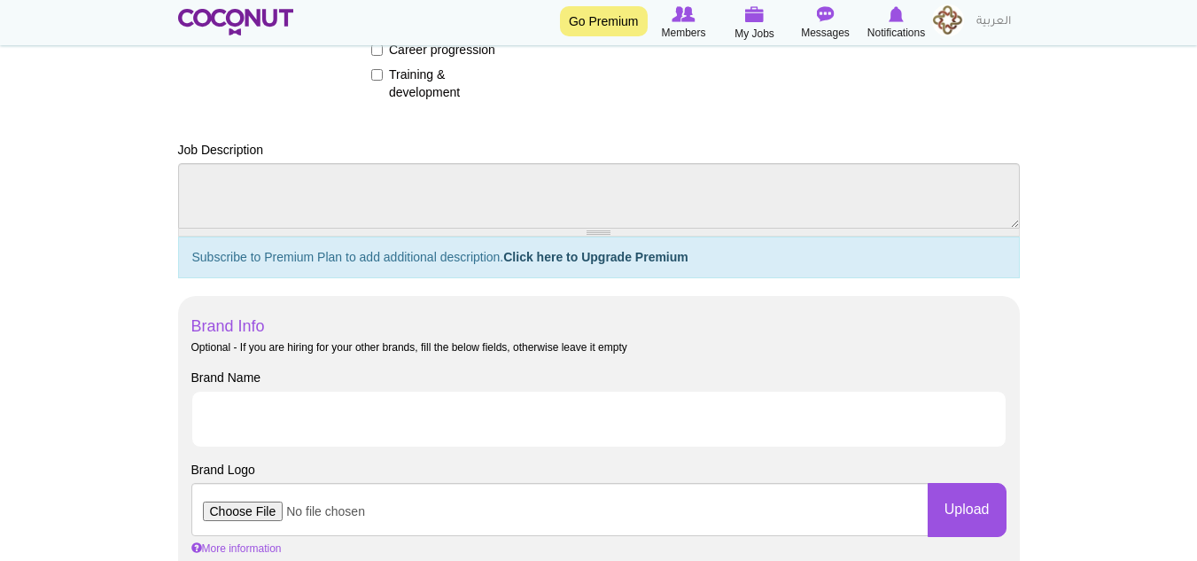
scroll to position [709, 0]
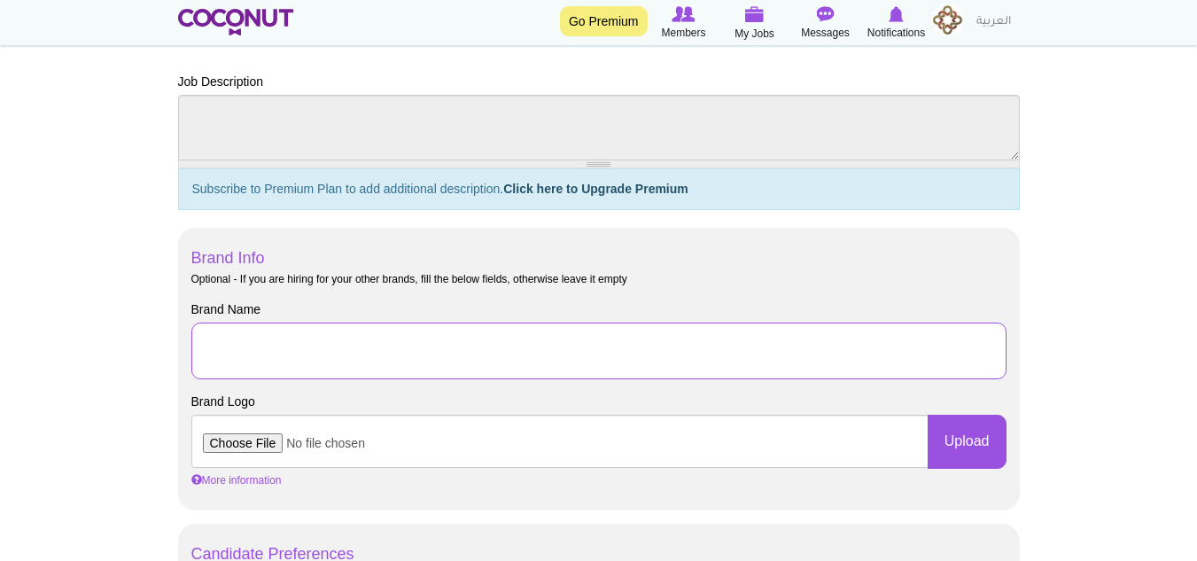
click at [287, 361] on input "Brand Name" at bounding box center [598, 350] width 815 height 57
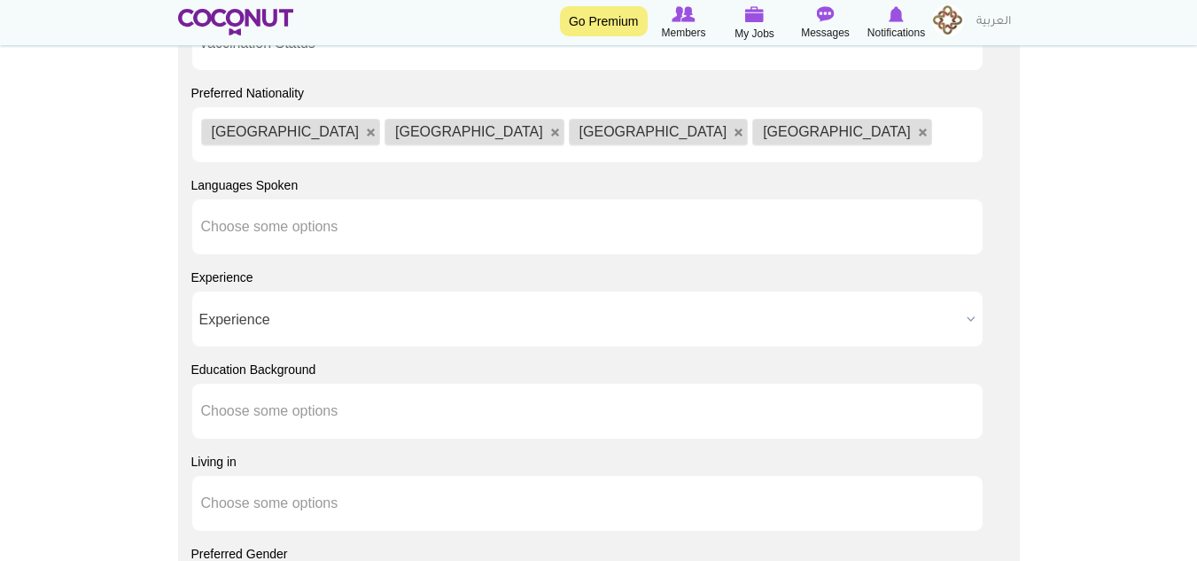
scroll to position [1329, 0]
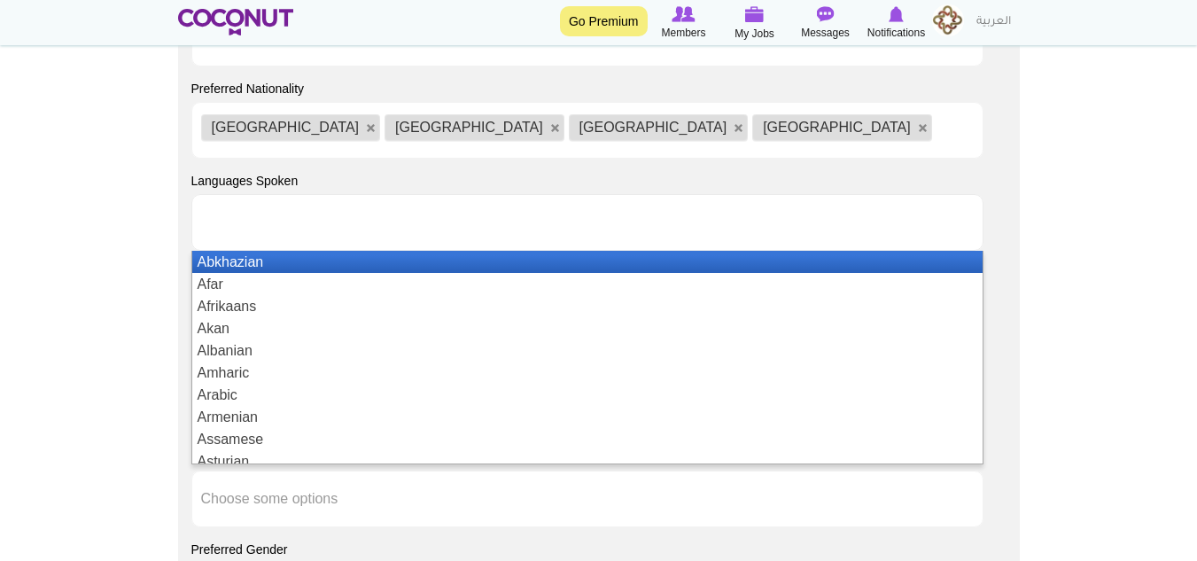
click at [231, 232] on li at bounding box center [280, 222] width 159 height 37
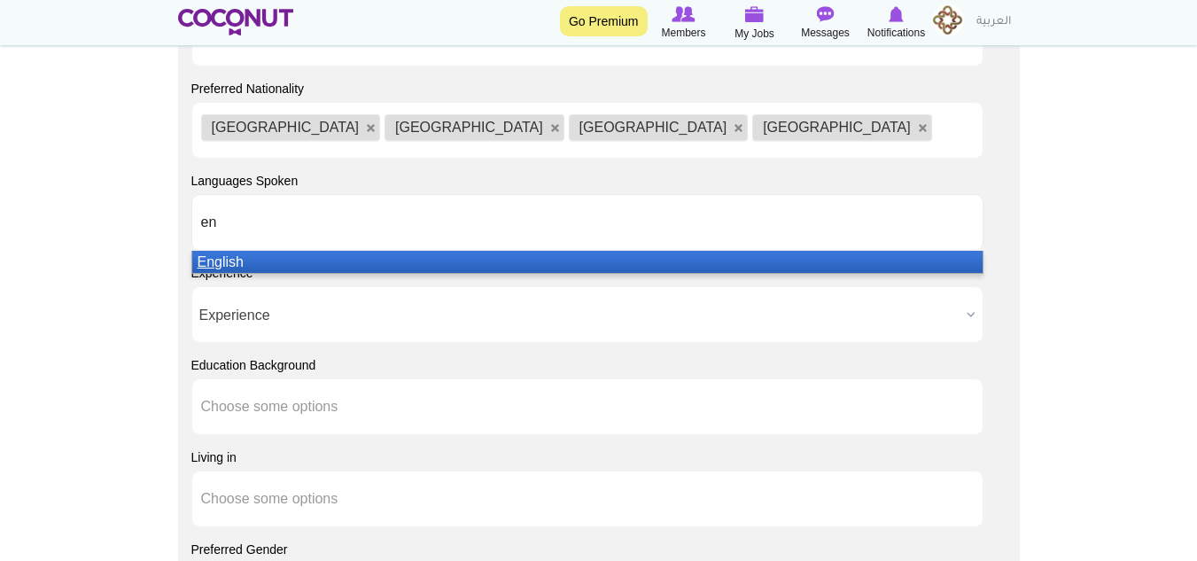
type input "en"
click at [259, 258] on li "En glish" at bounding box center [587, 262] width 790 height 22
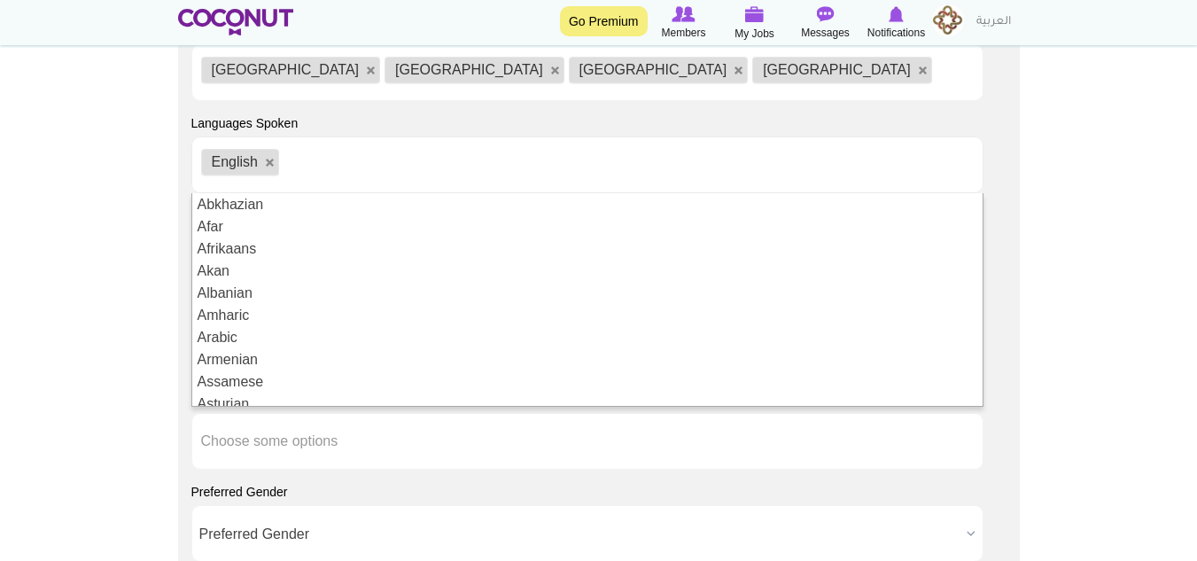
scroll to position [1417, 0]
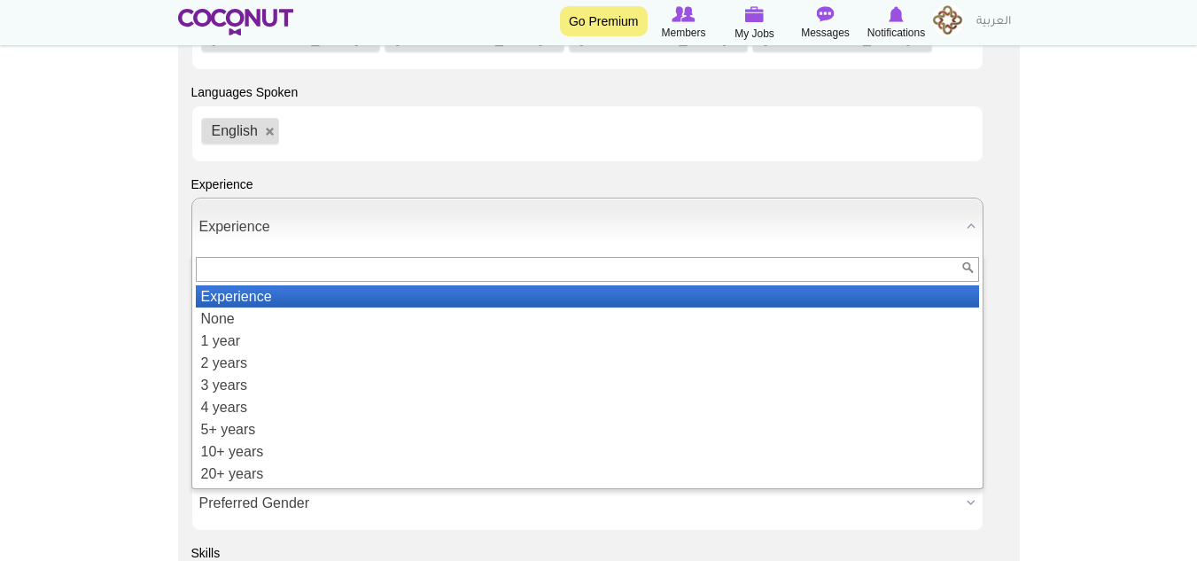
click at [236, 229] on span "Experience" at bounding box center [579, 226] width 760 height 57
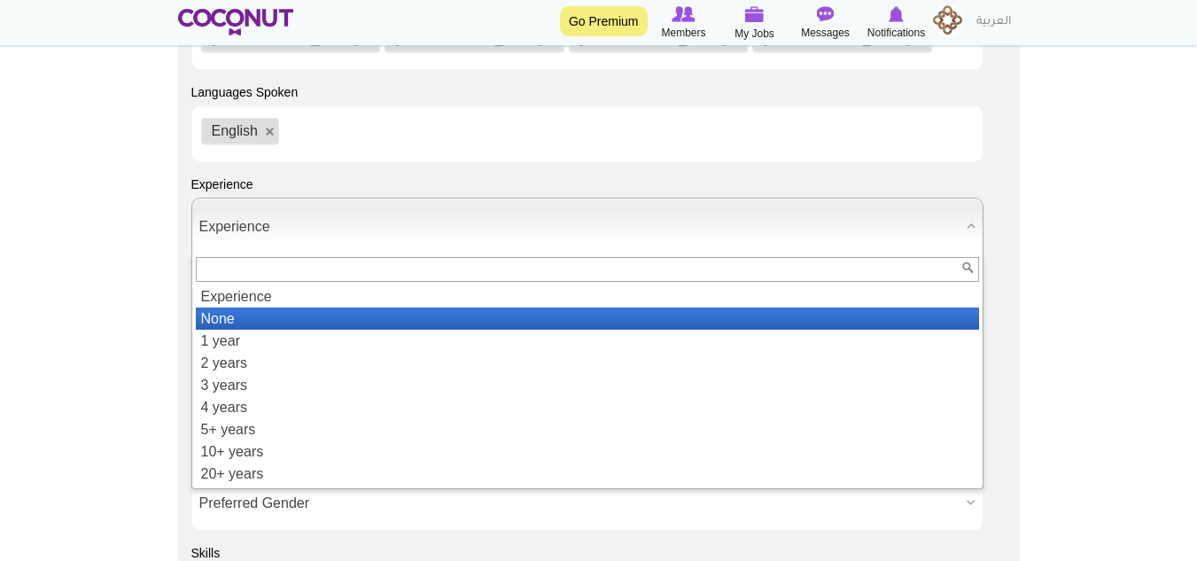
click at [213, 309] on li "None" at bounding box center [587, 318] width 783 height 22
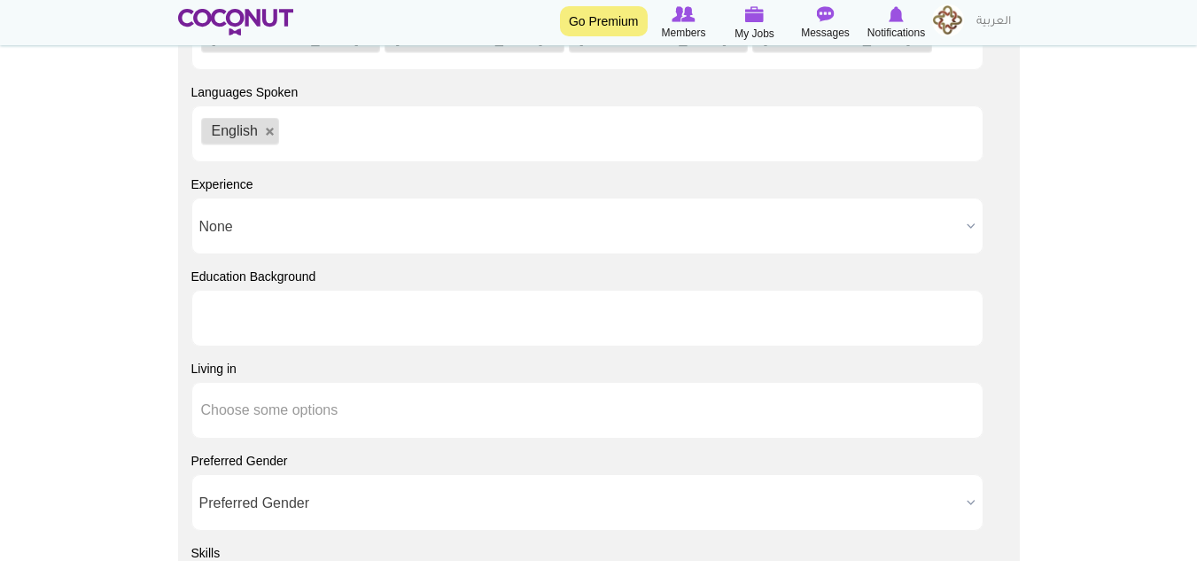
click at [222, 301] on li at bounding box center [280, 317] width 159 height 37
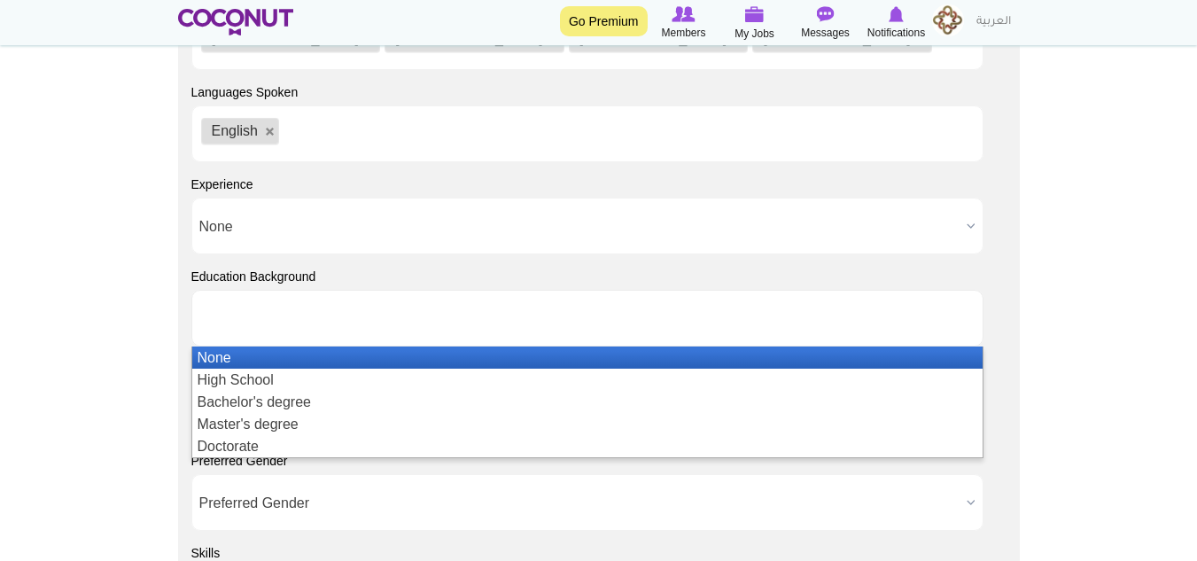
click at [221, 353] on li "None" at bounding box center [587, 357] width 790 height 22
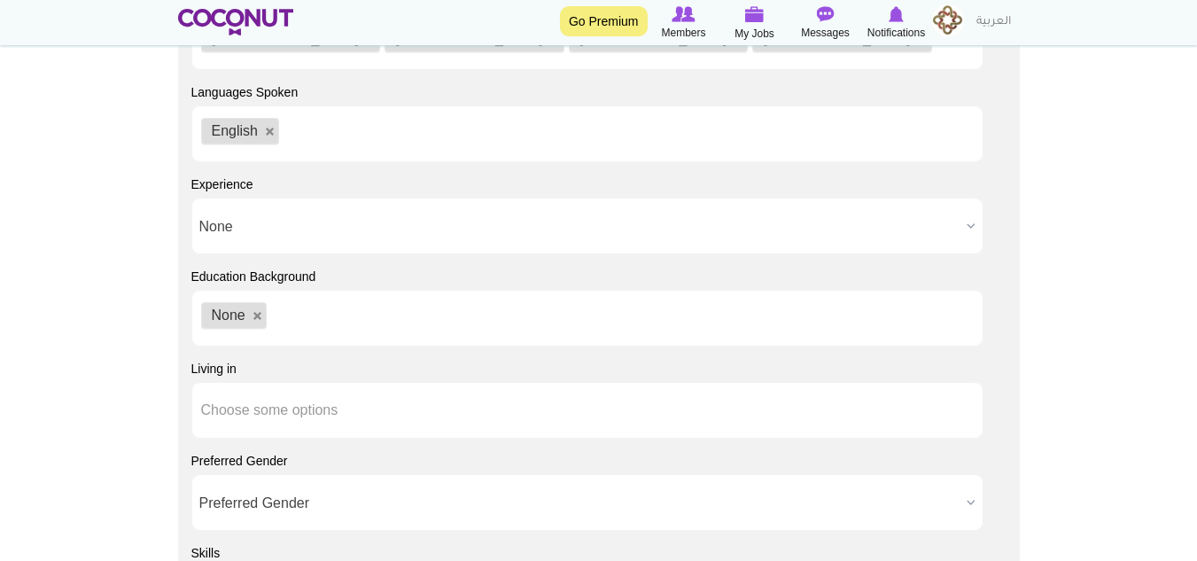
scroll to position [1506, 0]
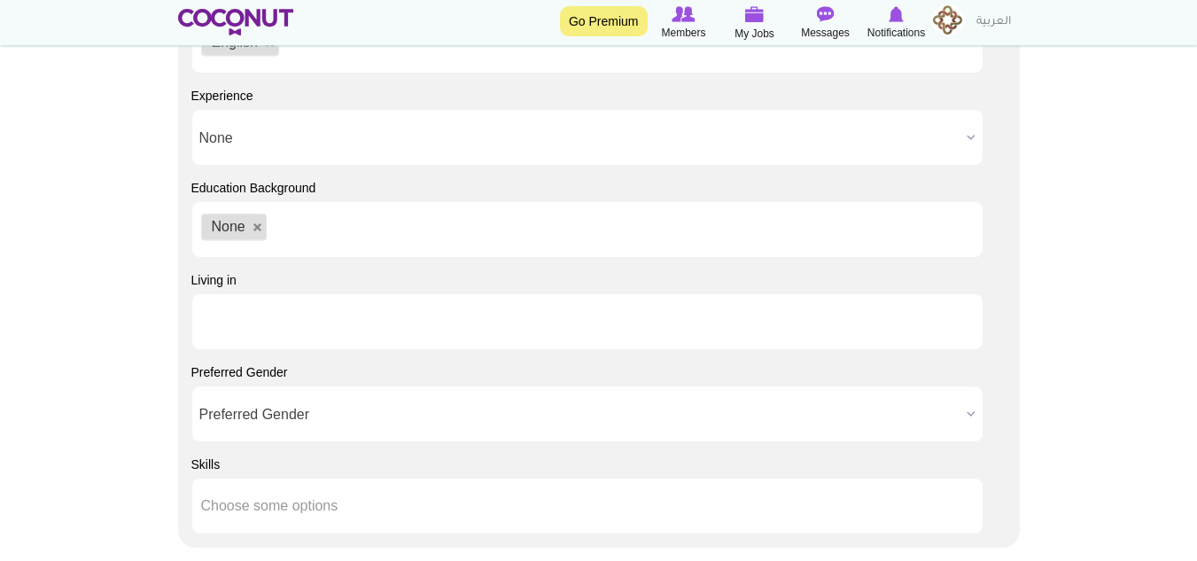
click at [234, 335] on li at bounding box center [280, 321] width 159 height 37
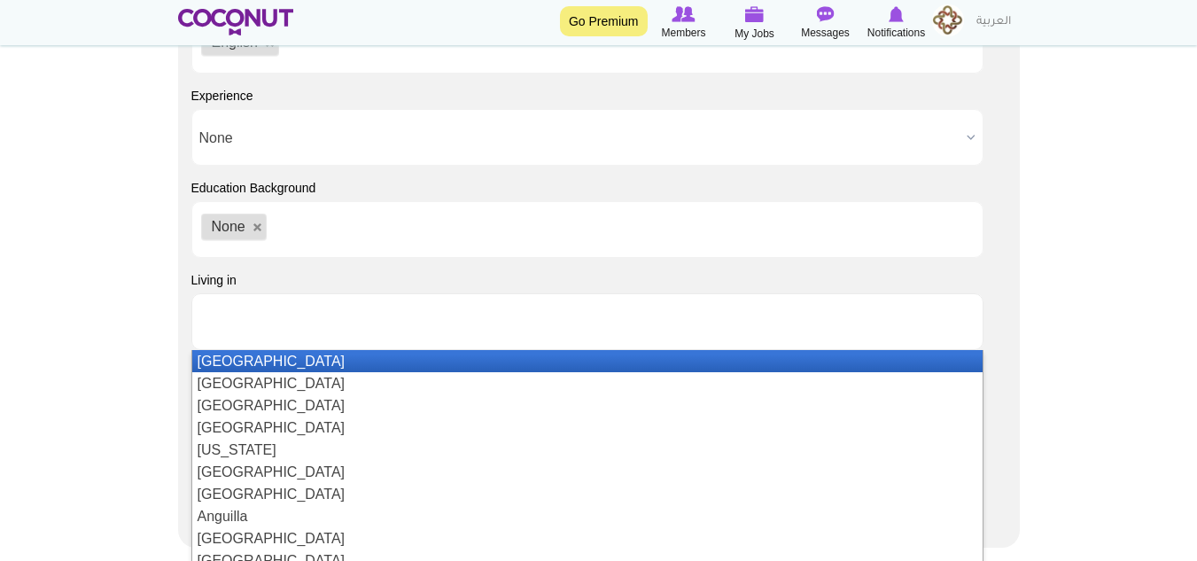
type input "Choose some options"
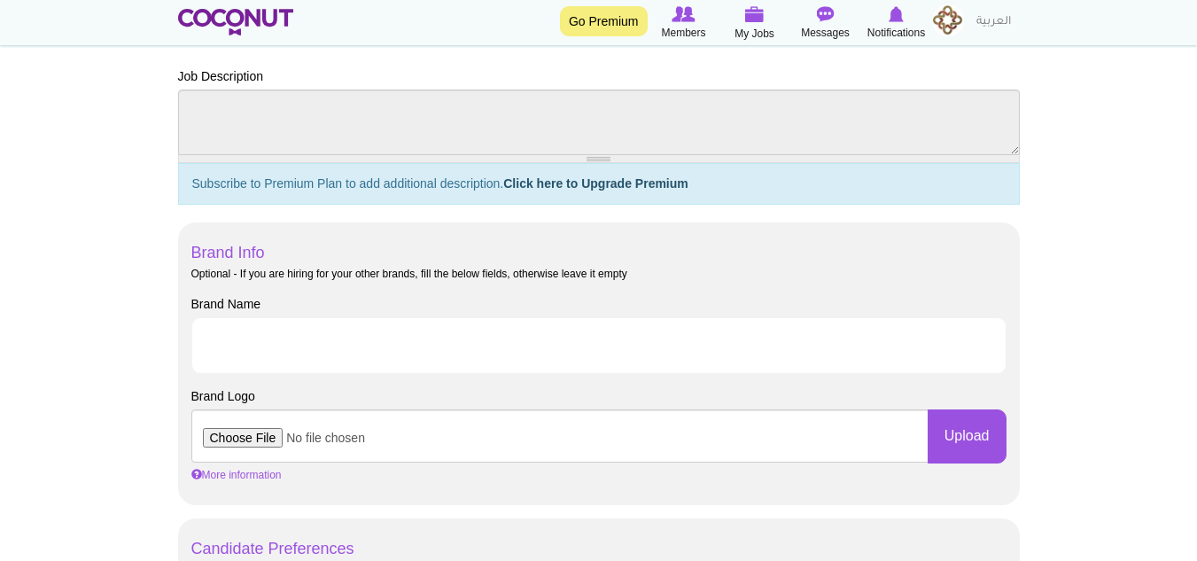
scroll to position [709, 0]
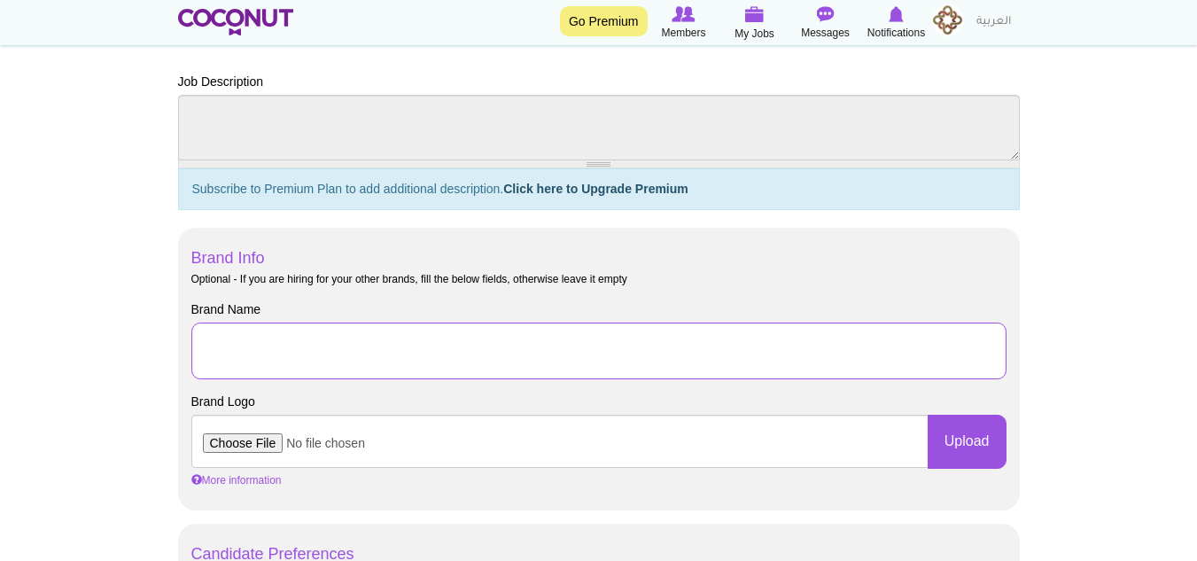
click at [292, 334] on input "Brand Name" at bounding box center [598, 350] width 815 height 57
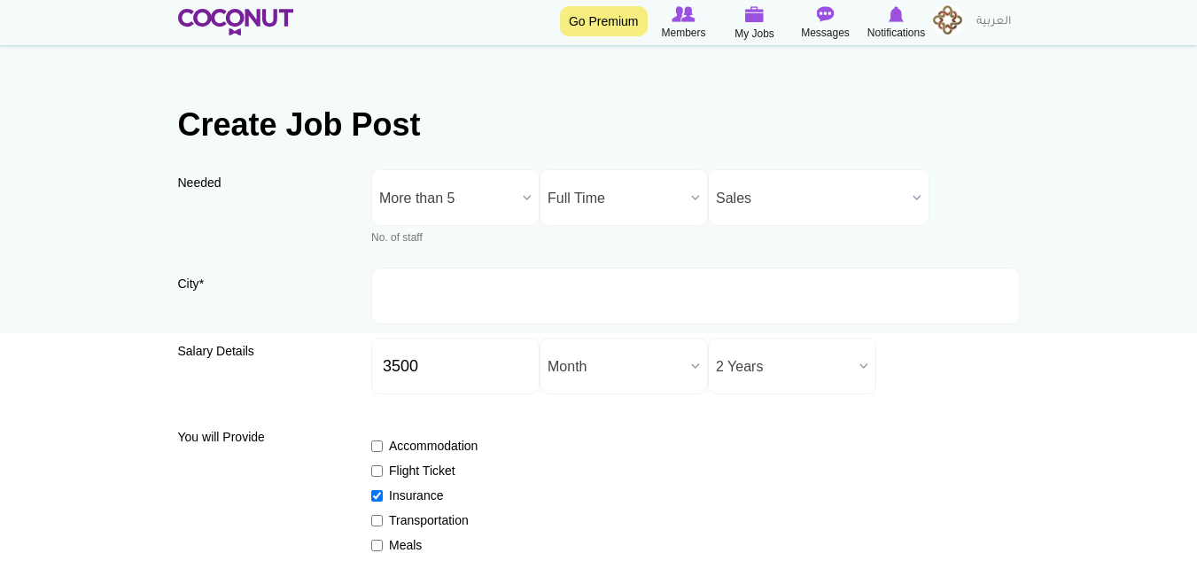
scroll to position [0, 0]
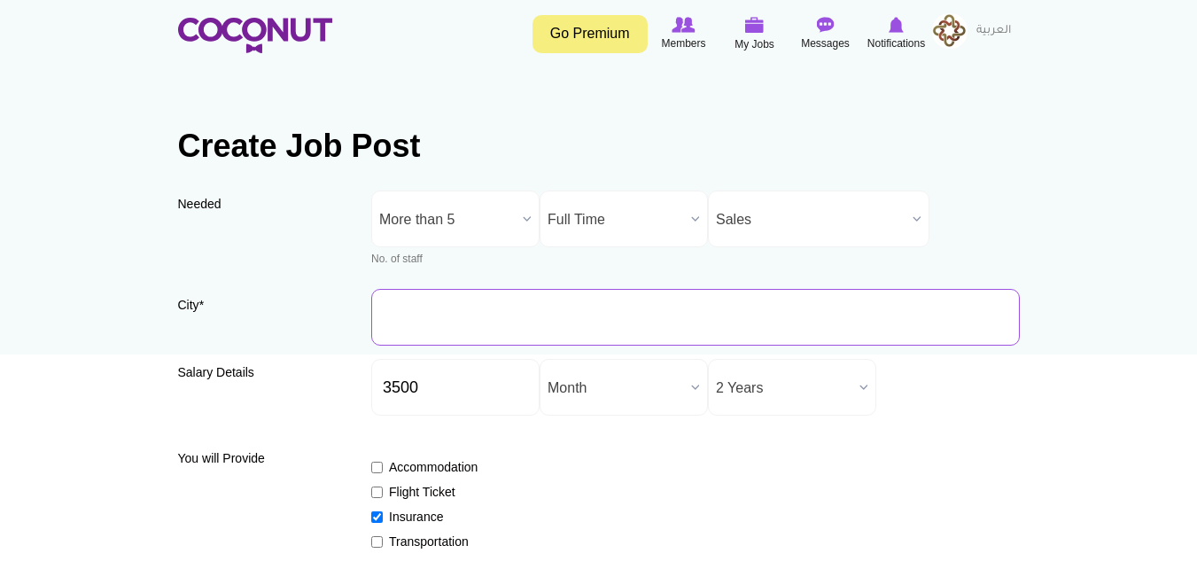
click at [648, 320] on input "City *" at bounding box center [695, 317] width 648 height 57
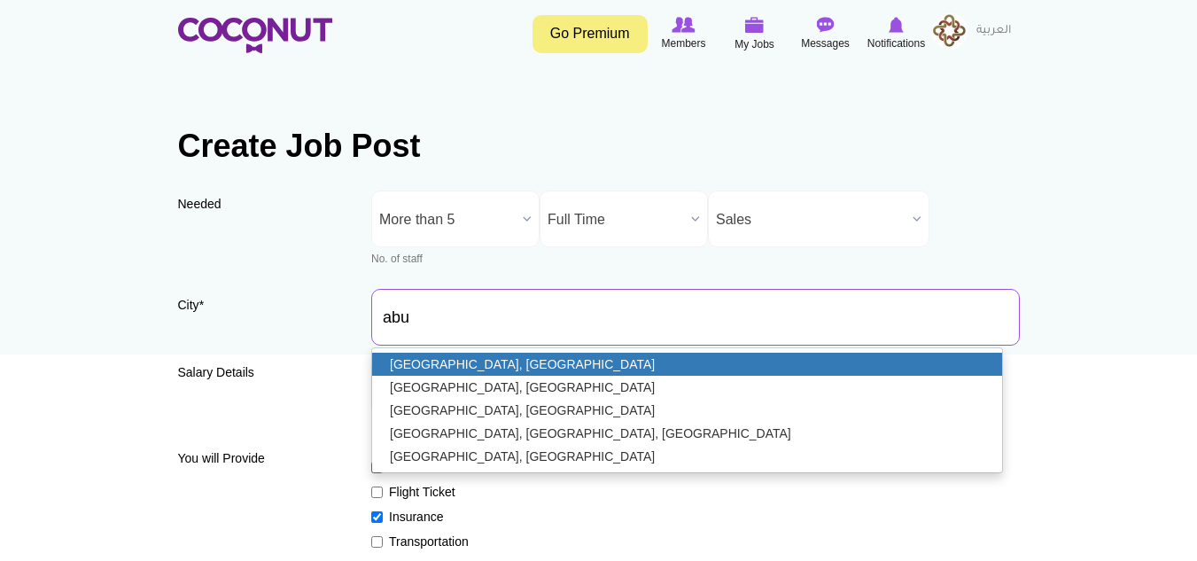
type input "Abu Dhabi, United Arab Emirates"
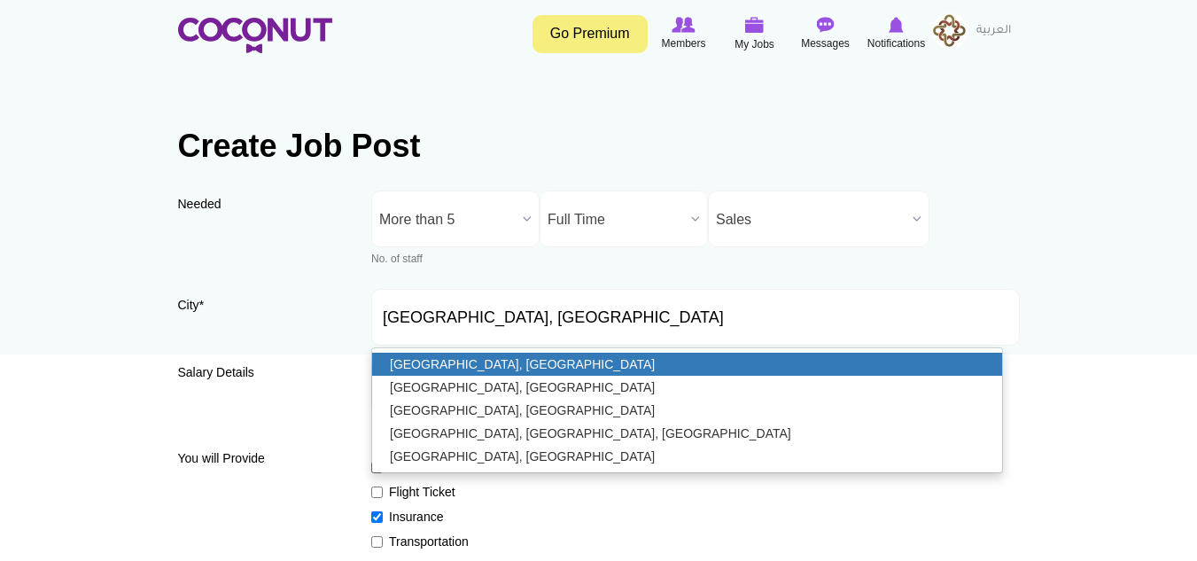
click at [519, 361] on link "Abu Dhabi, United Arab Emirates" at bounding box center [687, 364] width 630 height 23
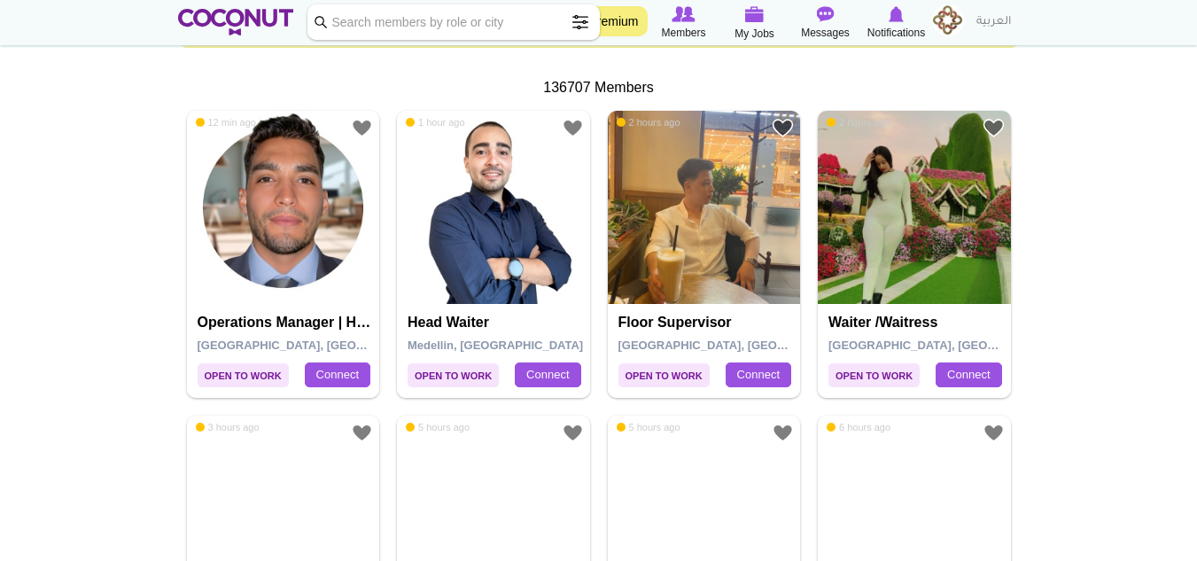
scroll to position [354, 0]
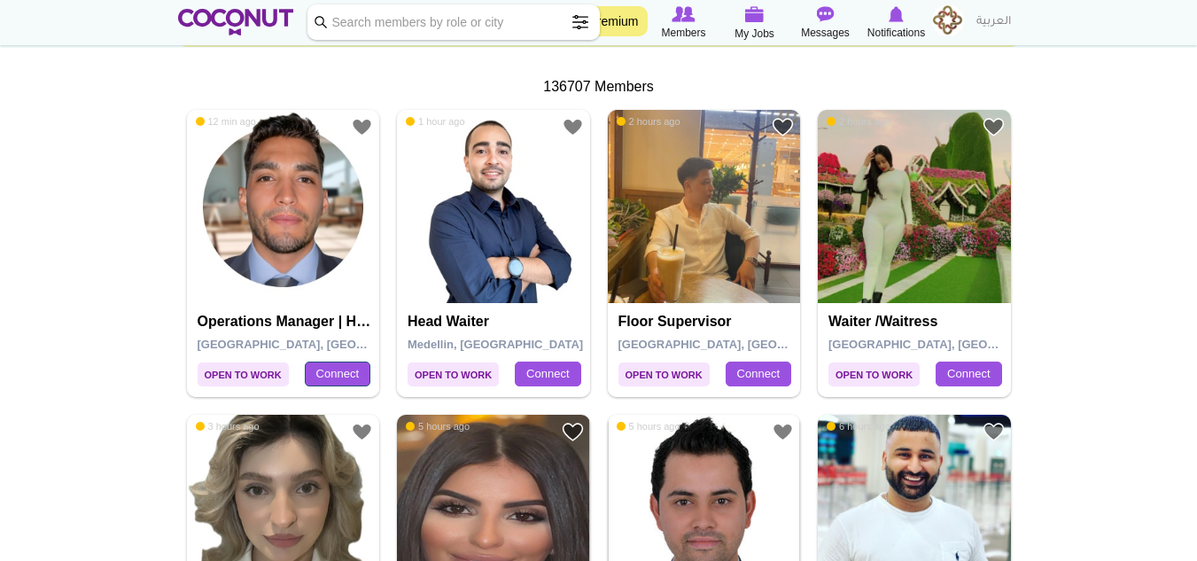
click at [328, 362] on link "Connect" at bounding box center [338, 373] width 66 height 25
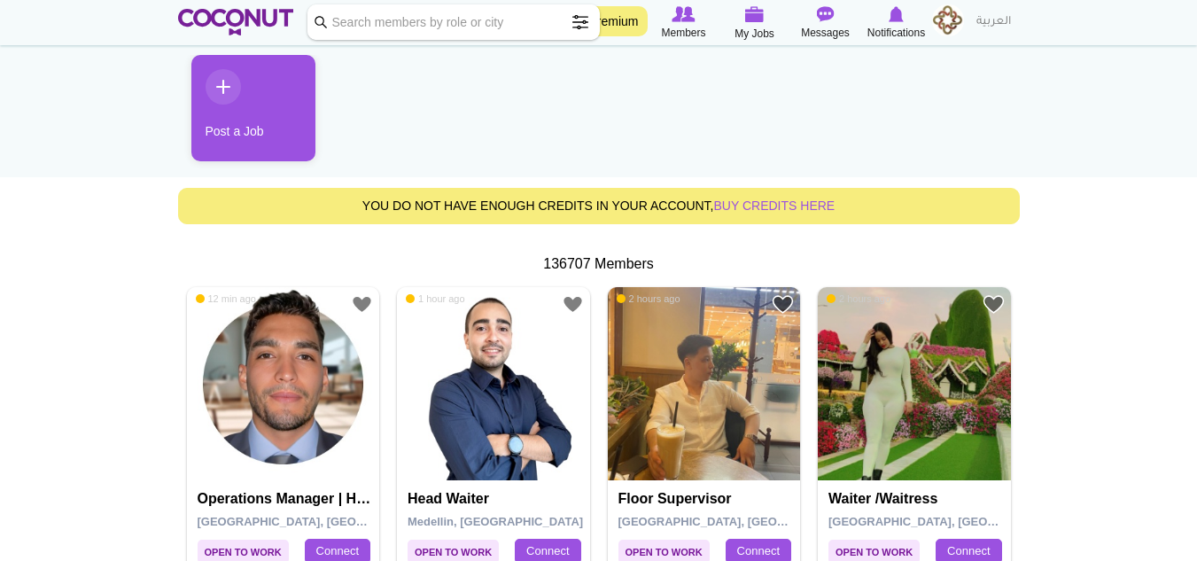
scroll to position [176, 0]
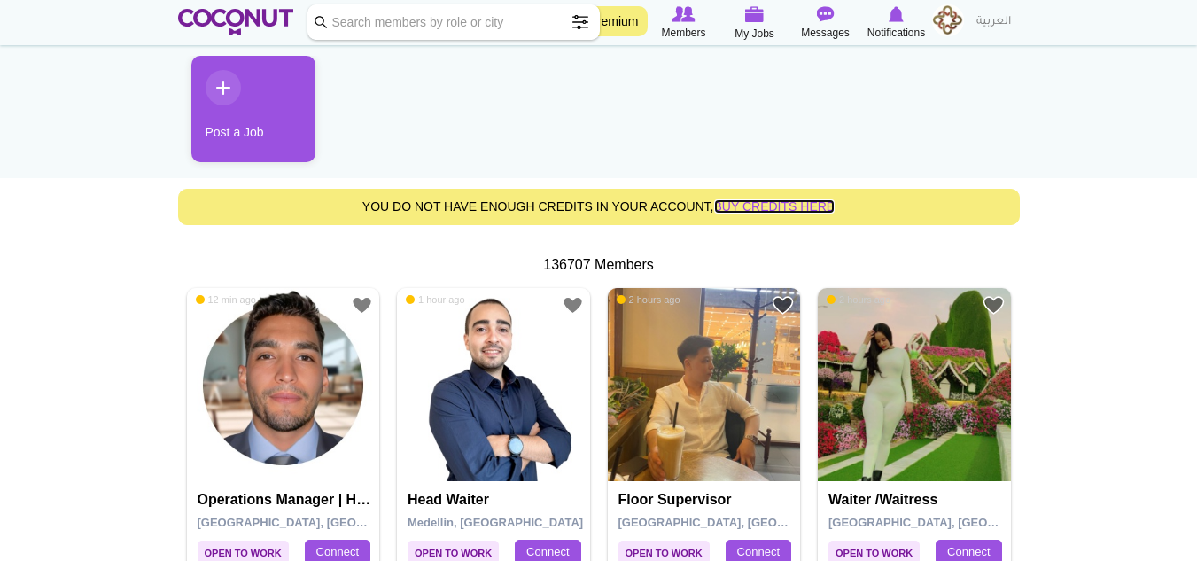
click at [791, 207] on link "buy credits here" at bounding box center [774, 206] width 121 height 14
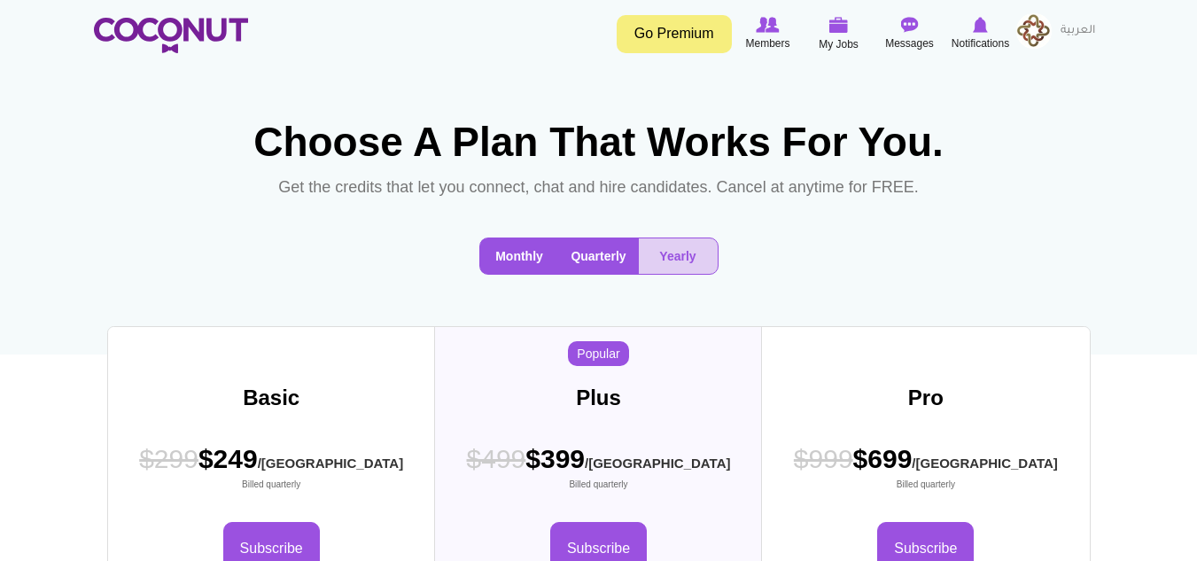
click at [547, 251] on button "Monthly" at bounding box center [519, 255] width 79 height 35
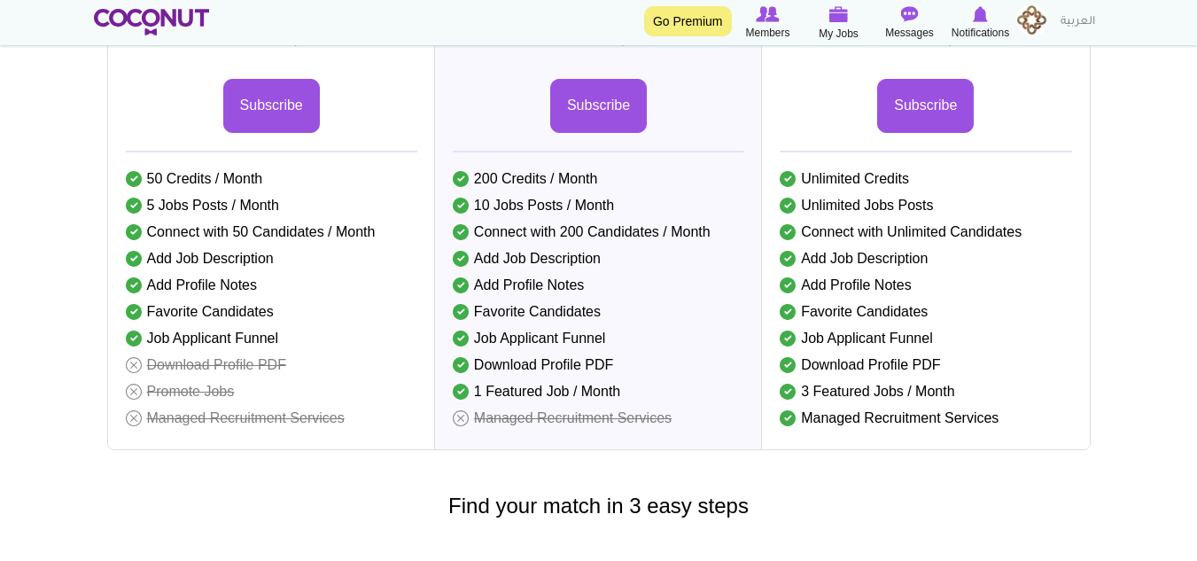
scroll to position [354, 0]
